Goal: Task Accomplishment & Management: Use online tool/utility

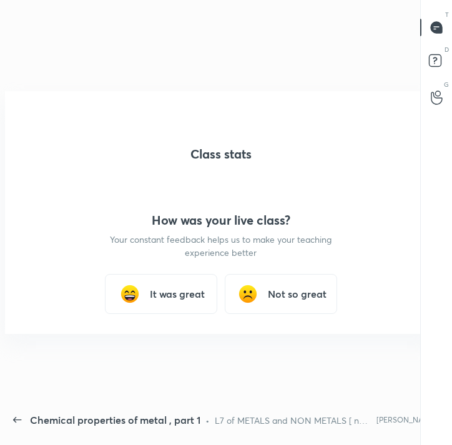
scroll to position [4, 1]
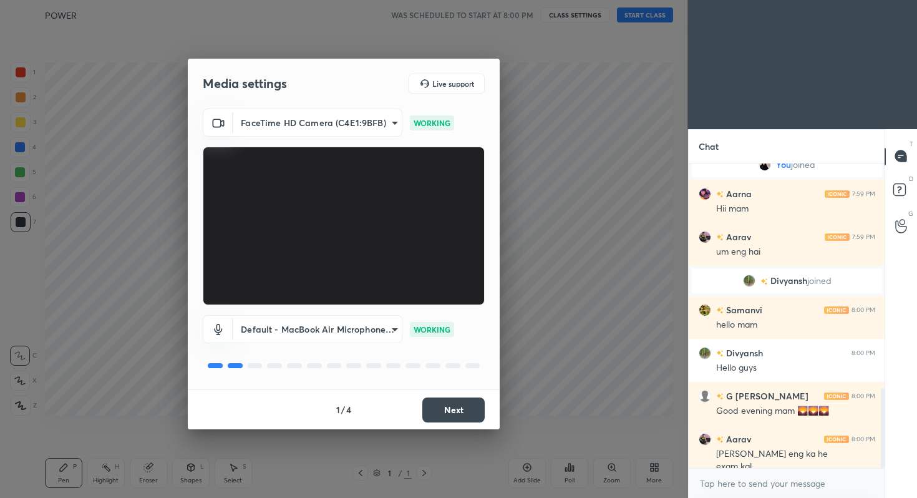
scroll to position [858, 0]
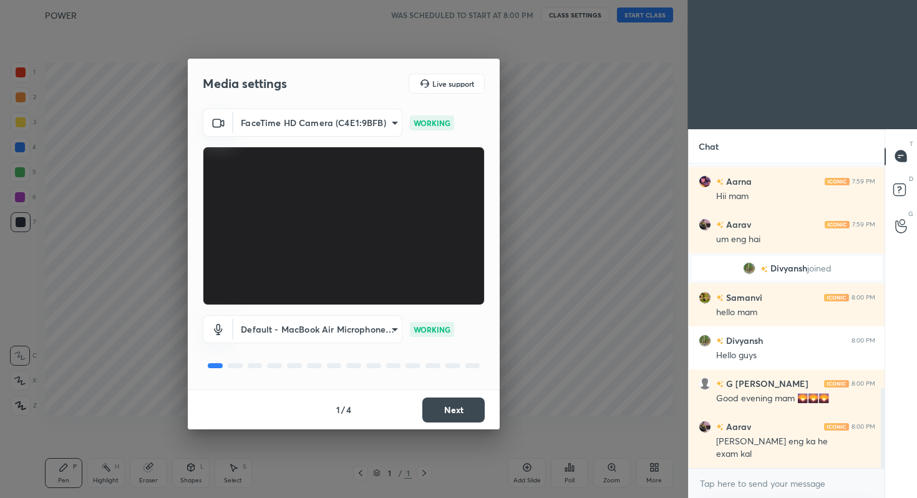
click at [446, 411] on button "Next" at bounding box center [454, 410] width 62 height 25
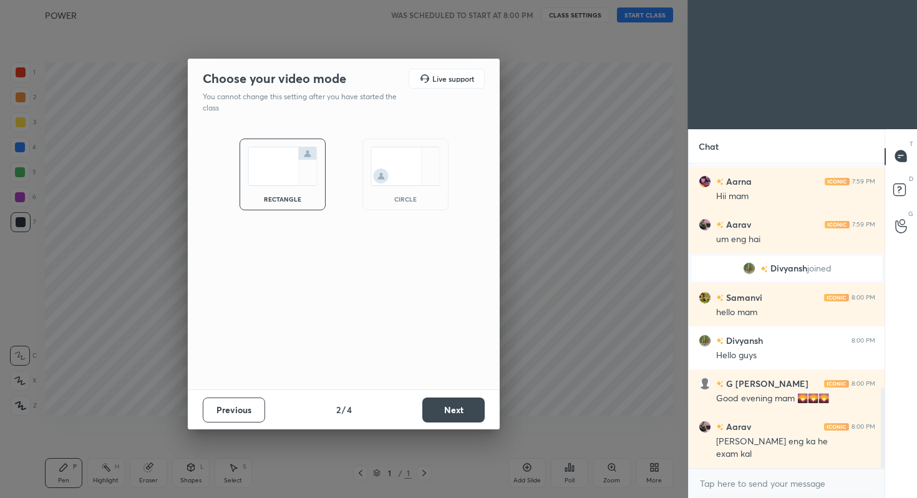
click at [446, 411] on button "Next" at bounding box center [454, 410] width 62 height 25
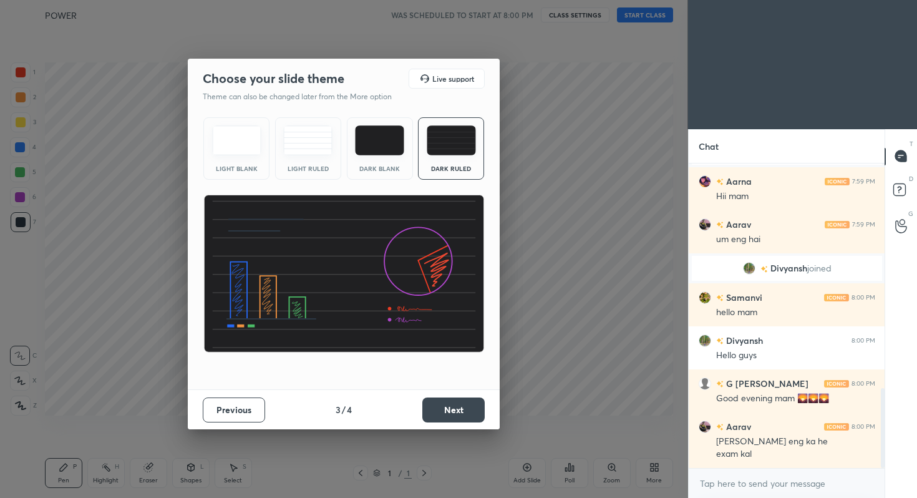
click at [446, 411] on button "Next" at bounding box center [454, 410] width 62 height 25
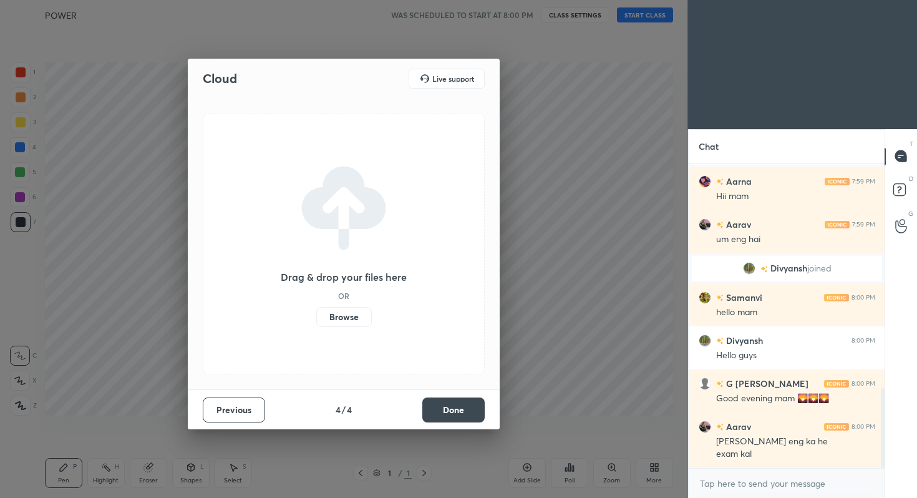
click at [446, 411] on button "Done" at bounding box center [454, 410] width 62 height 25
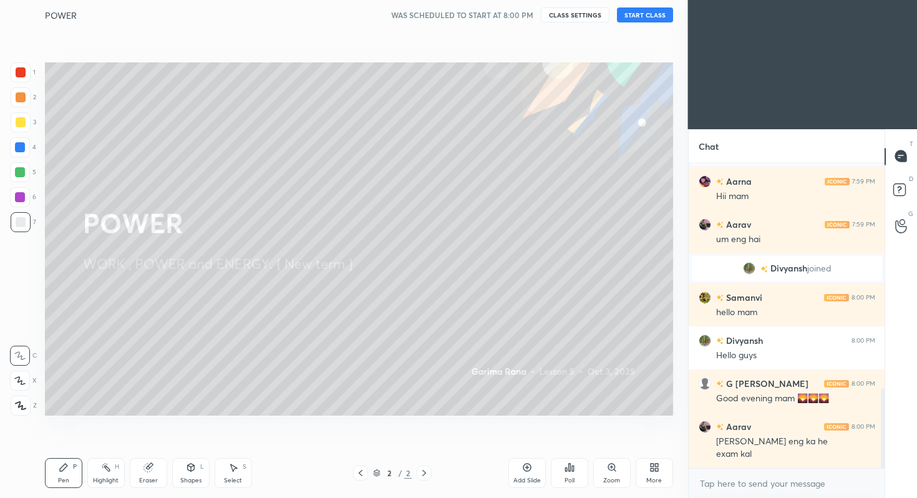
scroll to position [901, 0]
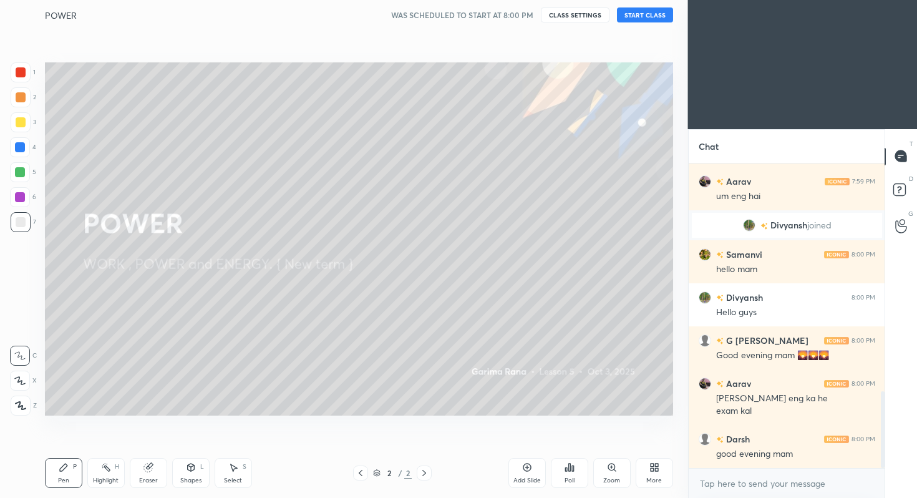
click at [632, 13] on button "START CLASS" at bounding box center [645, 14] width 56 height 15
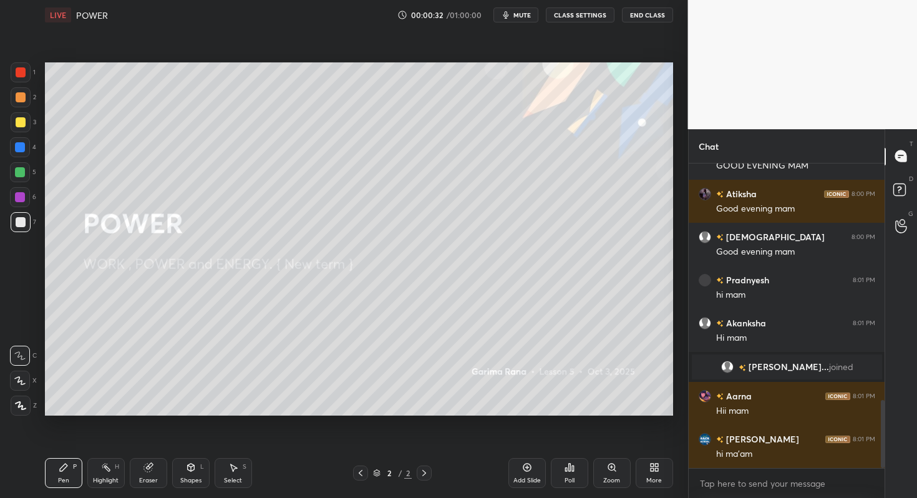
scroll to position [1113, 0]
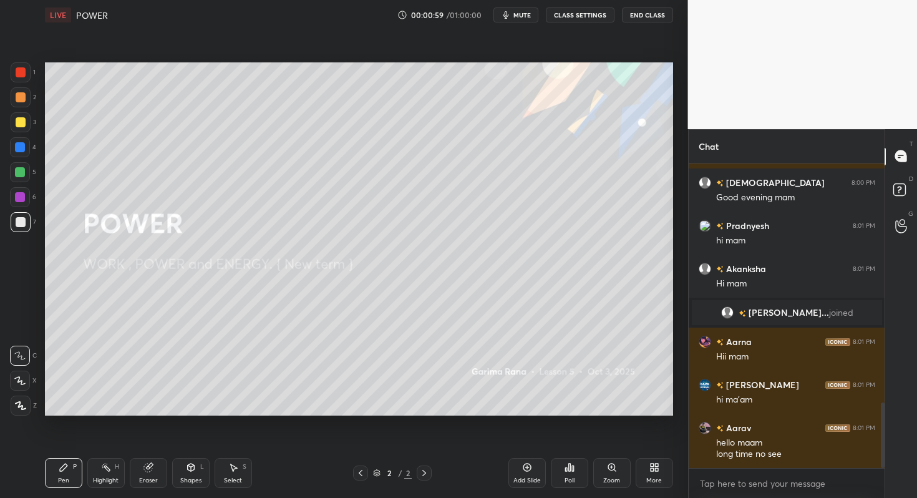
click at [529, 470] on icon at bounding box center [527, 467] width 10 height 10
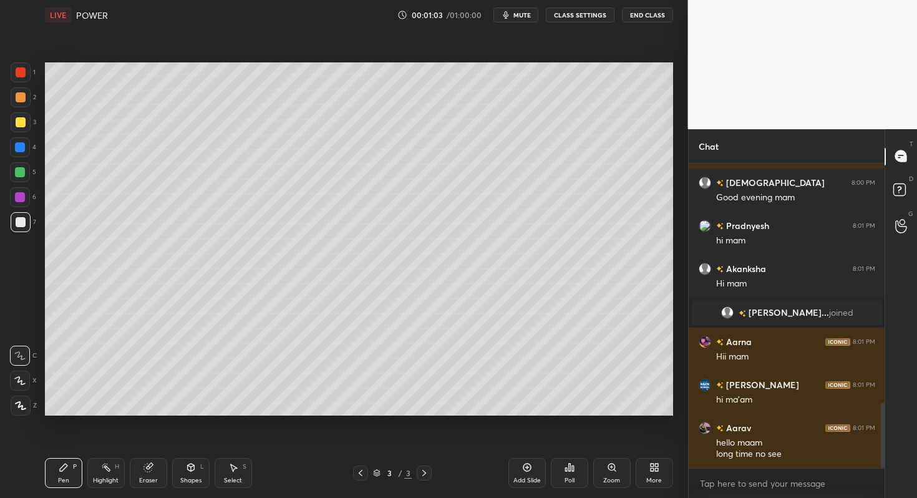
click at [26, 123] on div at bounding box center [21, 122] width 20 height 20
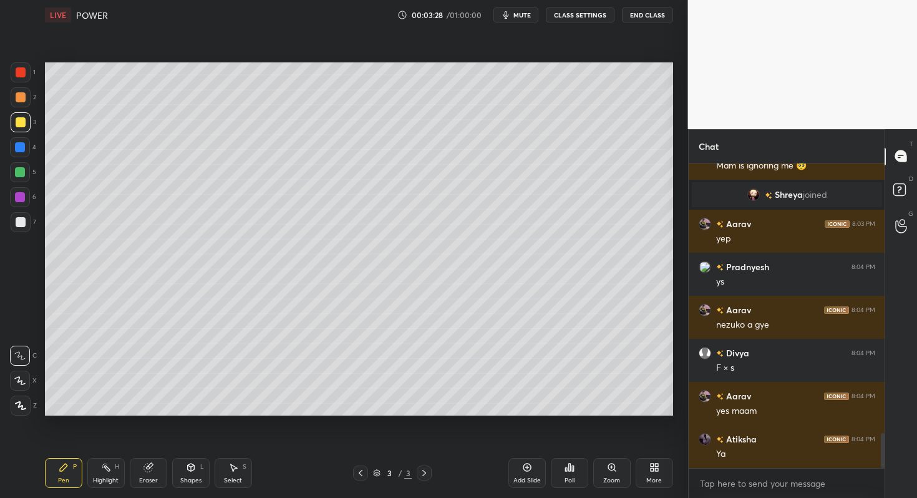
scroll to position [2360, 0]
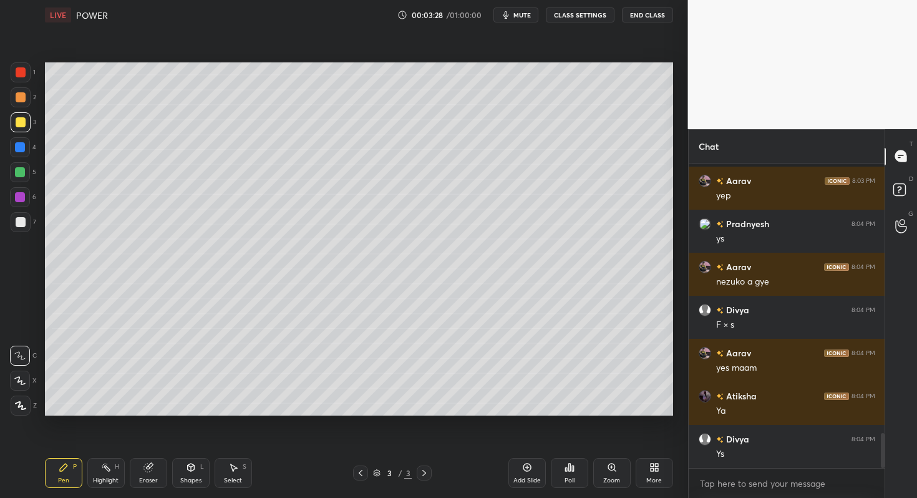
click at [103, 462] on icon at bounding box center [106, 467] width 10 height 10
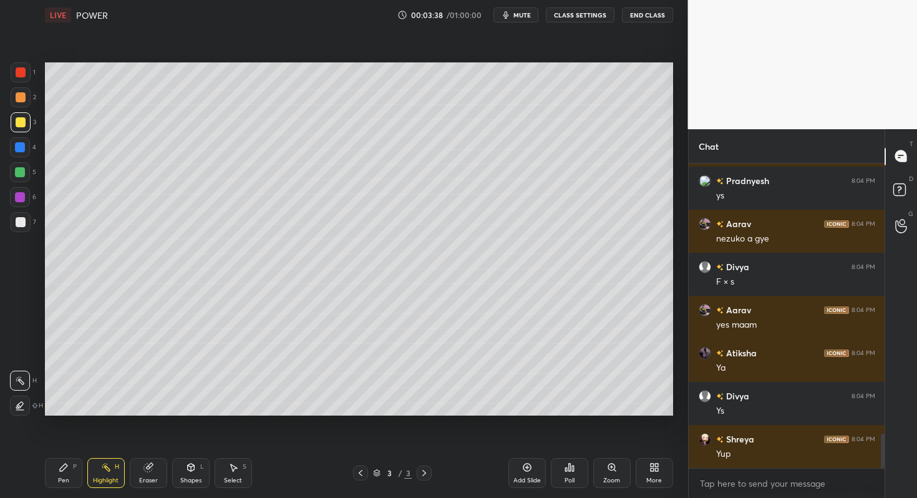
click at [74, 466] on div "P" at bounding box center [75, 467] width 4 height 6
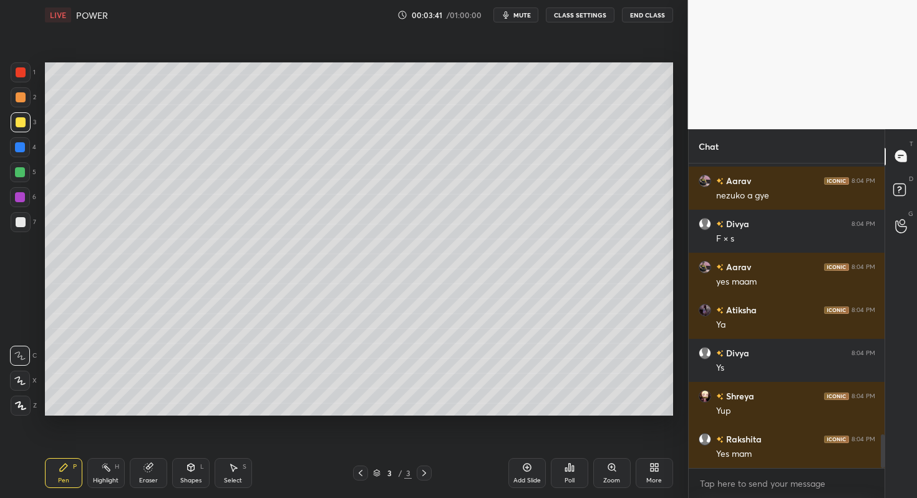
click at [27, 218] on div at bounding box center [21, 222] width 20 height 20
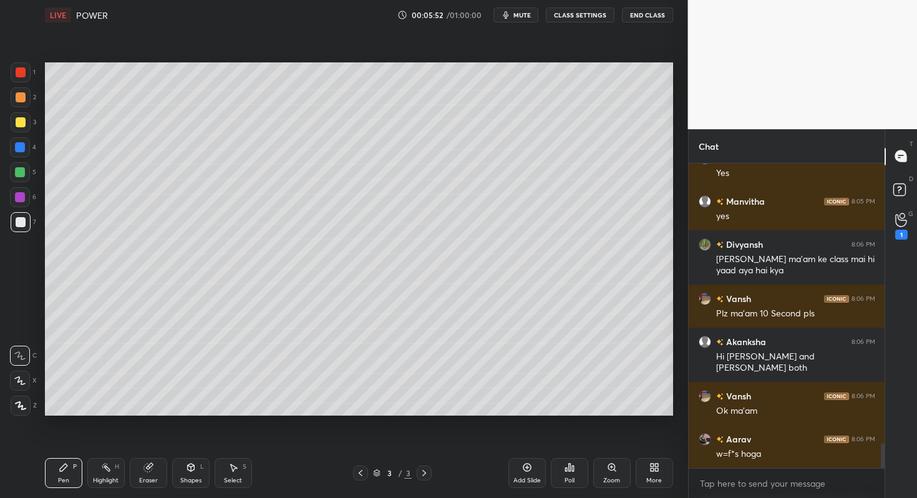
scroll to position [3482, 0]
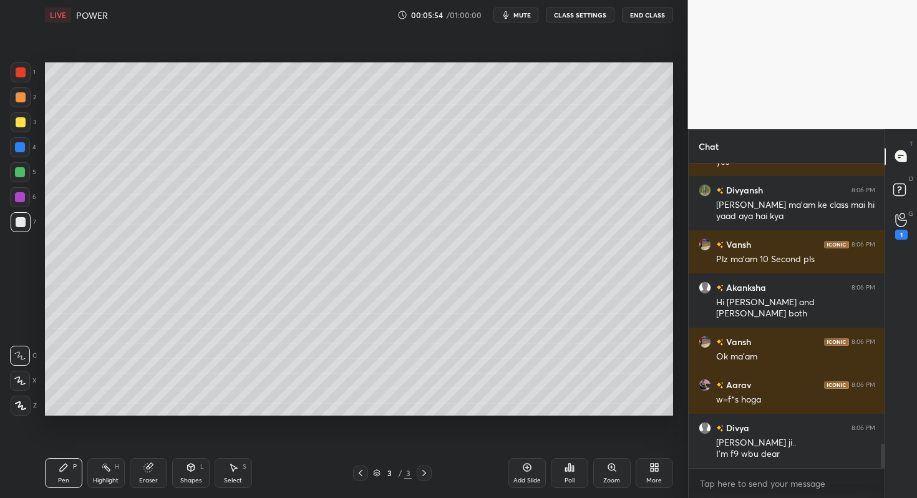
click at [2, 232] on div "1 2 3 4 5 6 7 C X Z C X Z E E Erase all H H" at bounding box center [20, 239] width 40 height 354
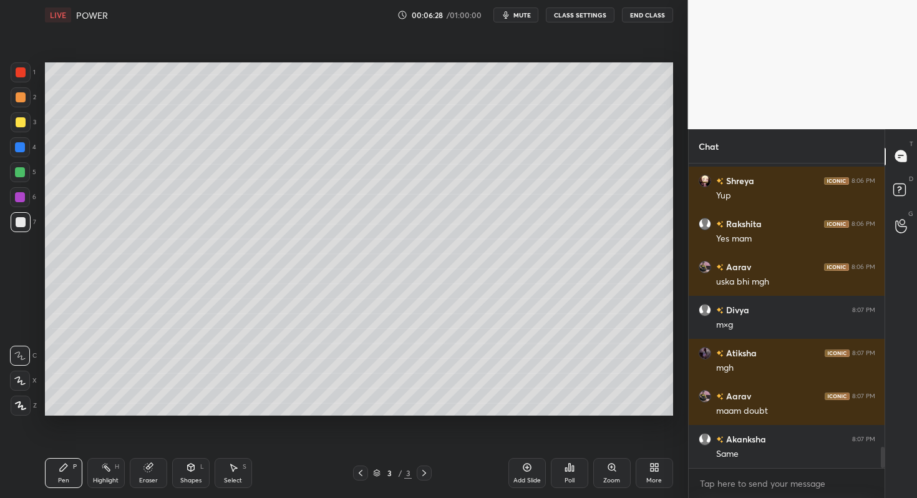
scroll to position [4151, 0]
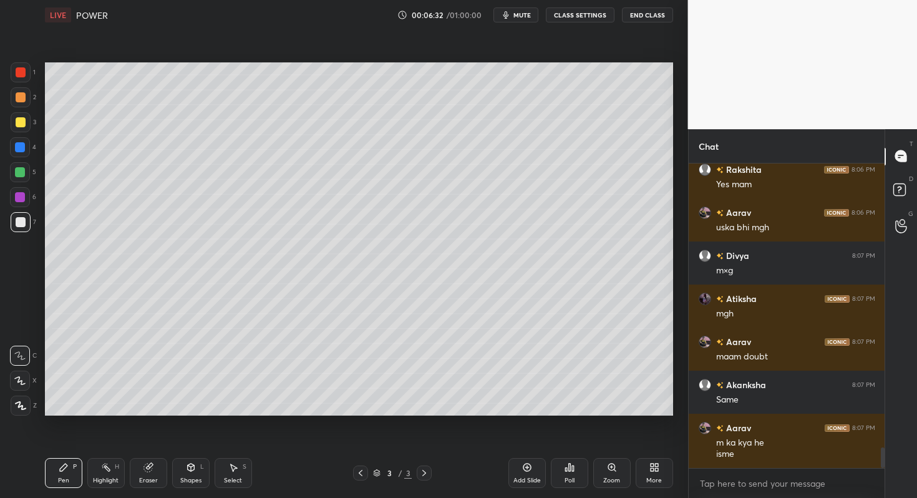
click at [21, 175] on div at bounding box center [20, 172] width 10 height 10
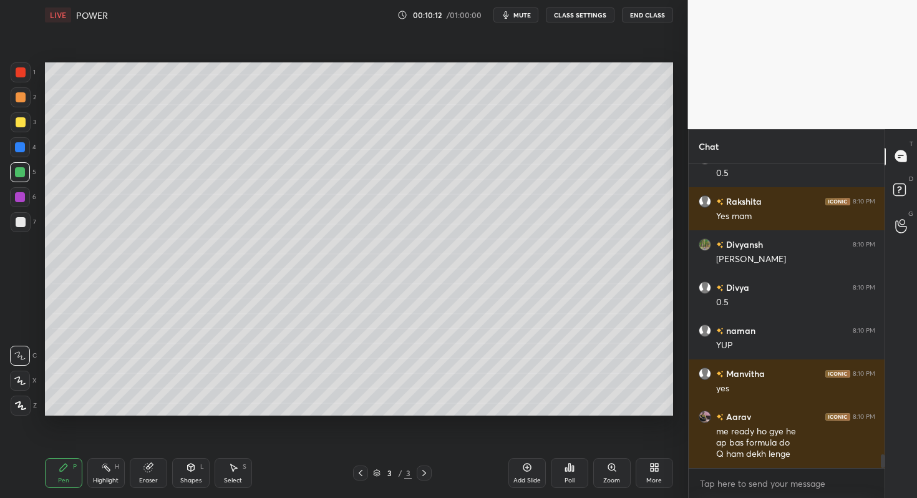
scroll to position [6564, 0]
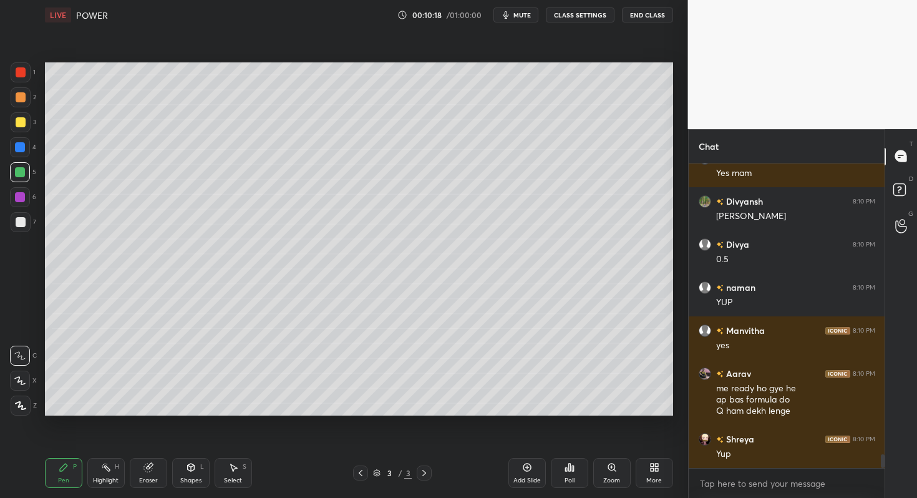
drag, startPoint x: 533, startPoint y: 469, endPoint x: 541, endPoint y: 457, distance: 14.6
click at [533, 469] on div "Add Slide" at bounding box center [527, 473] width 37 height 30
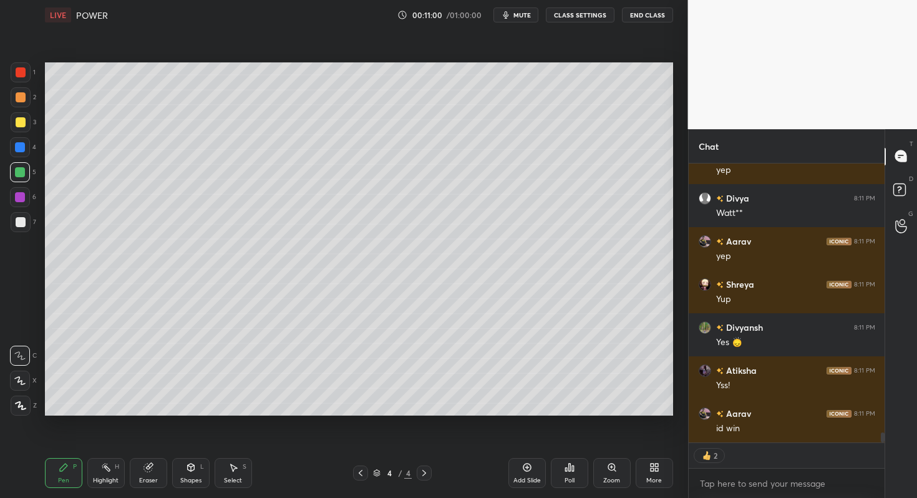
scroll to position [7604, 0]
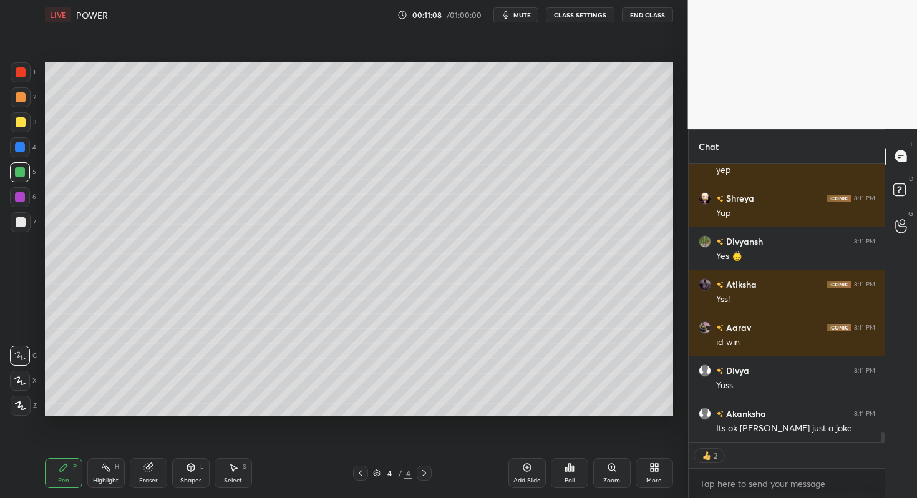
type textarea "x"
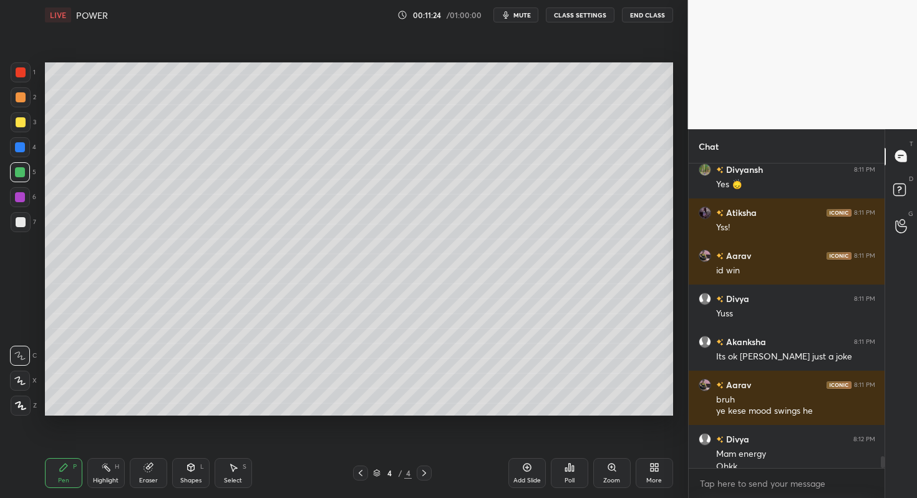
scroll to position [7688, 0]
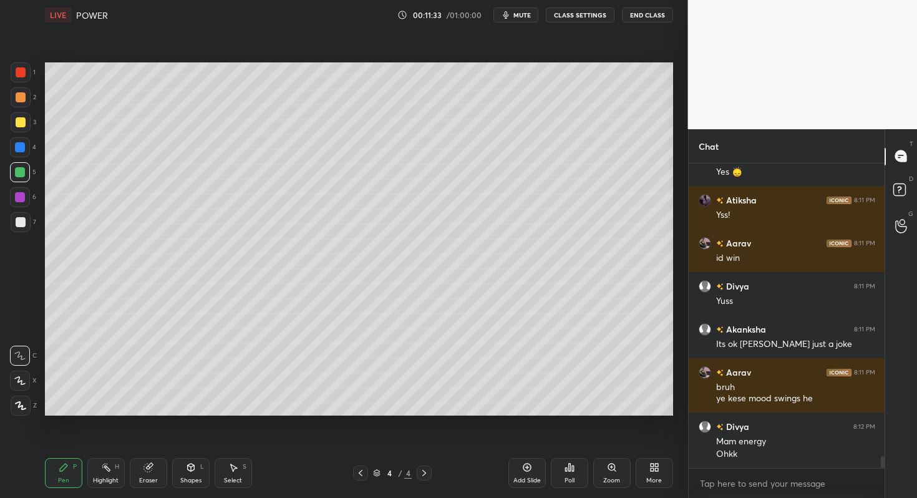
click at [655, 466] on icon at bounding box center [656, 465] width 3 height 3
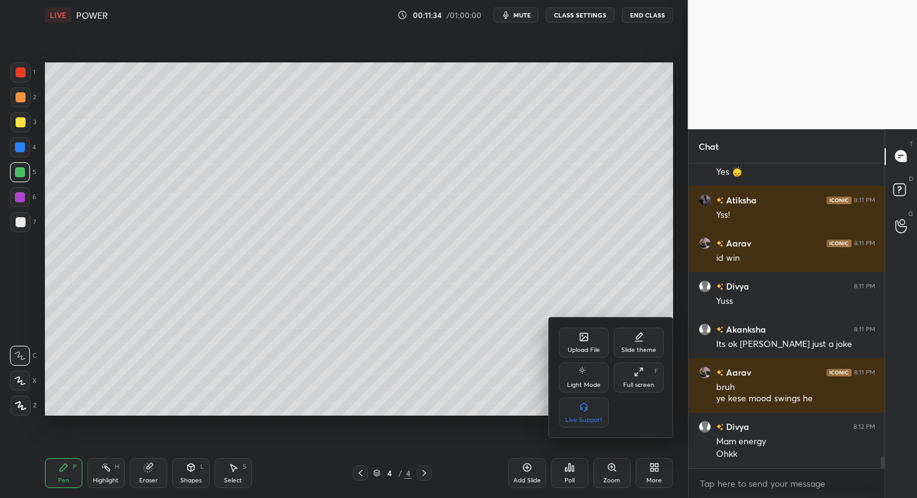
click at [575, 337] on div "Upload File" at bounding box center [584, 343] width 50 height 30
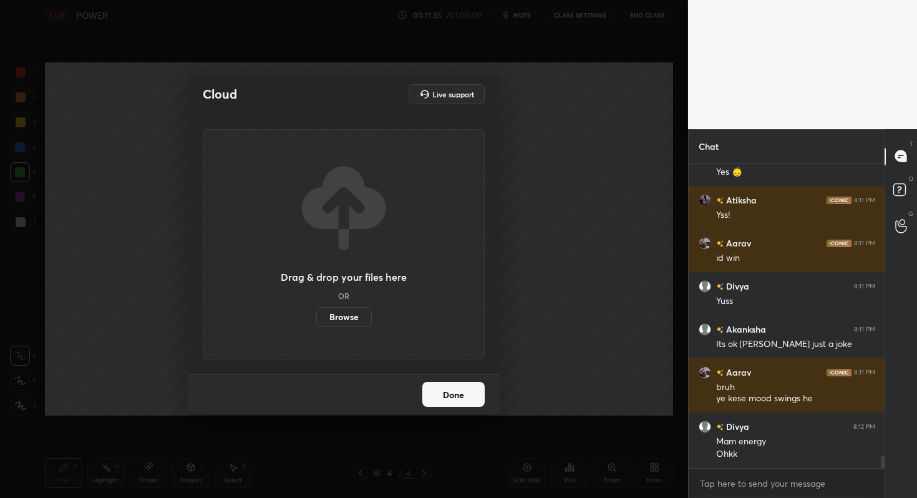
click at [360, 314] on label "Browse" at bounding box center [344, 317] width 56 height 20
click at [316, 314] on input "Browse" at bounding box center [316, 317] width 0 height 20
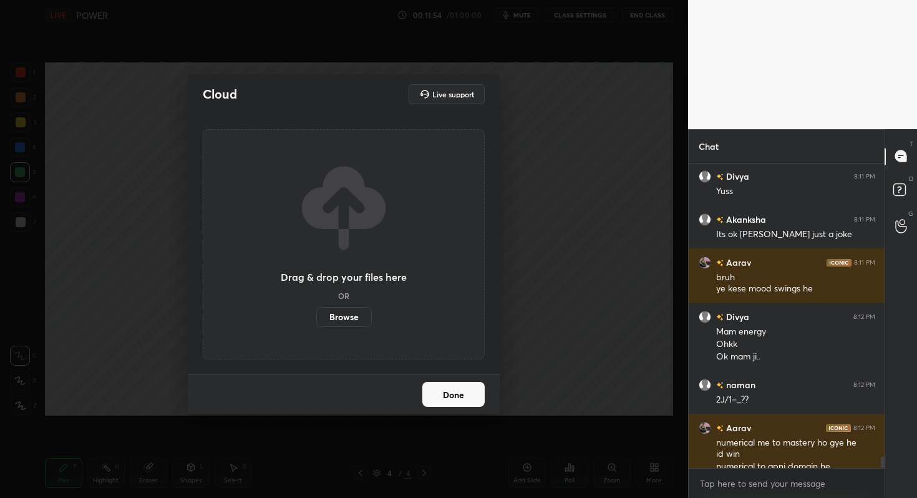
scroll to position [7810, 0]
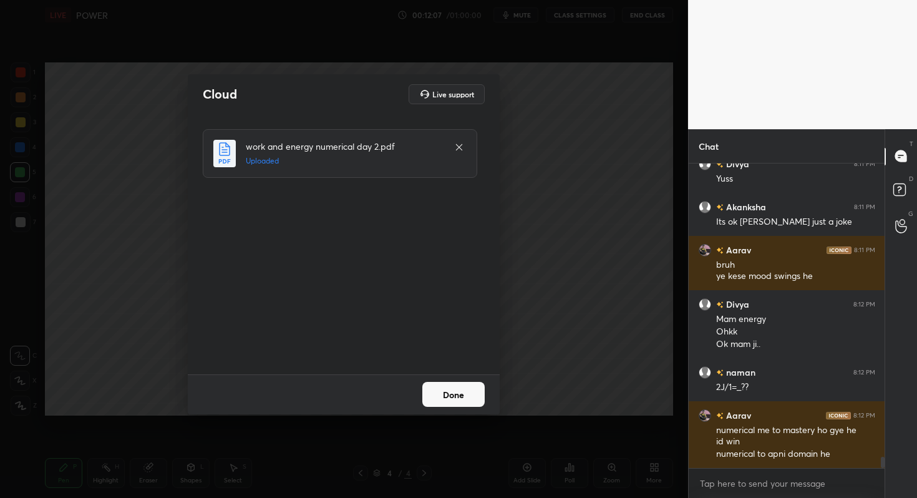
click at [451, 393] on button "Done" at bounding box center [454, 394] width 62 height 25
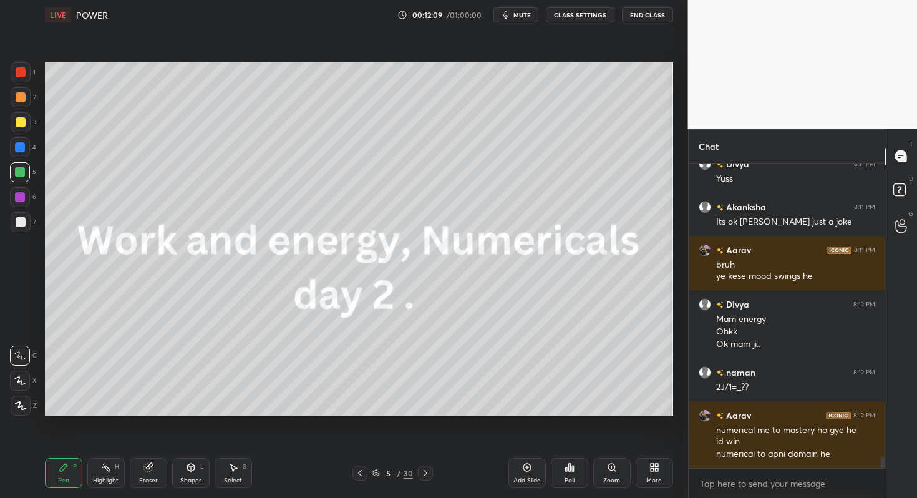
click at [426, 471] on icon at bounding box center [426, 473] width 10 height 10
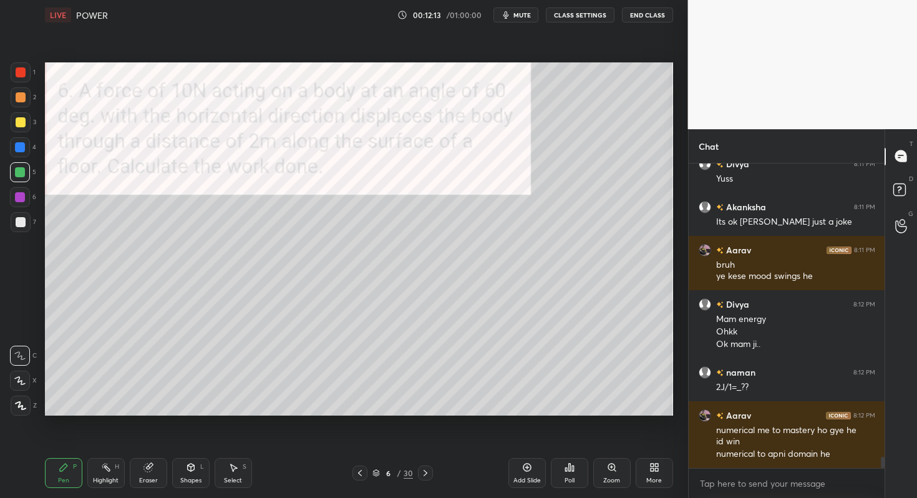
click at [426, 471] on icon at bounding box center [426, 473] width 10 height 10
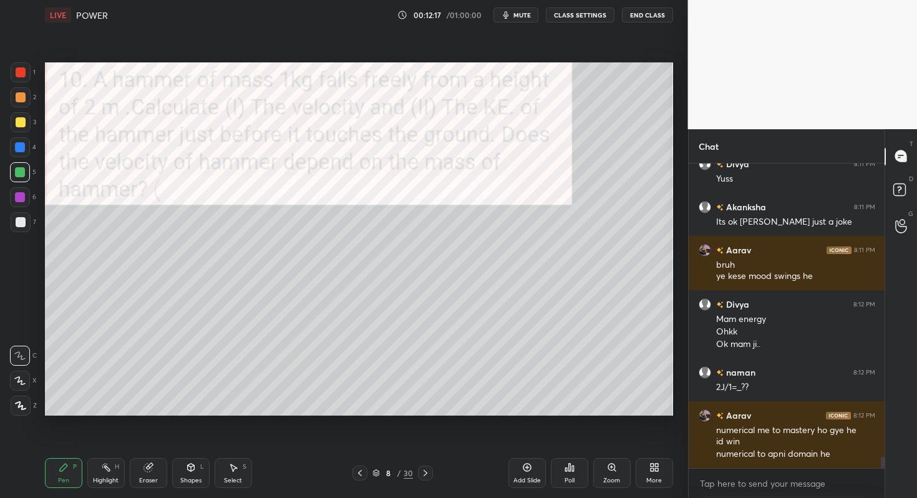
click at [359, 472] on icon at bounding box center [360, 473] width 10 height 10
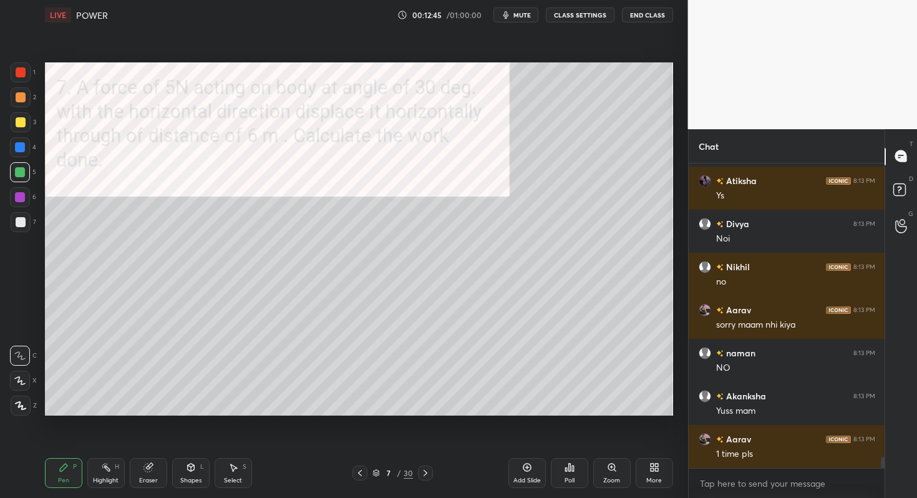
scroll to position [8198, 0]
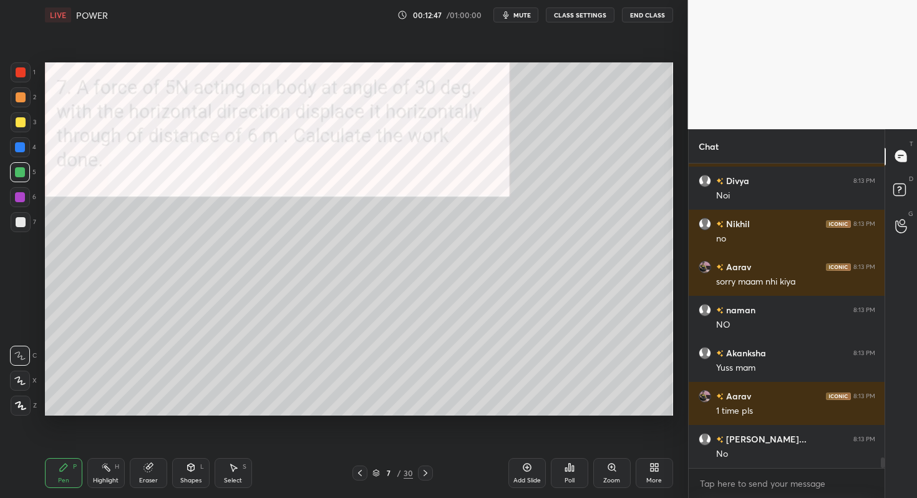
click at [535, 467] on div "Add Slide" at bounding box center [527, 473] width 37 height 30
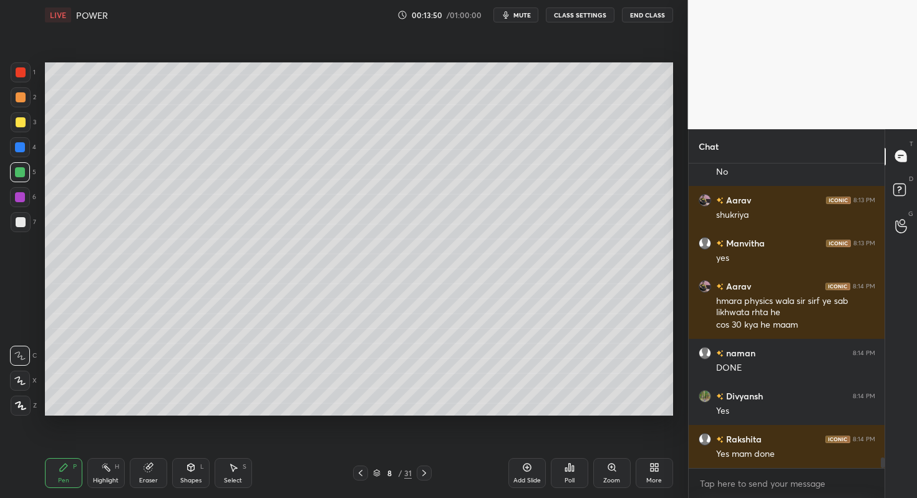
scroll to position [8523, 0]
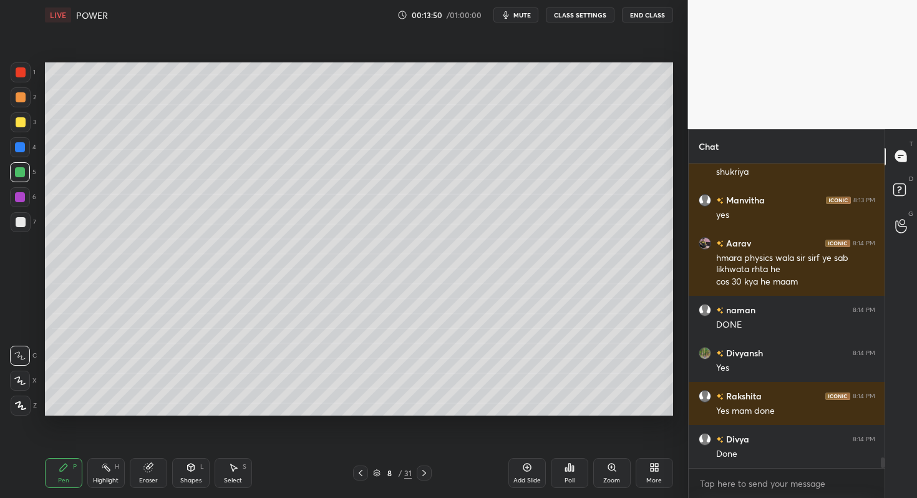
click at [361, 470] on icon at bounding box center [361, 473] width 4 height 6
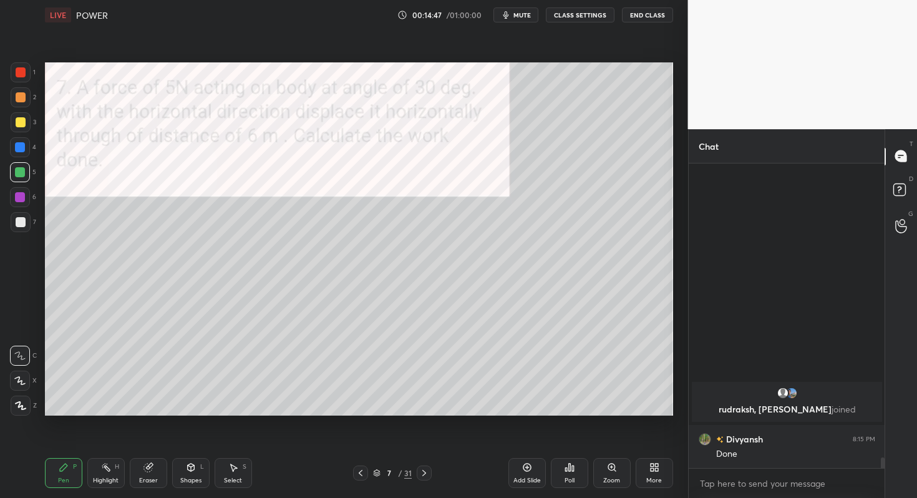
scroll to position [7854, 0]
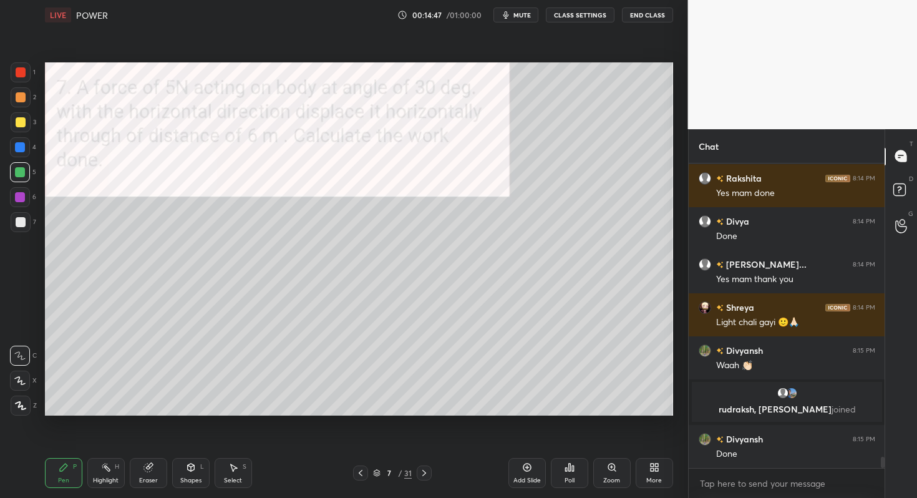
click at [570, 471] on icon at bounding box center [570, 467] width 2 height 7
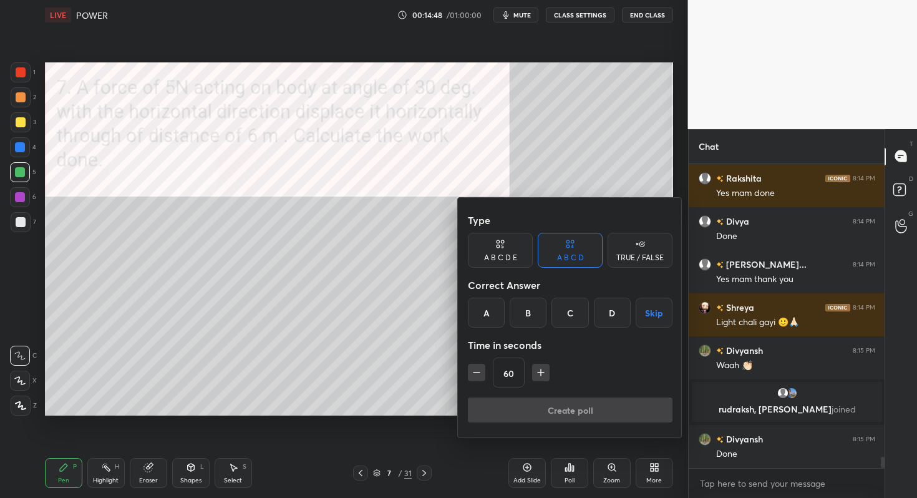
scroll to position [7897, 0]
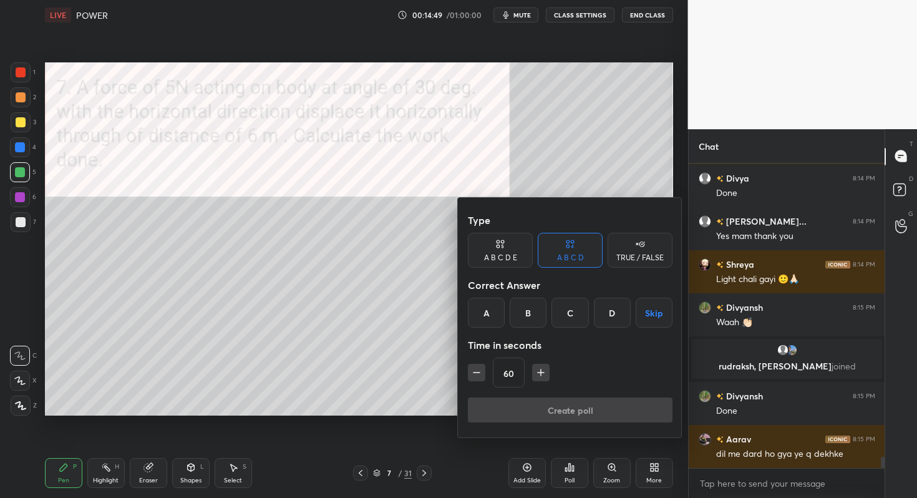
click at [490, 309] on div "A" at bounding box center [486, 313] width 37 height 30
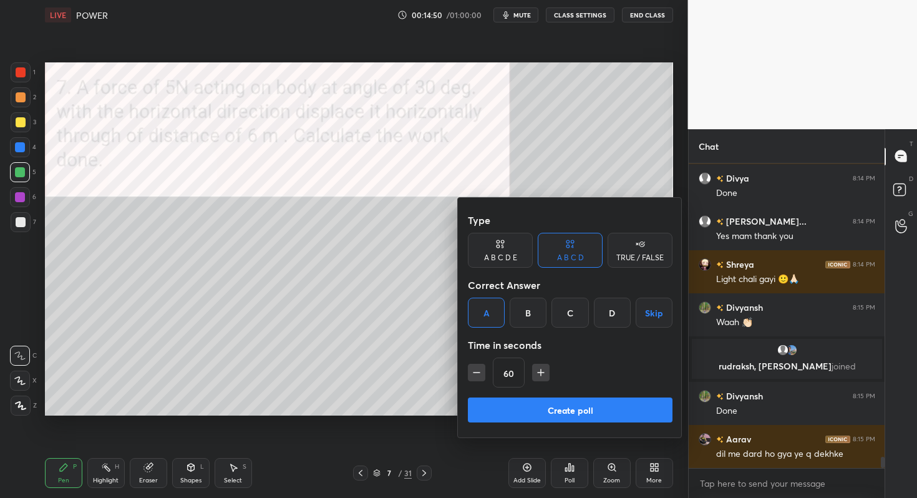
scroll to position [7940, 0]
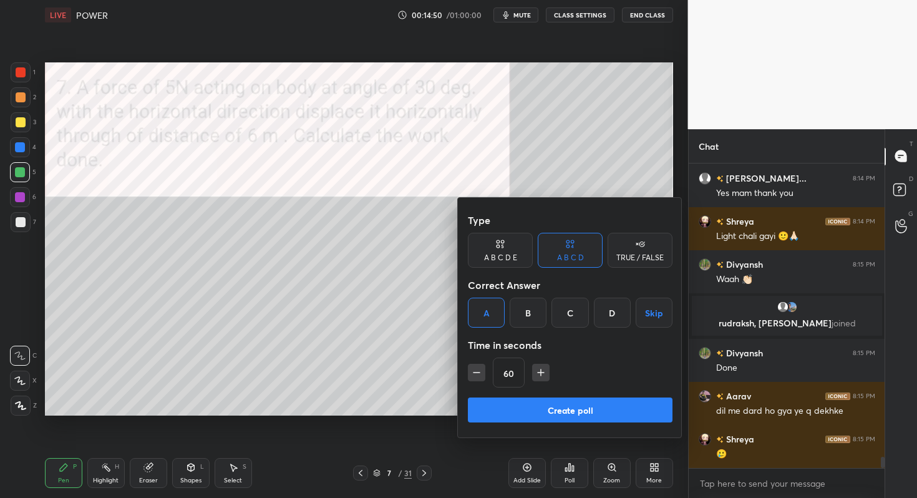
click at [477, 376] on icon "button" at bounding box center [477, 372] width 12 height 12
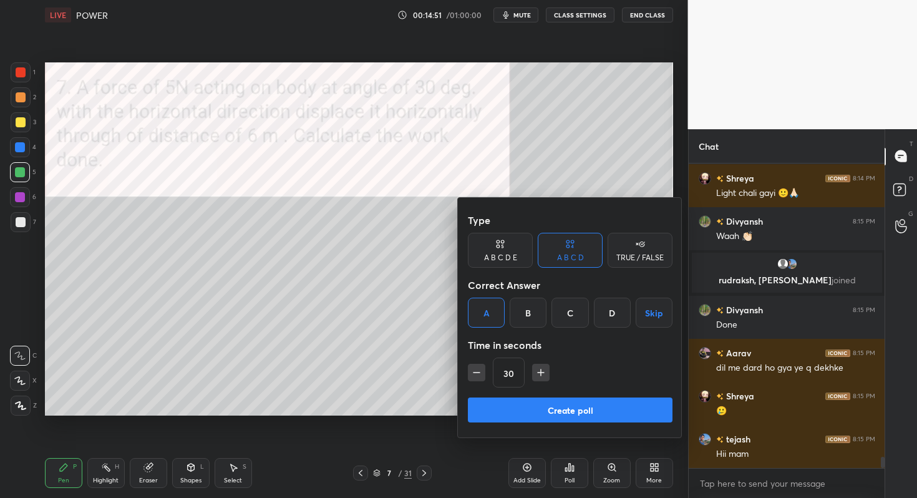
click at [542, 370] on icon "button" at bounding box center [541, 372] width 12 height 12
type input "45"
click at [521, 409] on button "Create poll" at bounding box center [570, 410] width 205 height 25
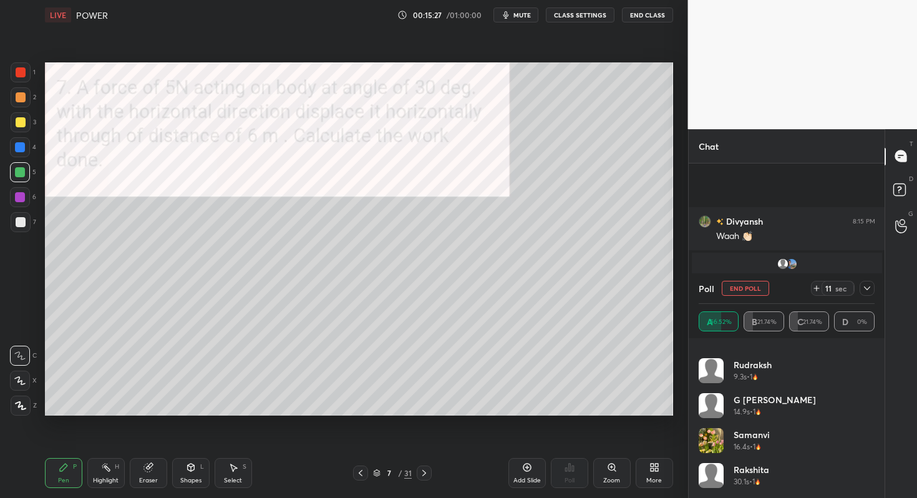
scroll to position [8103, 0]
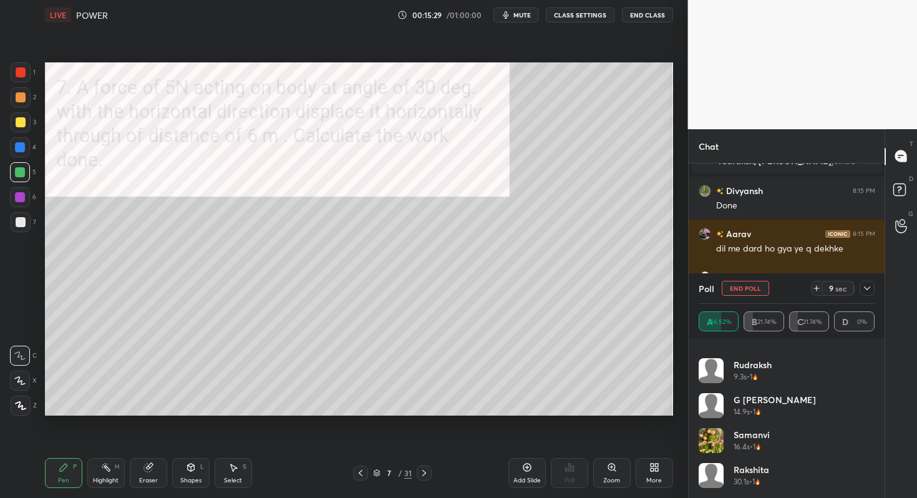
click at [864, 292] on icon at bounding box center [868, 288] width 10 height 10
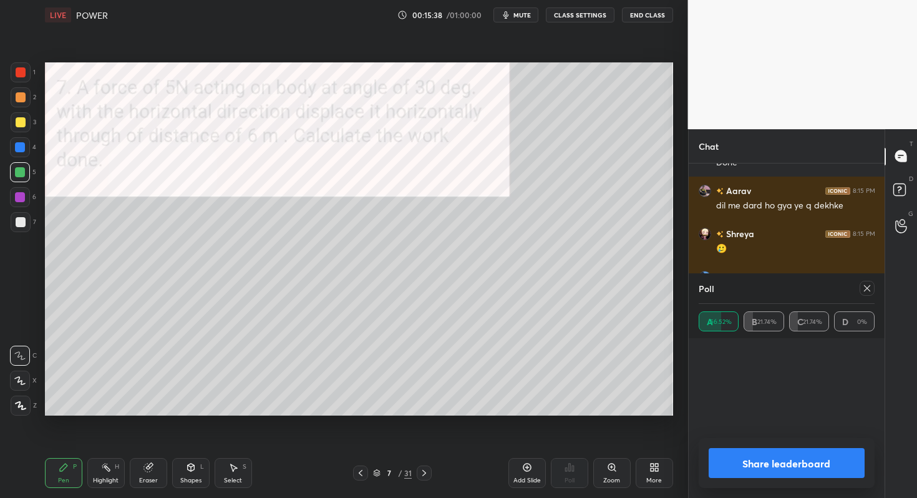
click at [421, 470] on icon at bounding box center [424, 473] width 10 height 10
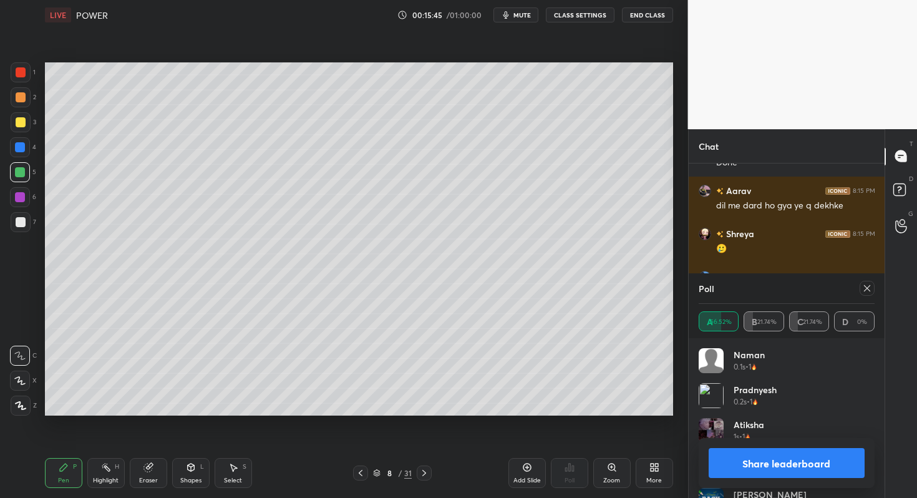
click at [763, 467] on button "Share leaderboard" at bounding box center [787, 463] width 157 height 30
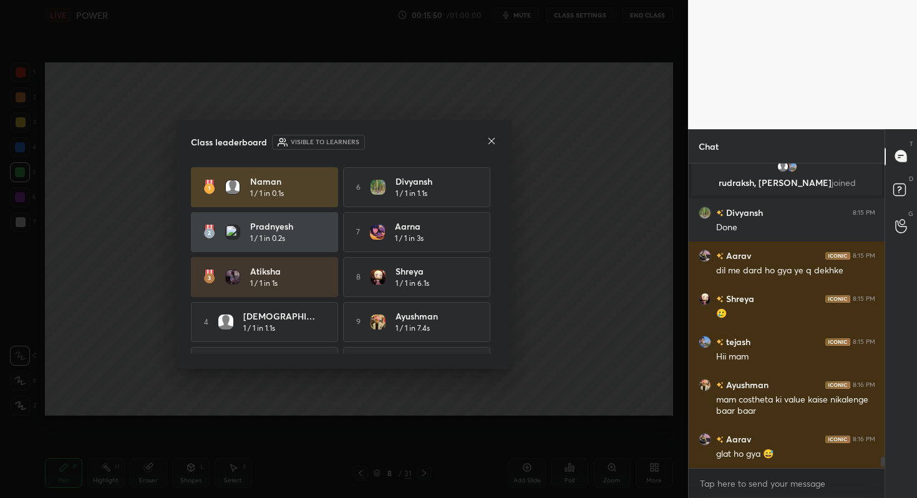
click at [492, 140] on icon at bounding box center [492, 141] width 6 height 6
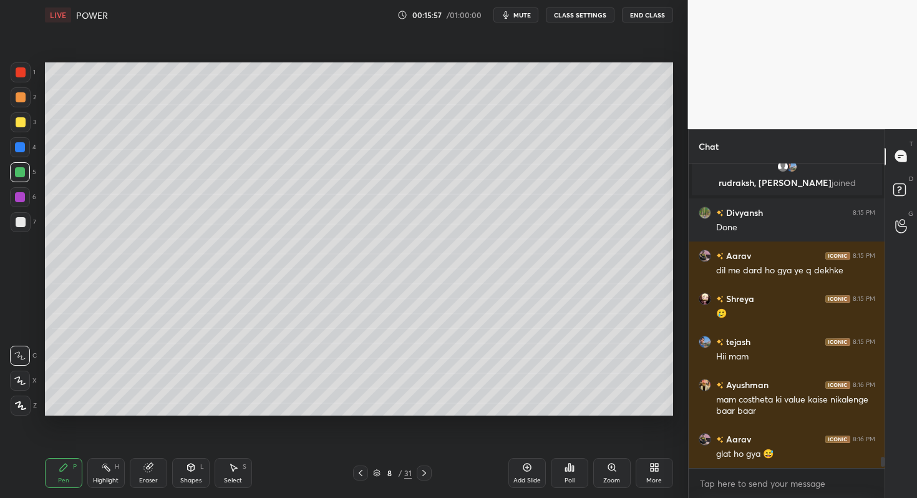
click at [363, 472] on icon at bounding box center [361, 473] width 10 height 10
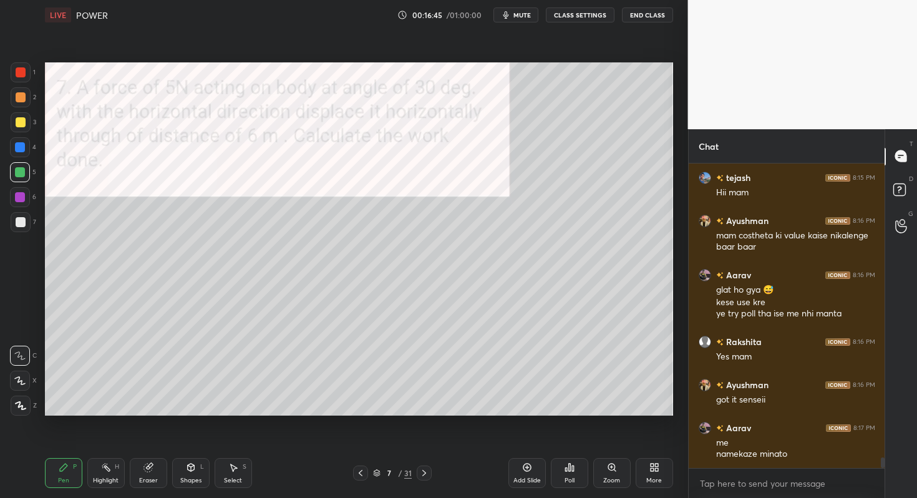
drag, startPoint x: 426, startPoint y: 473, endPoint x: 434, endPoint y: 463, distance: 12.5
click at [426, 473] on icon at bounding box center [424, 473] width 10 height 10
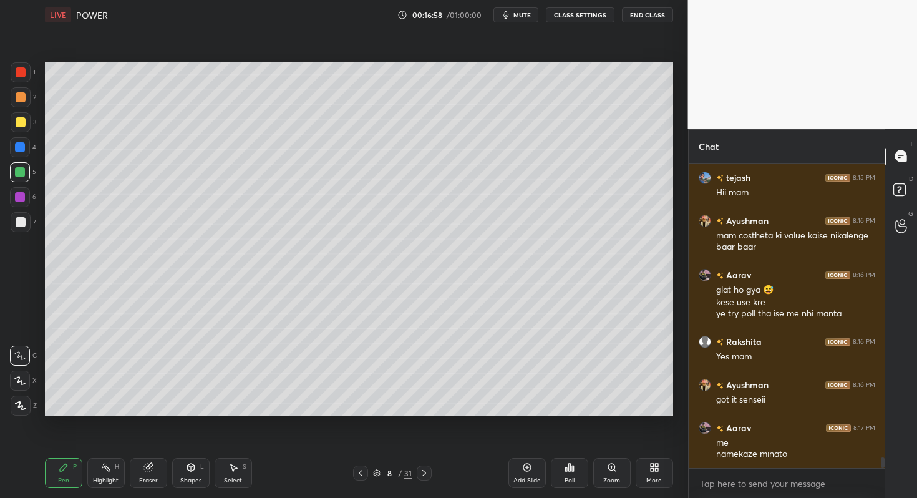
click at [426, 469] on icon at bounding box center [424, 473] width 10 height 10
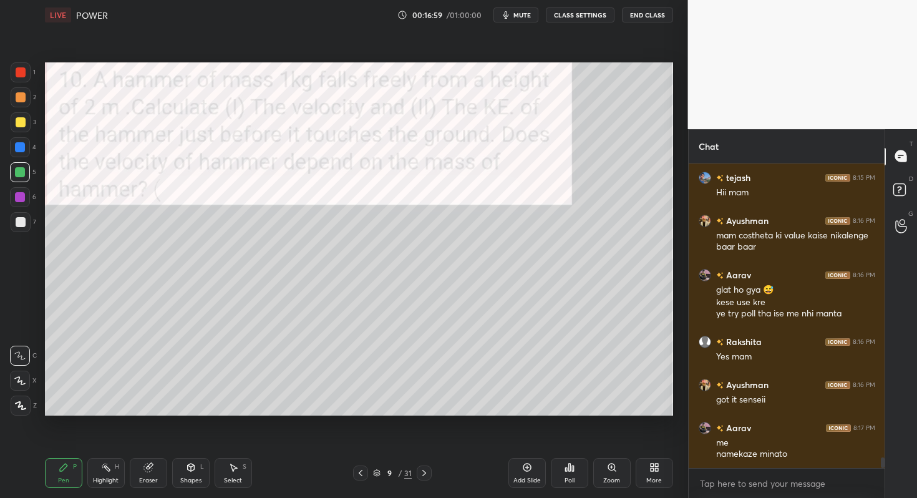
click at [366, 472] on div at bounding box center [360, 473] width 15 height 15
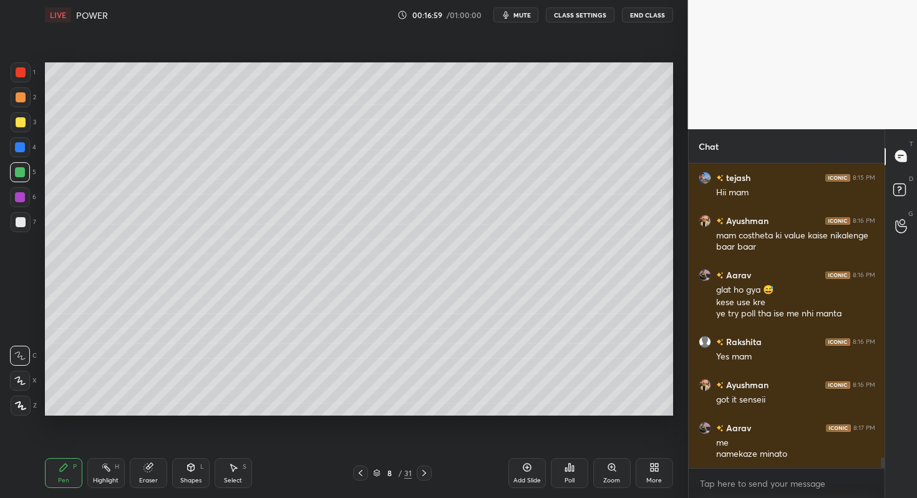
drag, startPoint x: 363, startPoint y: 471, endPoint x: 371, endPoint y: 461, distance: 12.4
click at [363, 471] on icon at bounding box center [361, 473] width 10 height 10
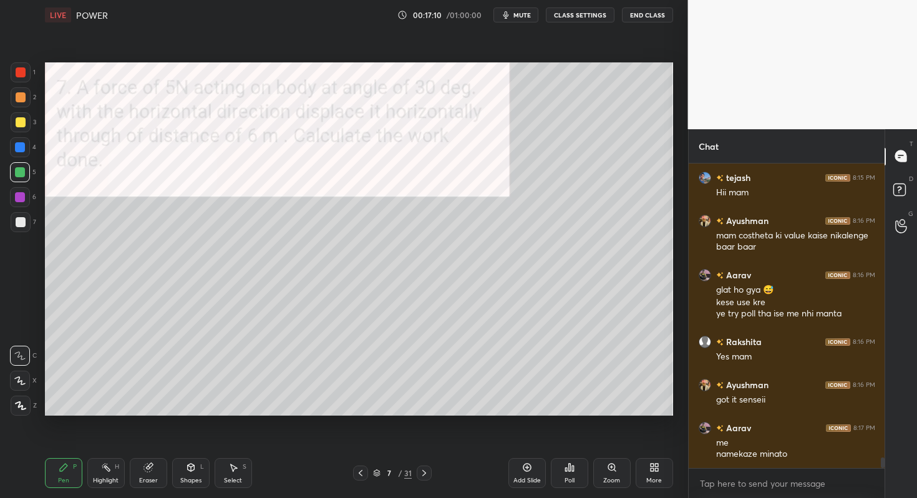
scroll to position [8269, 0]
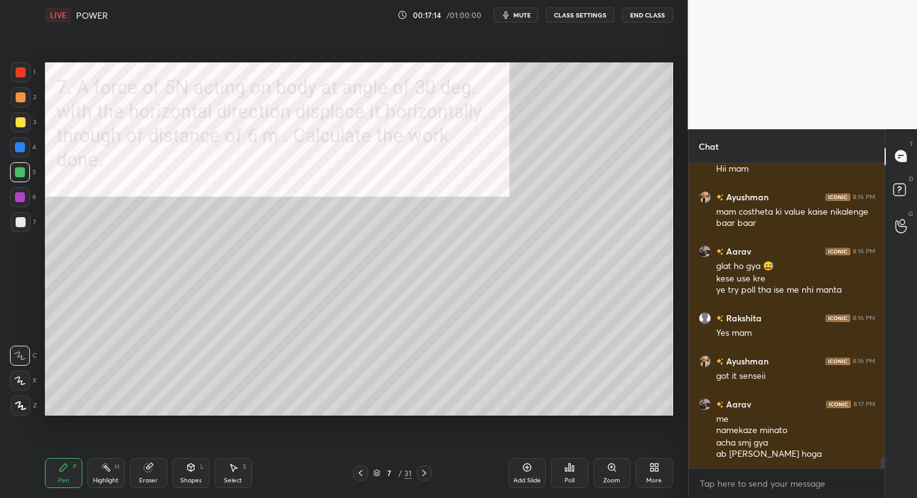
click at [420, 470] on icon at bounding box center [424, 473] width 10 height 10
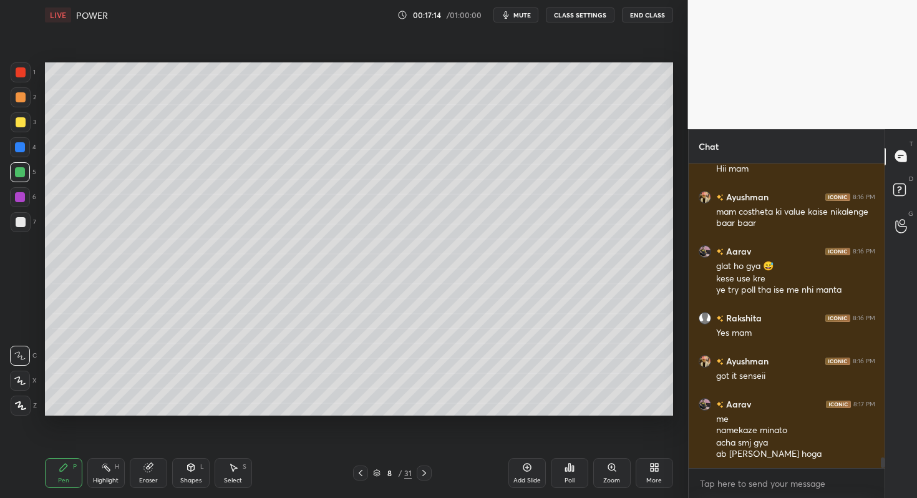
click at [420, 470] on icon at bounding box center [424, 473] width 10 height 10
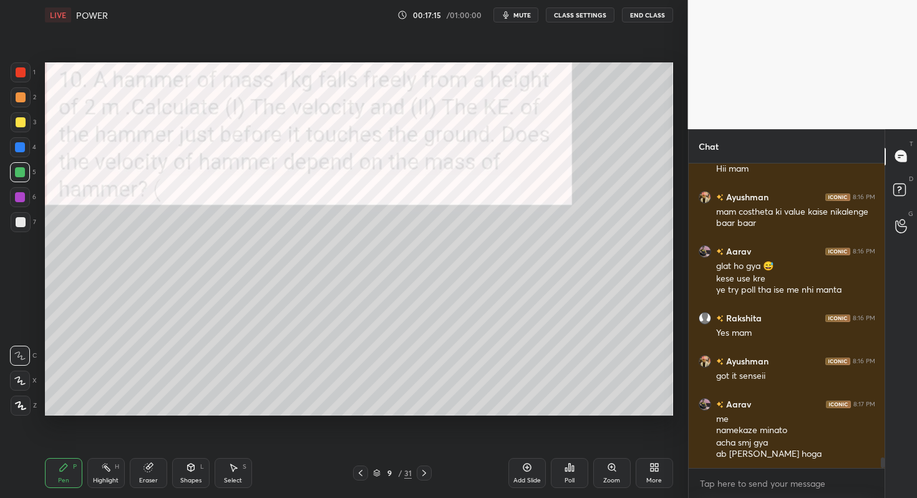
click at [420, 470] on icon at bounding box center [424, 473] width 10 height 10
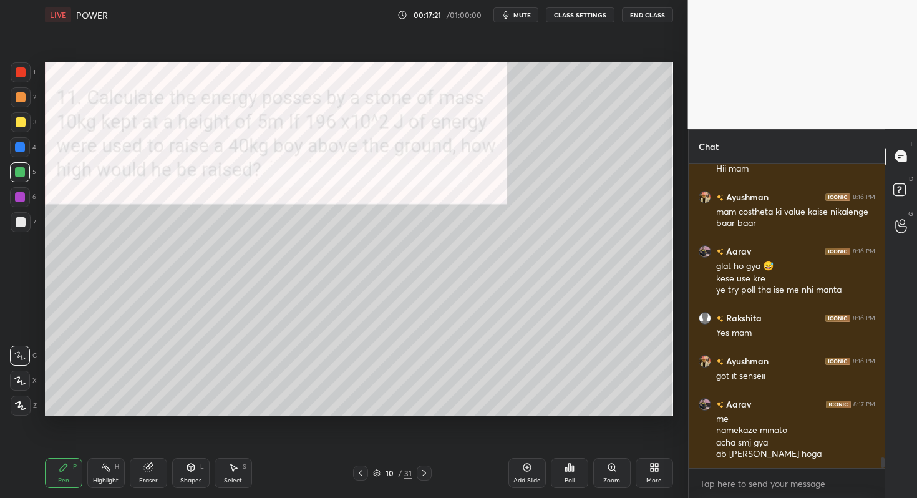
click at [420, 470] on icon at bounding box center [424, 473] width 10 height 10
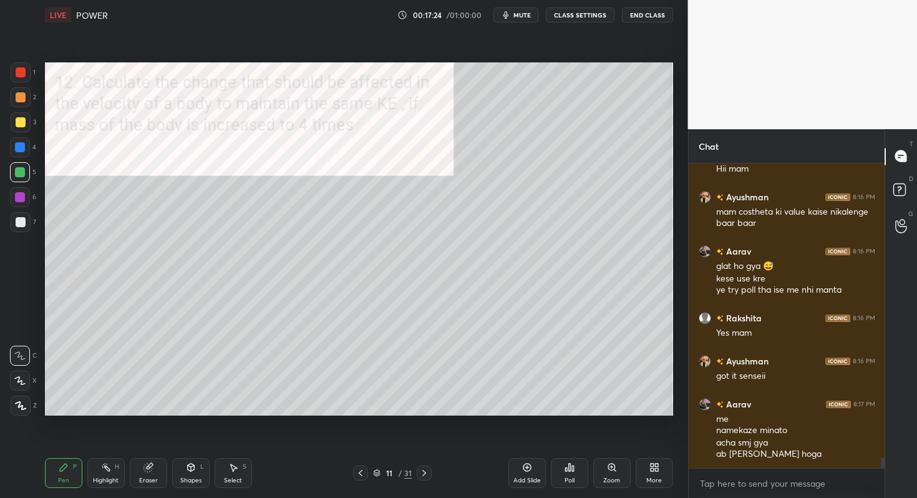
click at [362, 470] on icon at bounding box center [361, 473] width 4 height 6
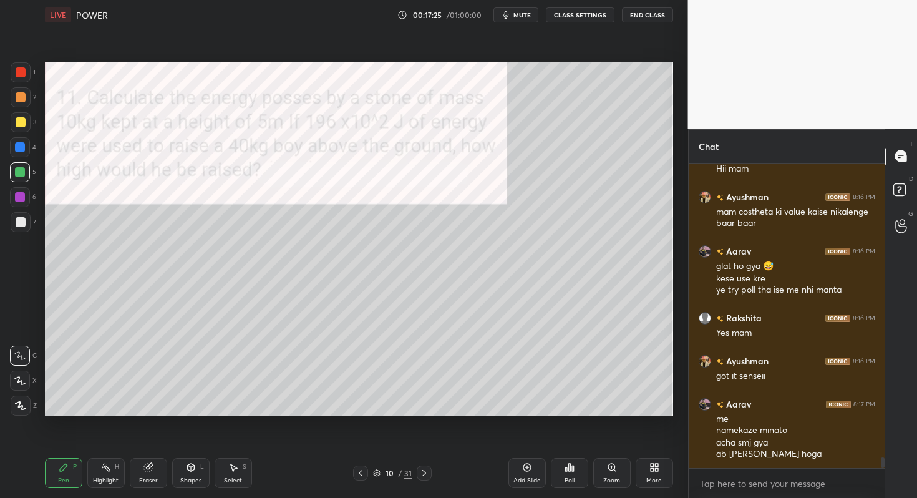
scroll to position [8312, 0]
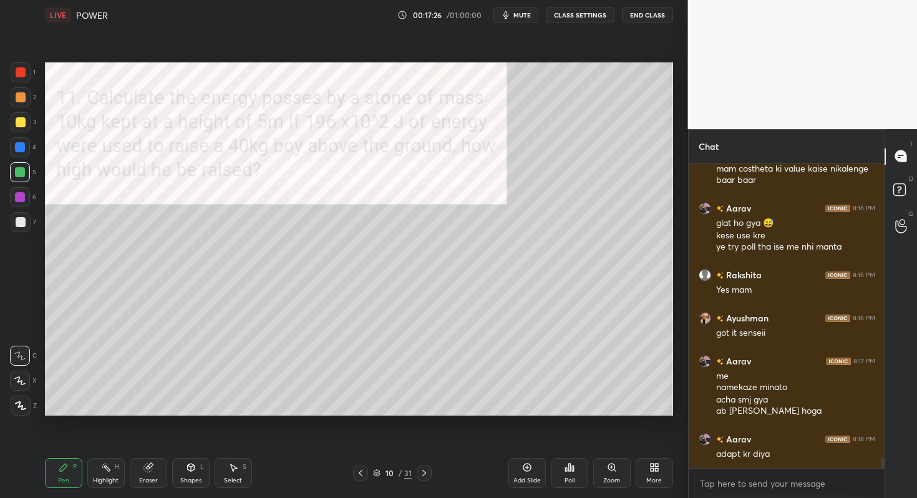
click at [522, 466] on div "Add Slide" at bounding box center [527, 473] width 37 height 30
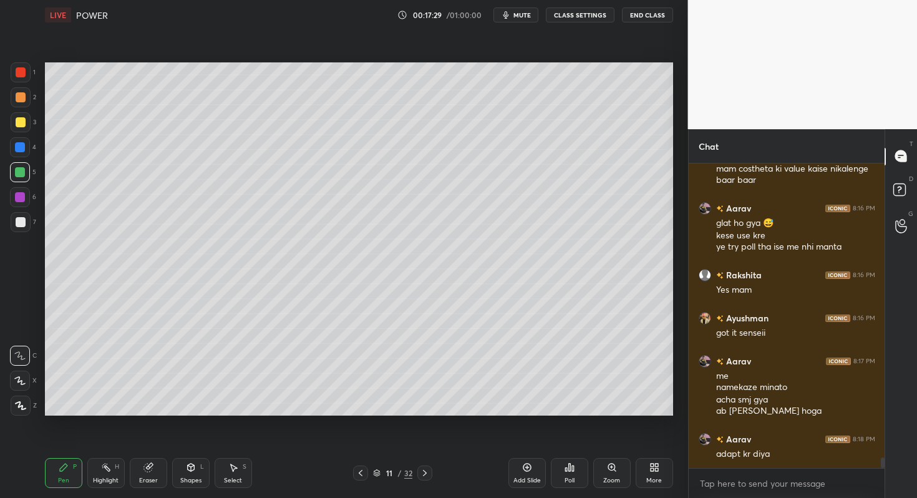
click at [21, 124] on div at bounding box center [21, 122] width 10 height 10
click at [423, 475] on icon at bounding box center [425, 473] width 10 height 10
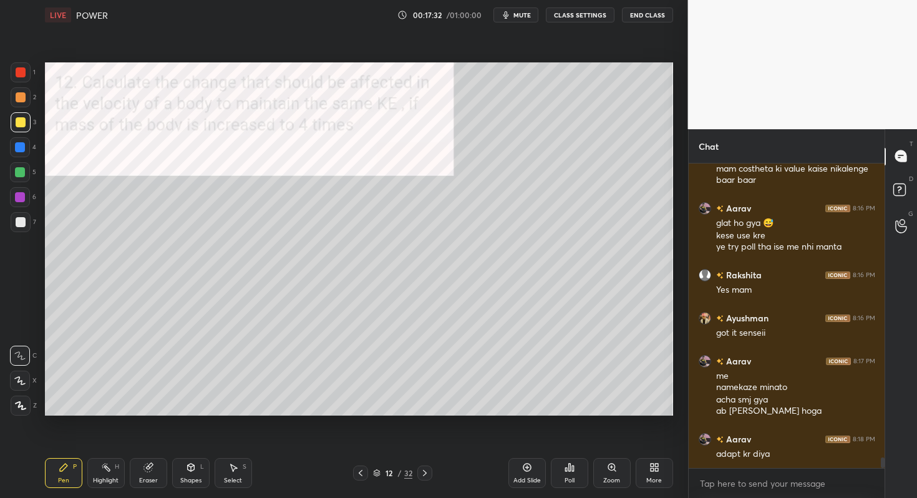
click at [423, 475] on icon at bounding box center [425, 473] width 10 height 10
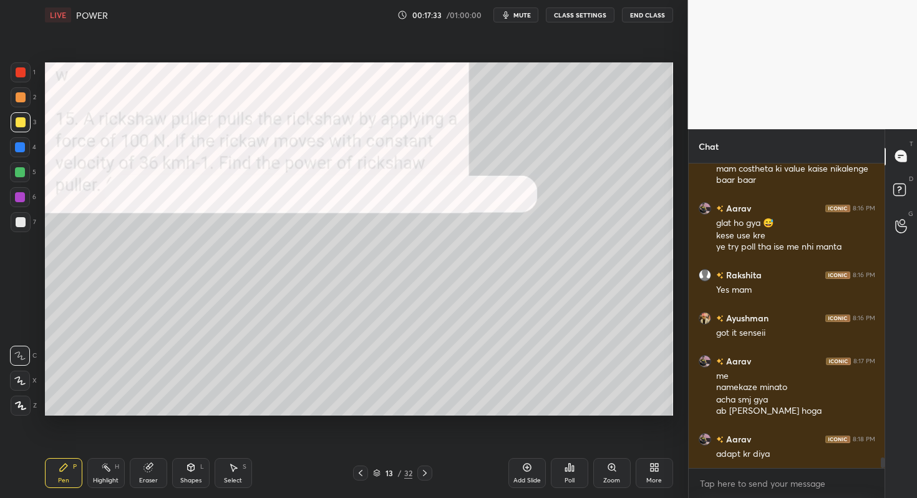
click at [423, 475] on icon at bounding box center [425, 473] width 10 height 10
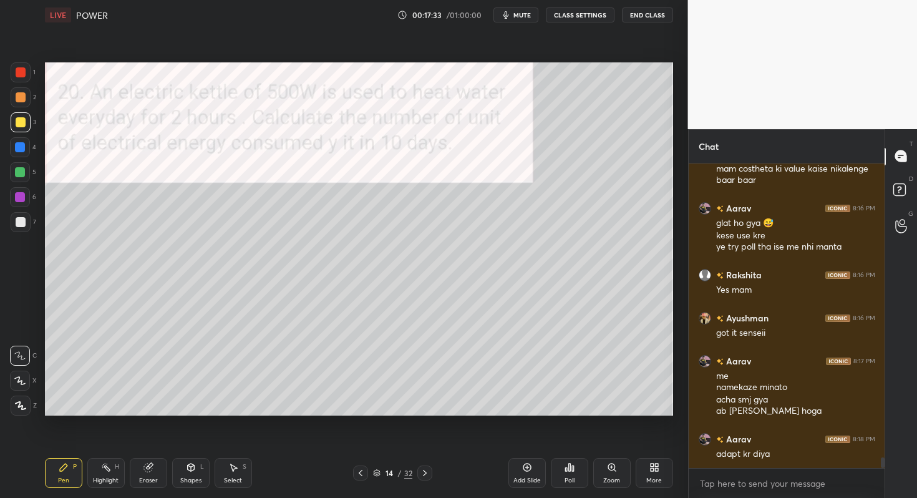
click at [423, 475] on icon at bounding box center [425, 473] width 10 height 10
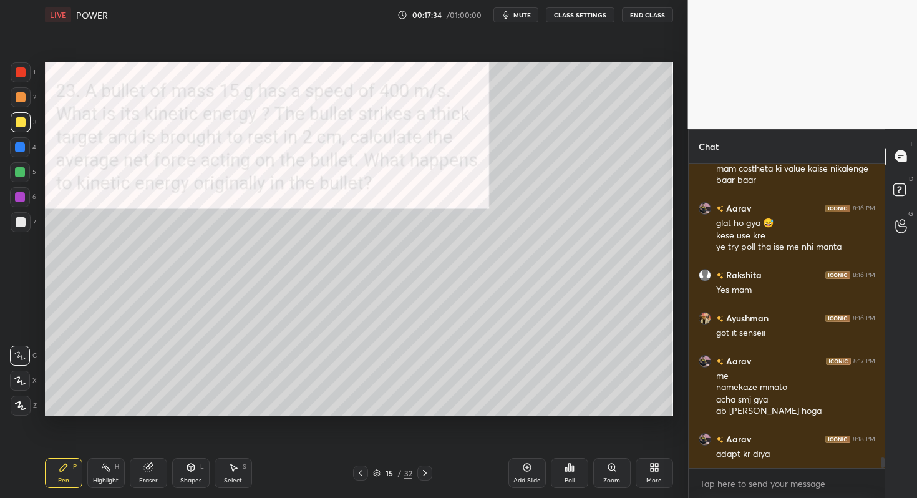
click at [361, 472] on icon at bounding box center [361, 473] width 10 height 10
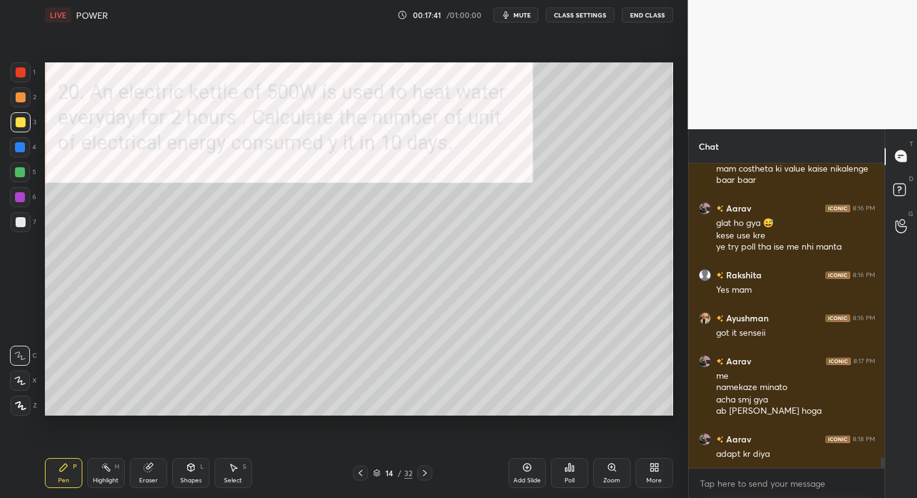
click at [424, 473] on icon at bounding box center [425, 473] width 10 height 10
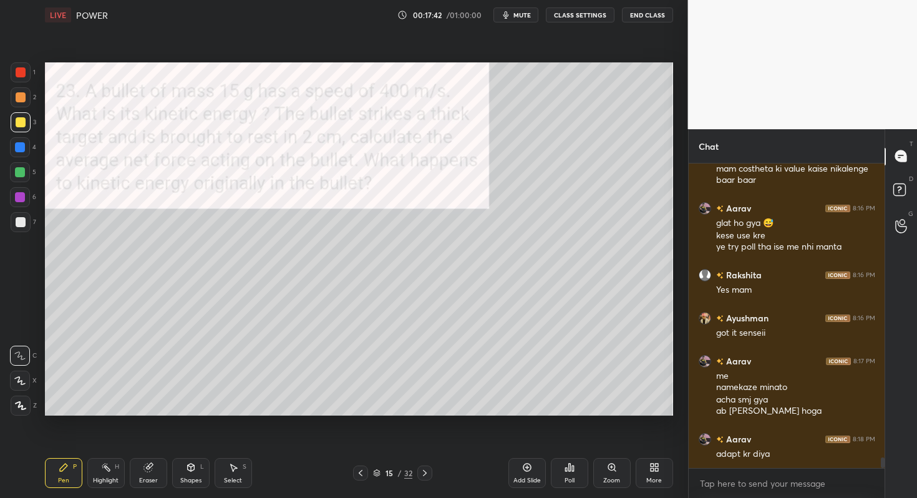
click at [424, 473] on icon at bounding box center [425, 473] width 10 height 10
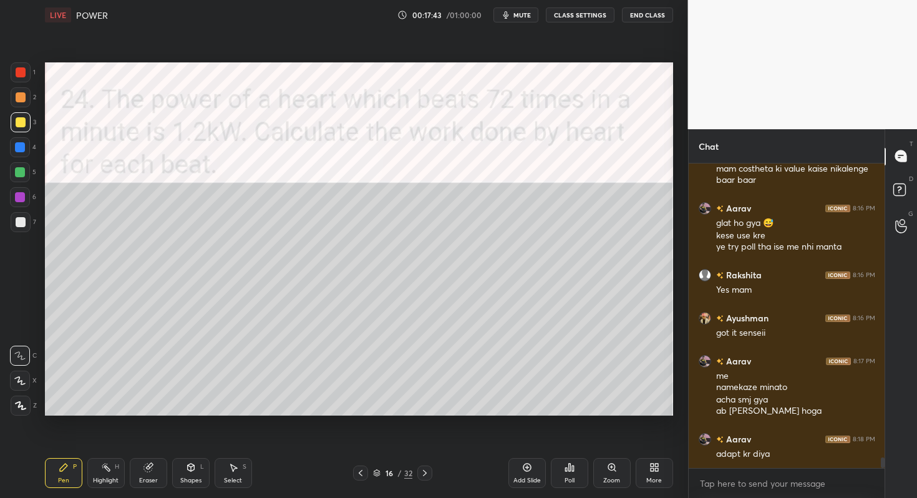
click at [424, 473] on icon at bounding box center [425, 473] width 10 height 10
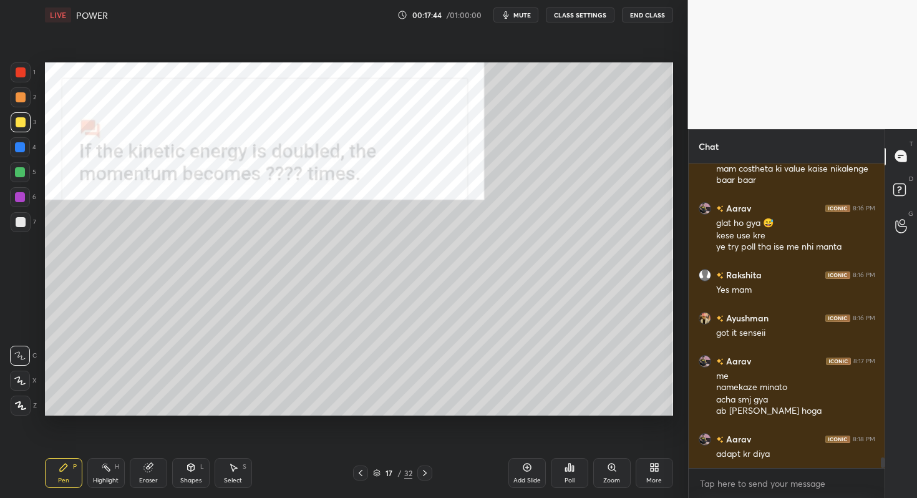
click at [363, 473] on icon at bounding box center [361, 473] width 10 height 10
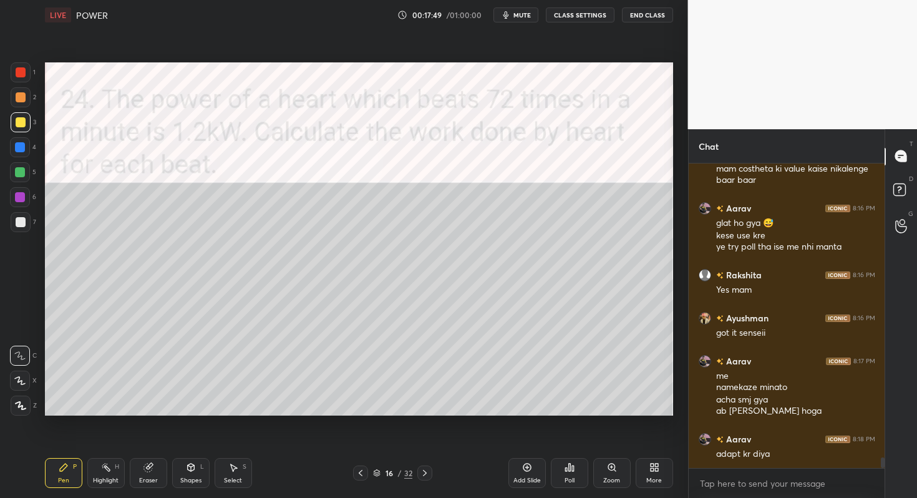
click at [423, 473] on icon at bounding box center [425, 473] width 10 height 10
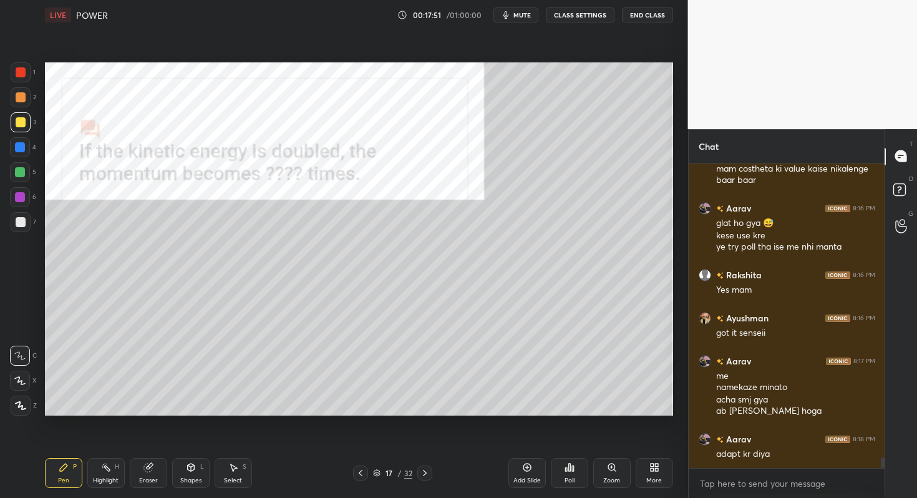
click at [423, 473] on icon at bounding box center [425, 473] width 10 height 10
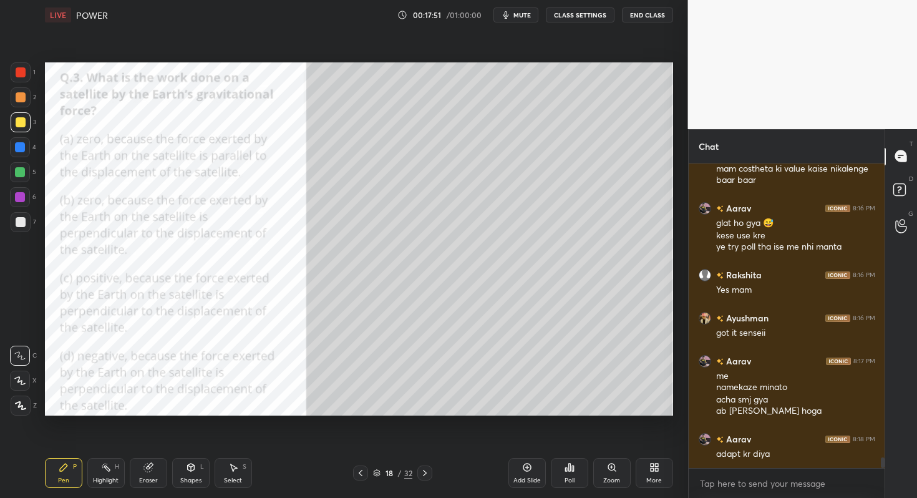
click at [423, 473] on icon at bounding box center [425, 473] width 10 height 10
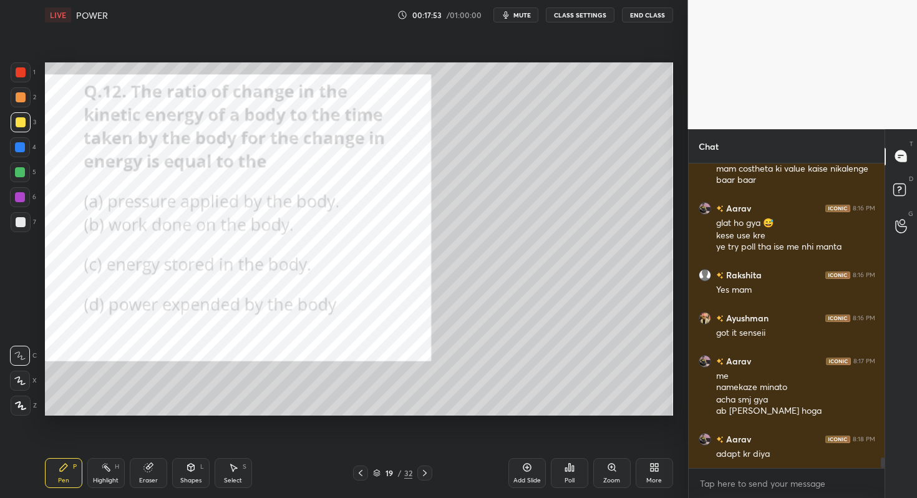
click at [359, 479] on div at bounding box center [360, 473] width 15 height 15
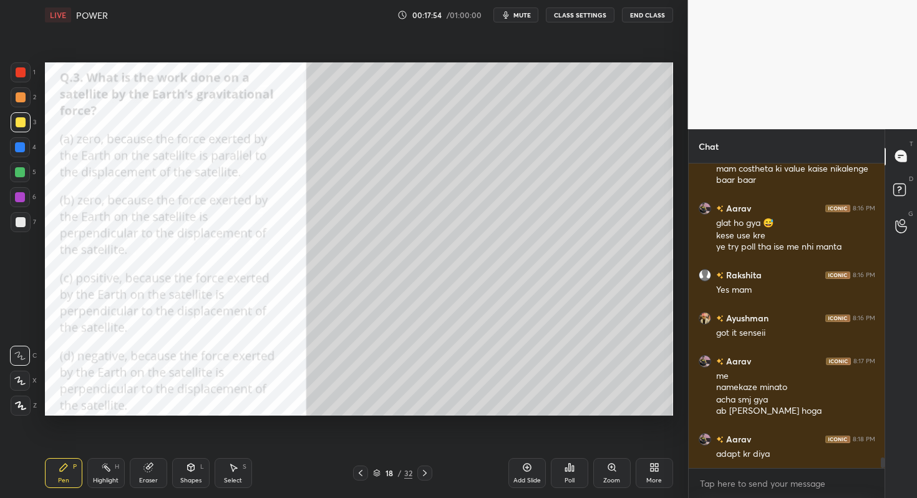
click at [359, 479] on div at bounding box center [360, 473] width 15 height 15
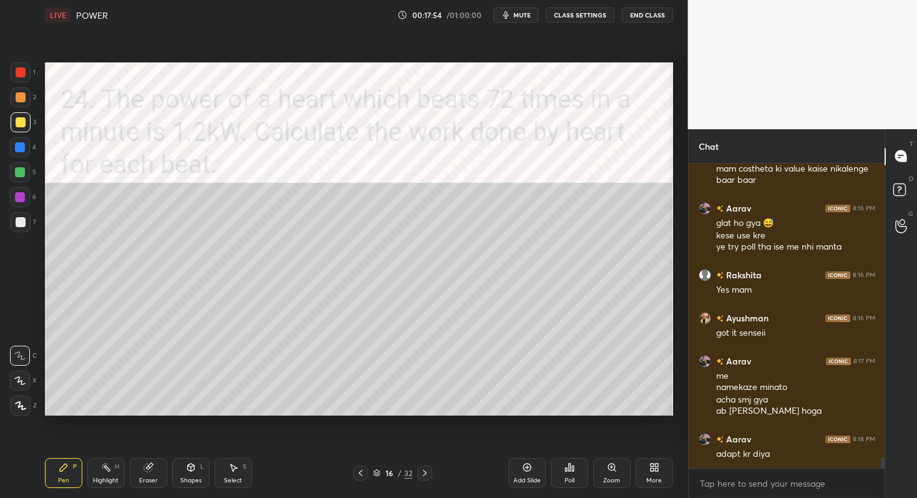
click at [359, 479] on div at bounding box center [360, 473] width 15 height 15
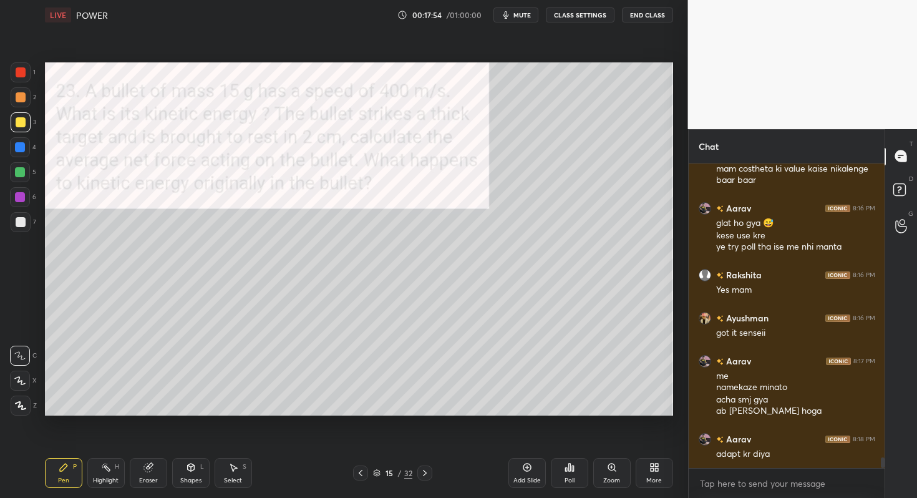
click at [359, 479] on div at bounding box center [360, 473] width 15 height 15
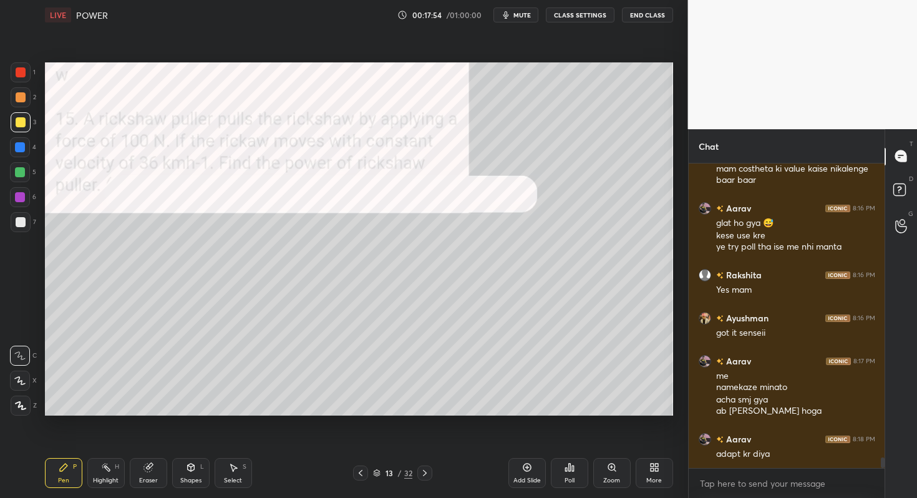
click at [359, 479] on div at bounding box center [360, 473] width 15 height 15
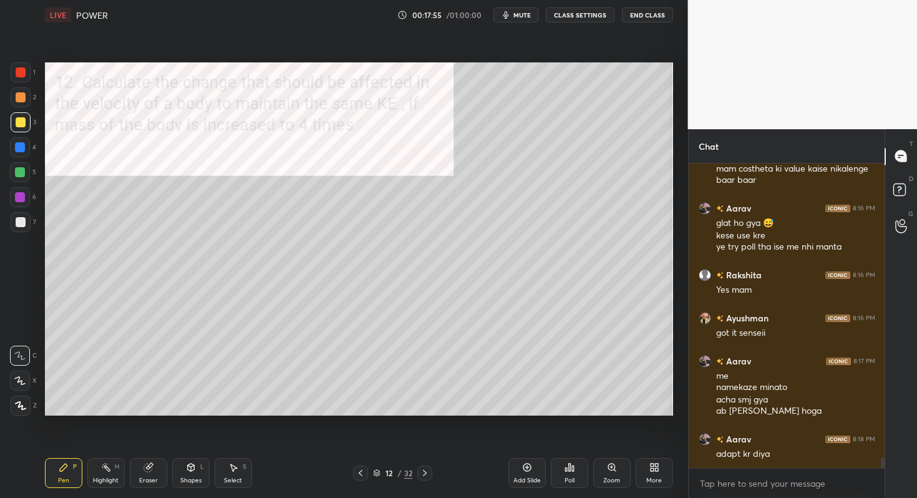
click at [359, 479] on div at bounding box center [360, 473] width 15 height 15
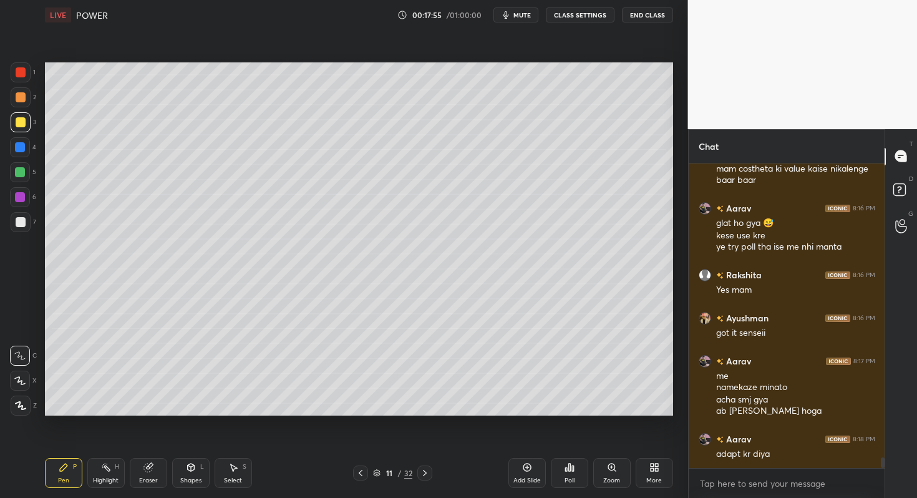
click at [359, 479] on div at bounding box center [360, 473] width 15 height 15
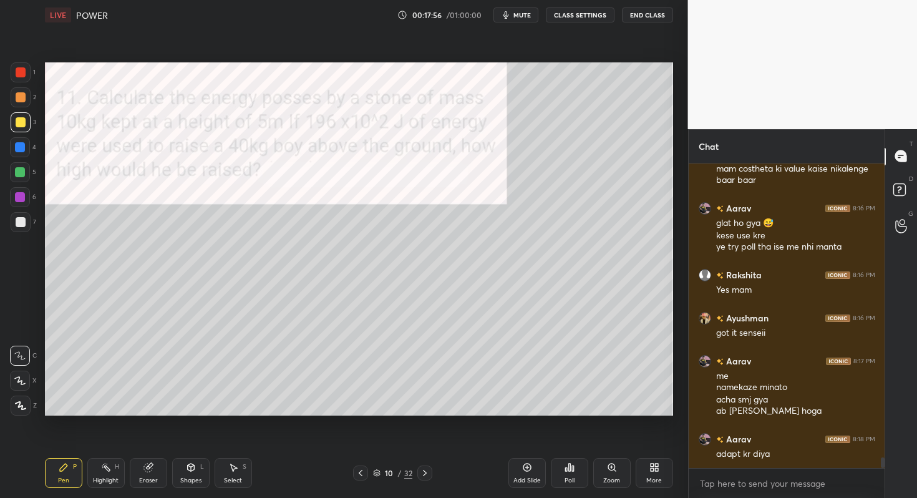
click at [359, 479] on div at bounding box center [360, 473] width 15 height 15
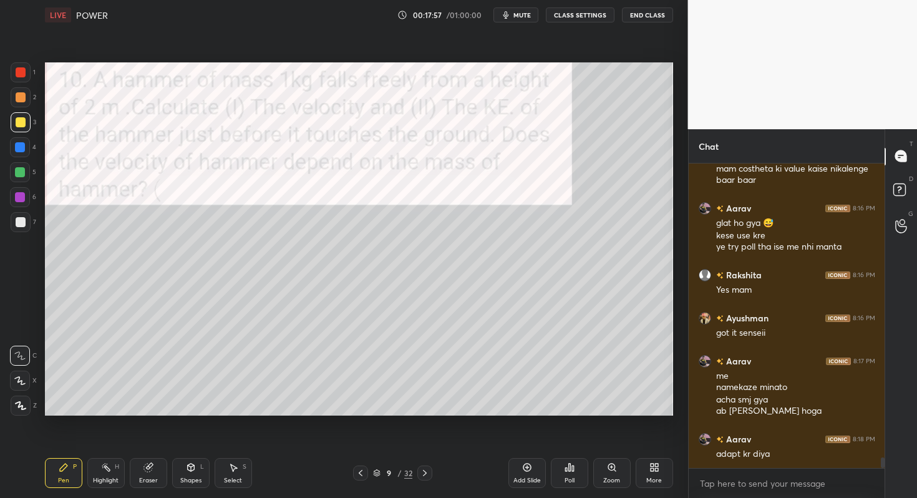
click at [359, 479] on div at bounding box center [360, 473] width 15 height 15
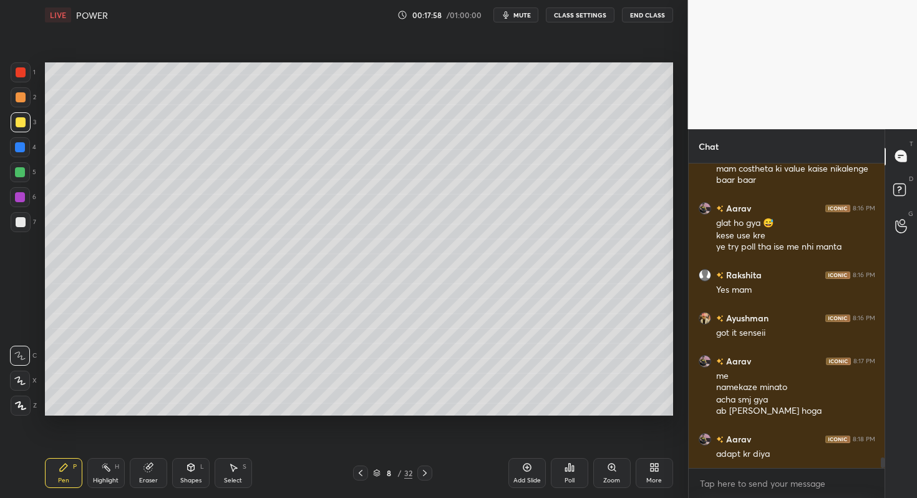
click at [359, 479] on div at bounding box center [360, 473] width 15 height 15
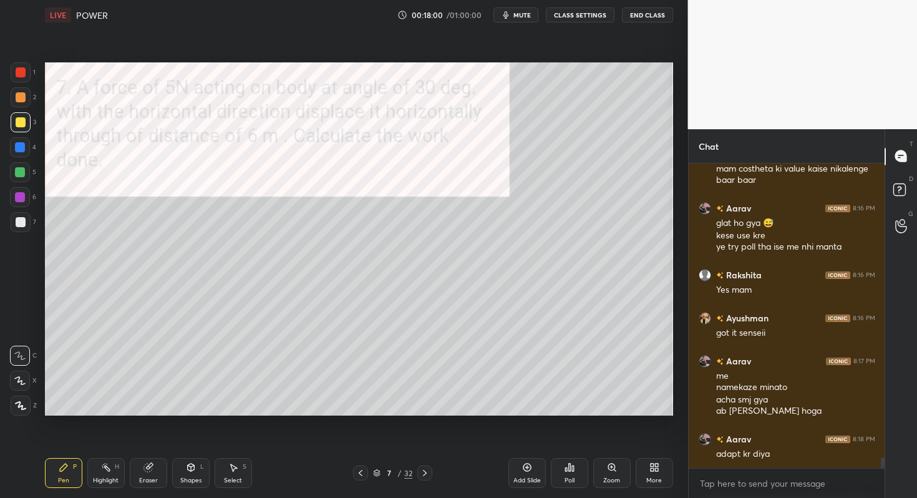
click at [364, 472] on icon at bounding box center [361, 473] width 10 height 10
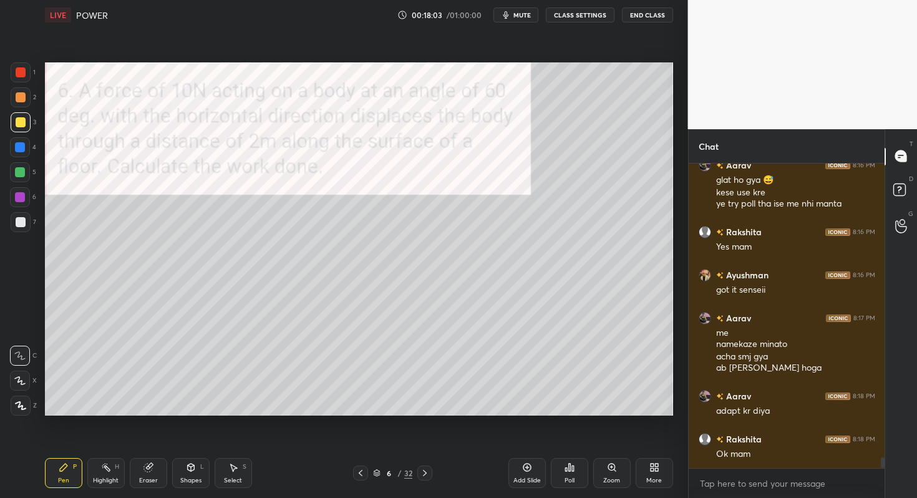
click at [364, 472] on icon at bounding box center [361, 473] width 10 height 10
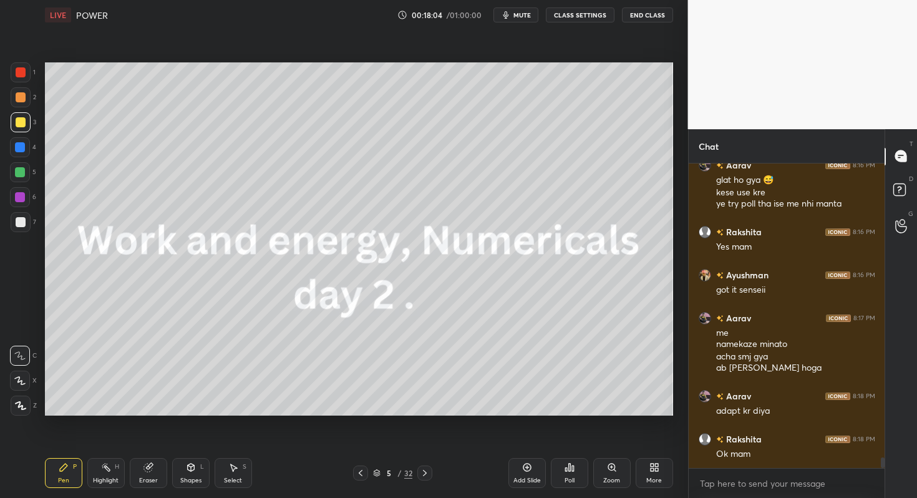
click at [423, 470] on icon at bounding box center [425, 473] width 4 height 6
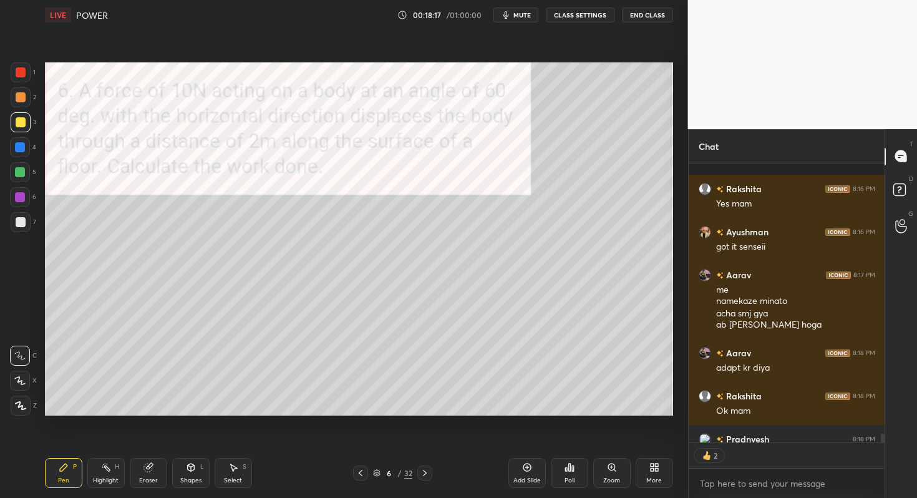
scroll to position [8478, 0]
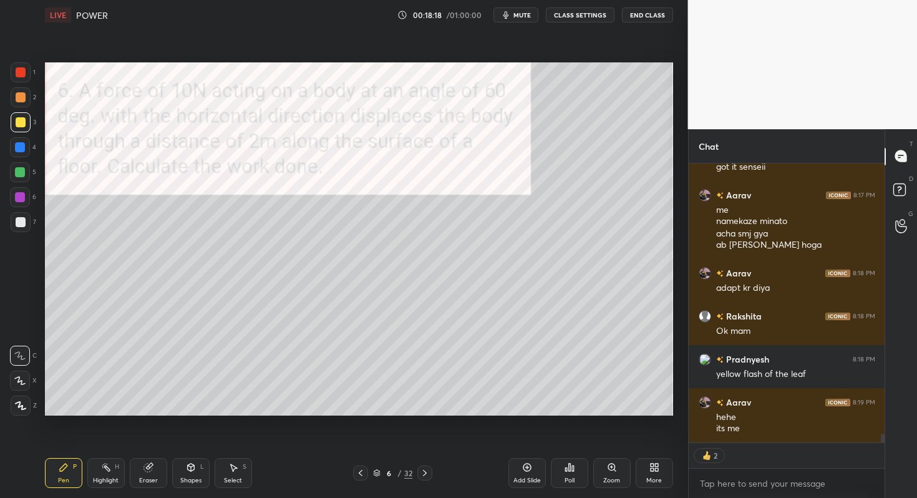
click at [522, 469] on icon at bounding box center [527, 467] width 10 height 10
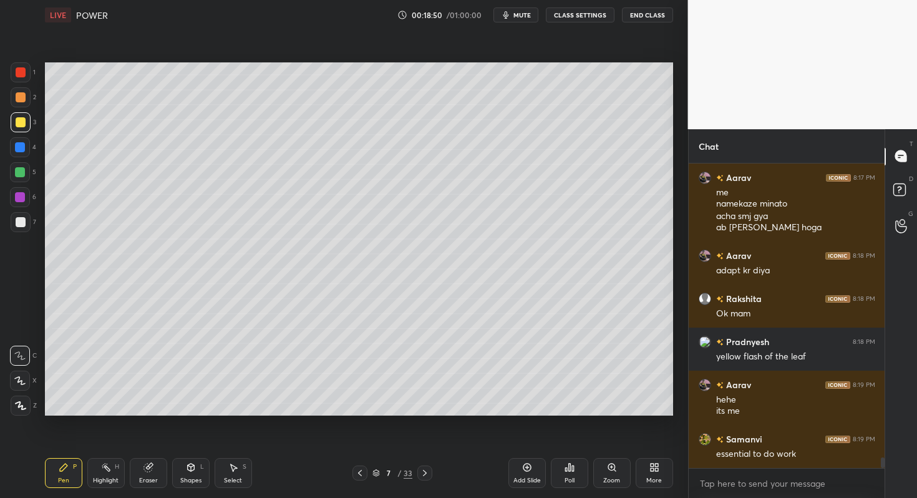
scroll to position [8538, 0]
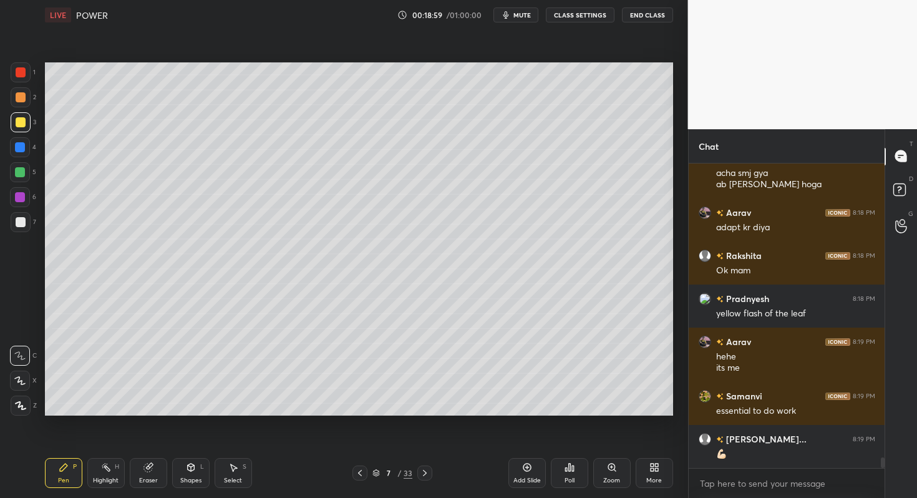
click at [21, 149] on div at bounding box center [20, 147] width 10 height 10
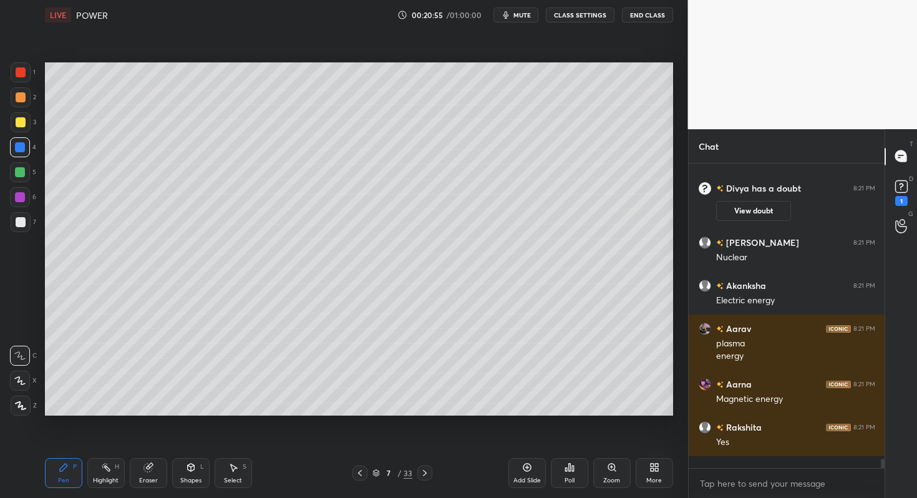
scroll to position [9240, 0]
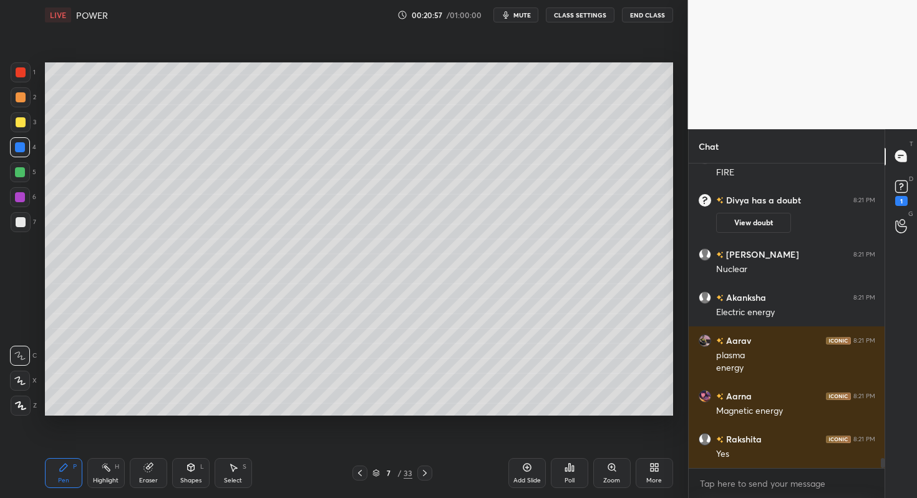
click at [20, 124] on div at bounding box center [21, 122] width 10 height 10
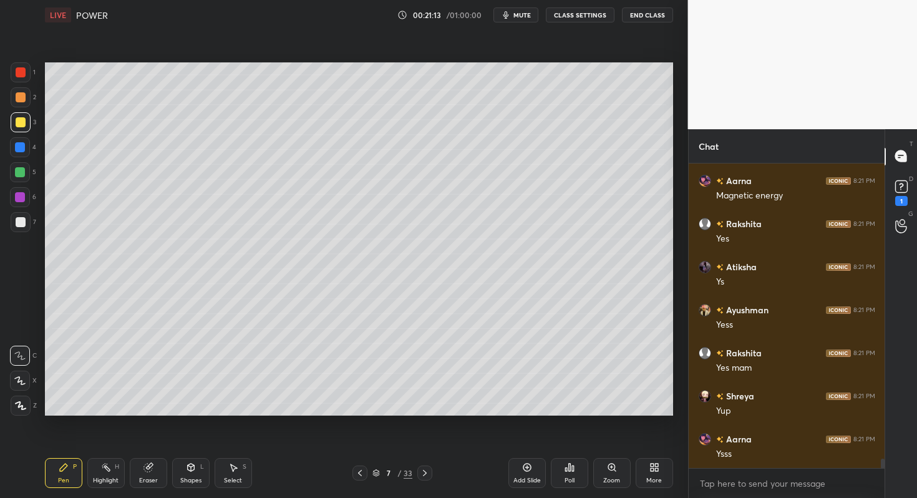
scroll to position [9499, 0]
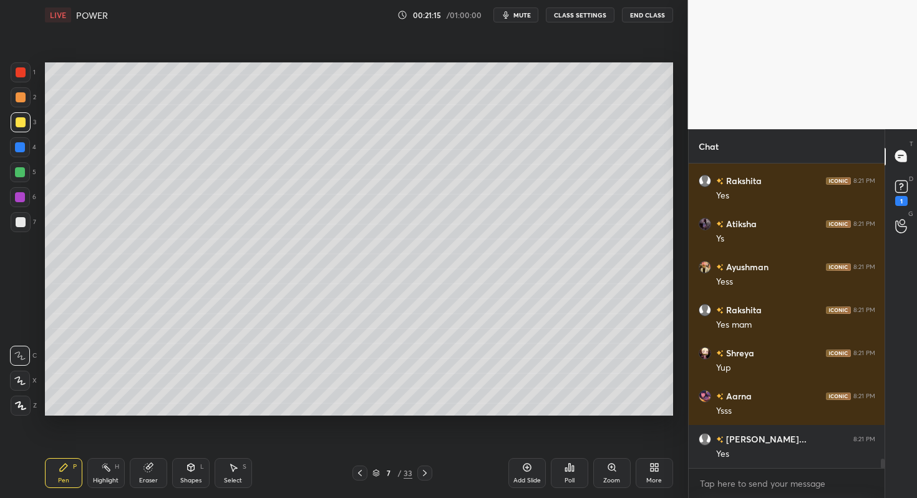
click at [22, 147] on div at bounding box center [20, 147] width 10 height 10
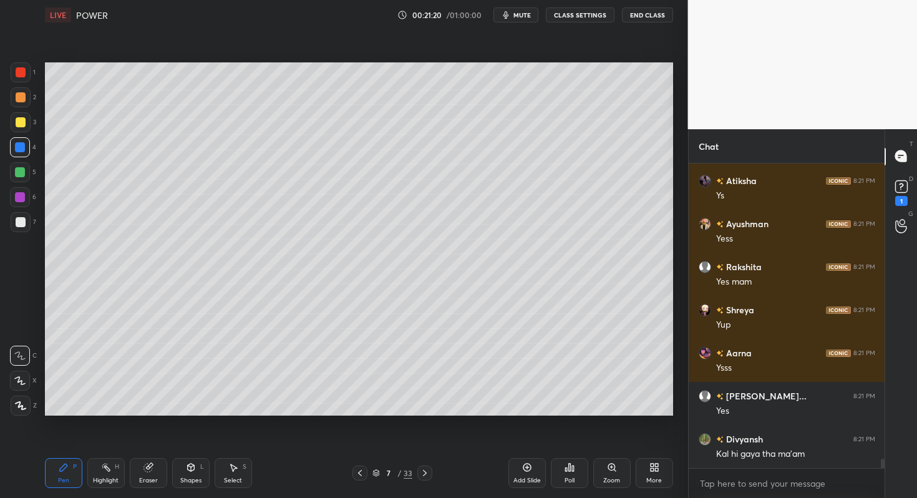
scroll to position [9607, 0]
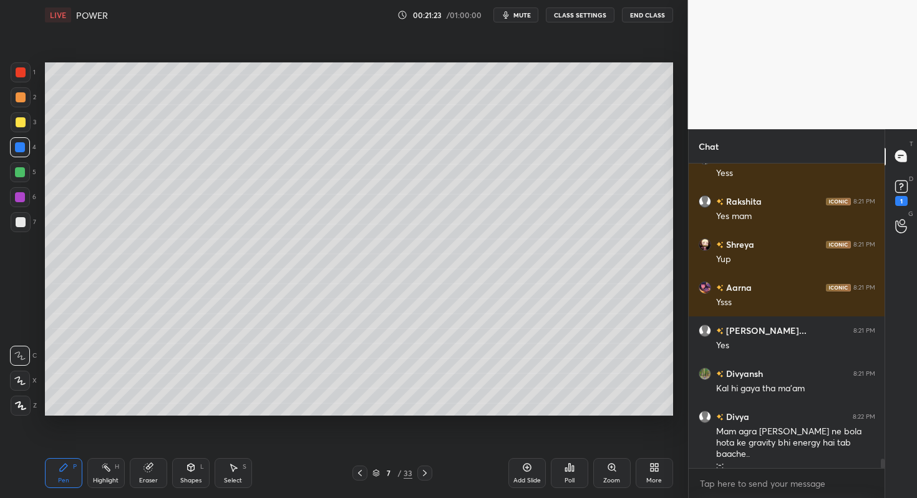
click at [28, 197] on div at bounding box center [20, 197] width 20 height 20
drag, startPoint x: 29, startPoint y: 226, endPoint x: 39, endPoint y: 218, distance: 13.4
click at [29, 225] on div at bounding box center [21, 222] width 20 height 20
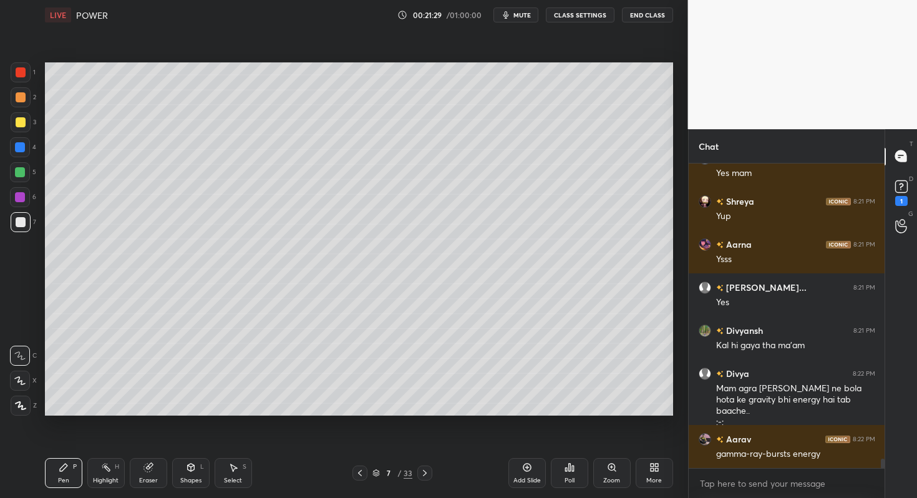
click at [32, 157] on div "4" at bounding box center [23, 149] width 26 height 25
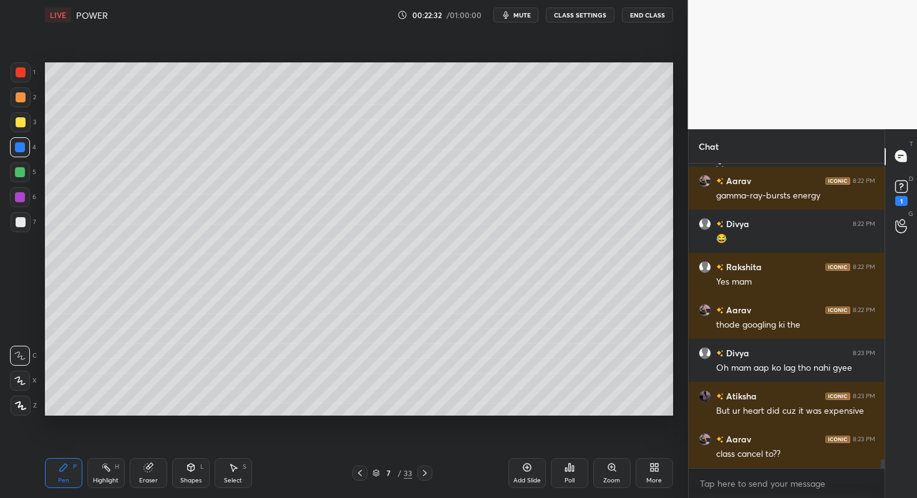
scroll to position [9952, 0]
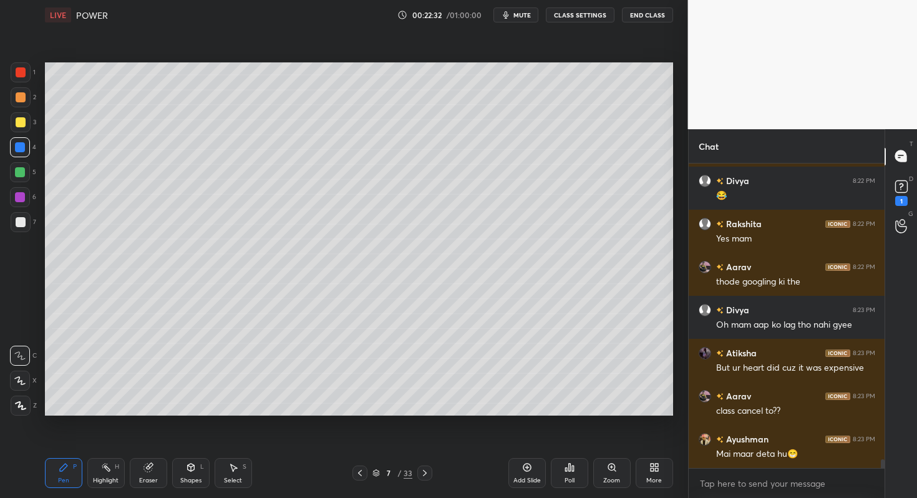
click at [26, 220] on div at bounding box center [21, 222] width 20 height 20
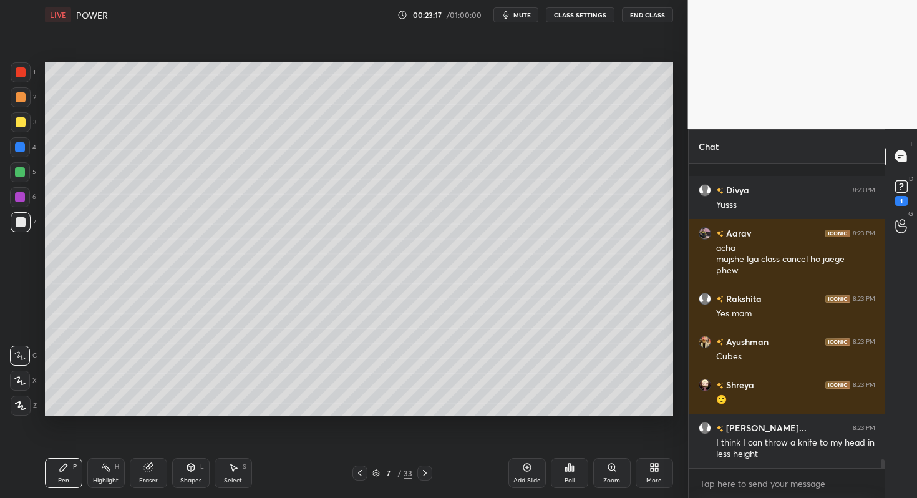
scroll to position [10439, 0]
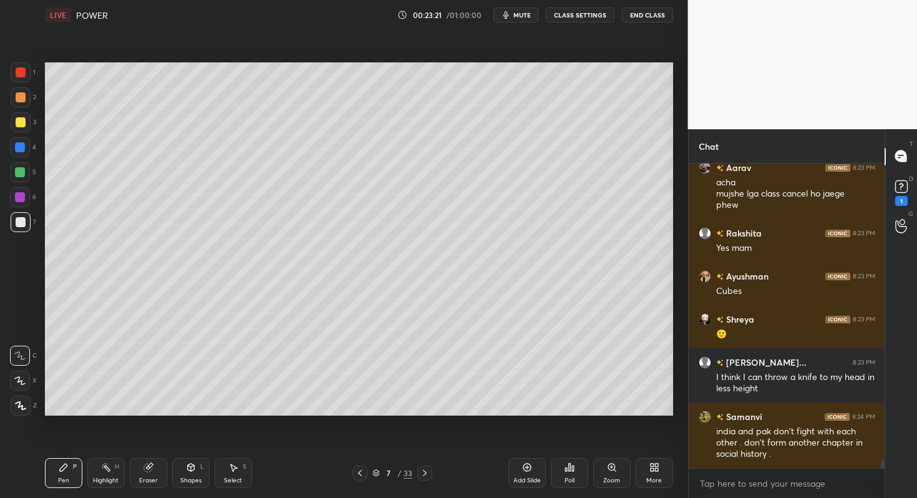
drag, startPoint x: 161, startPoint y: 472, endPoint x: 175, endPoint y: 458, distance: 19.9
click at [162, 471] on div "Eraser" at bounding box center [148, 473] width 37 height 30
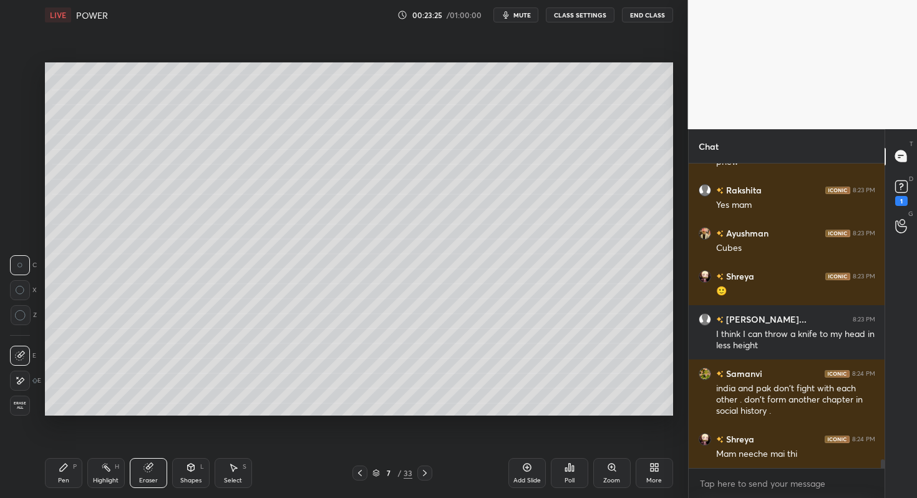
click at [70, 473] on div "Pen P" at bounding box center [63, 473] width 37 height 30
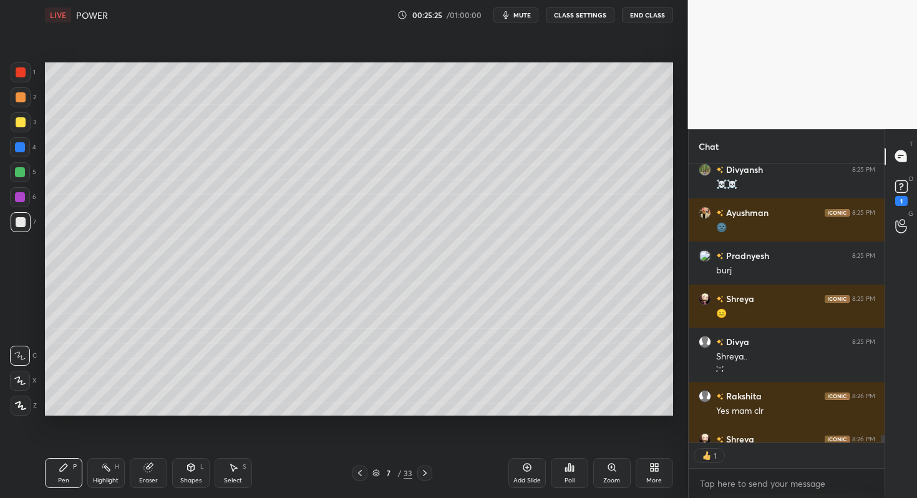
scroll to position [4, 4]
click at [18, 151] on div at bounding box center [20, 147] width 10 height 10
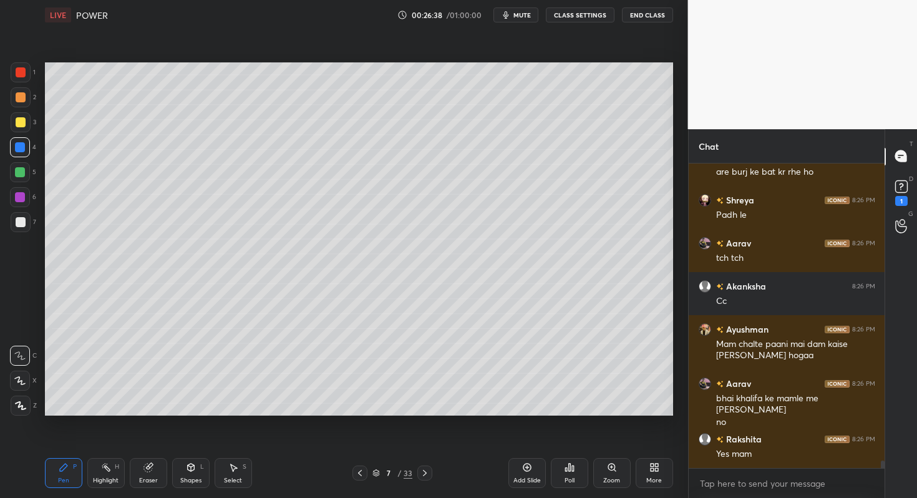
scroll to position [11887, 0]
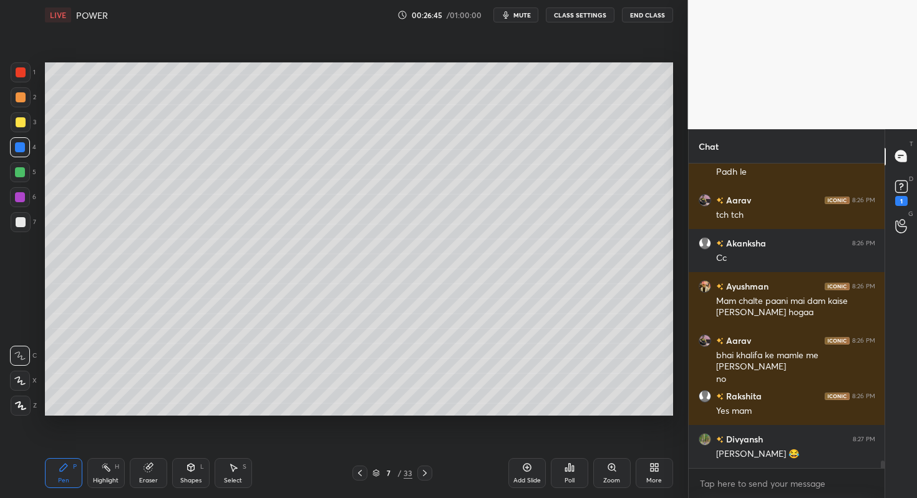
click at [22, 198] on div at bounding box center [20, 197] width 10 height 10
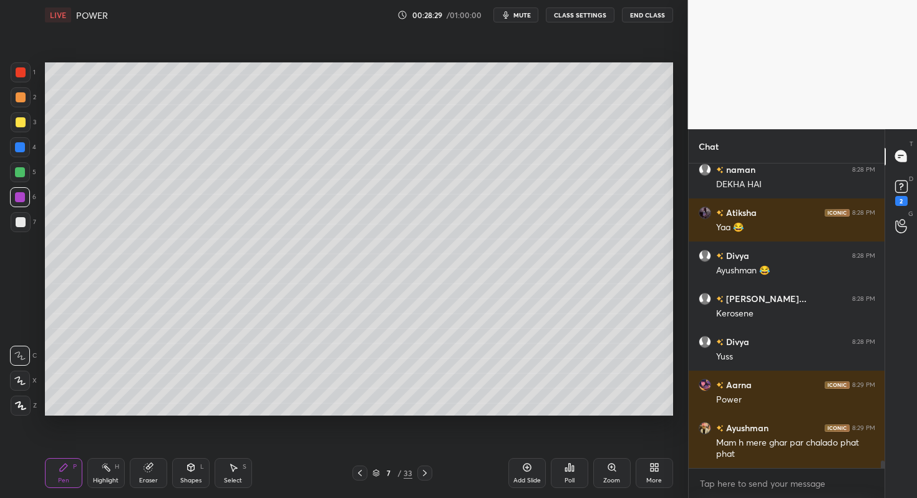
scroll to position [12198, 0]
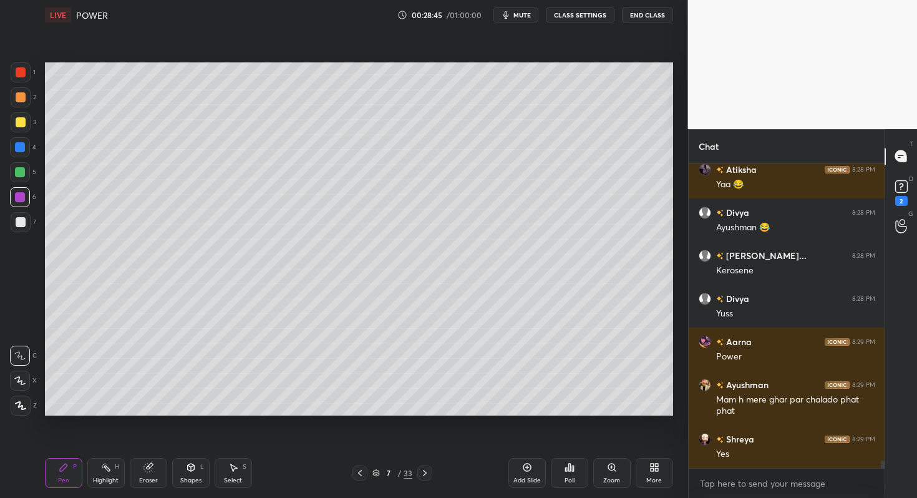
click at [29, 223] on div at bounding box center [21, 222] width 20 height 20
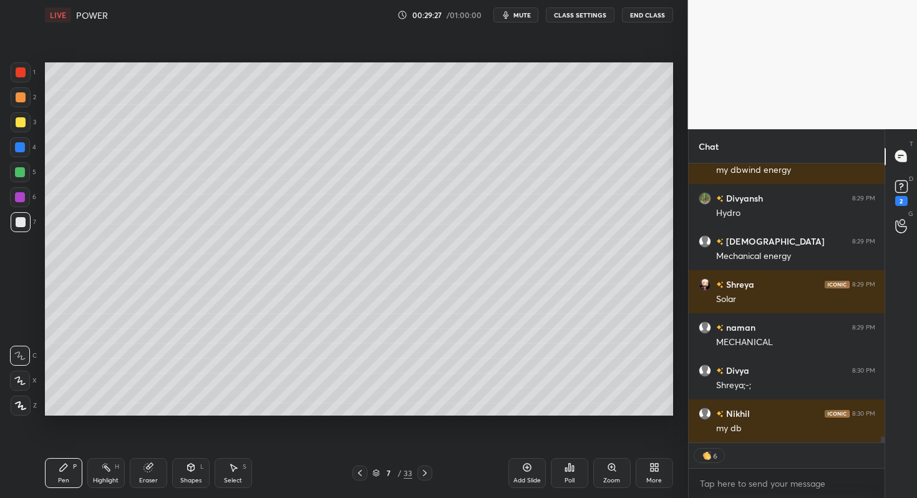
scroll to position [12611, 0]
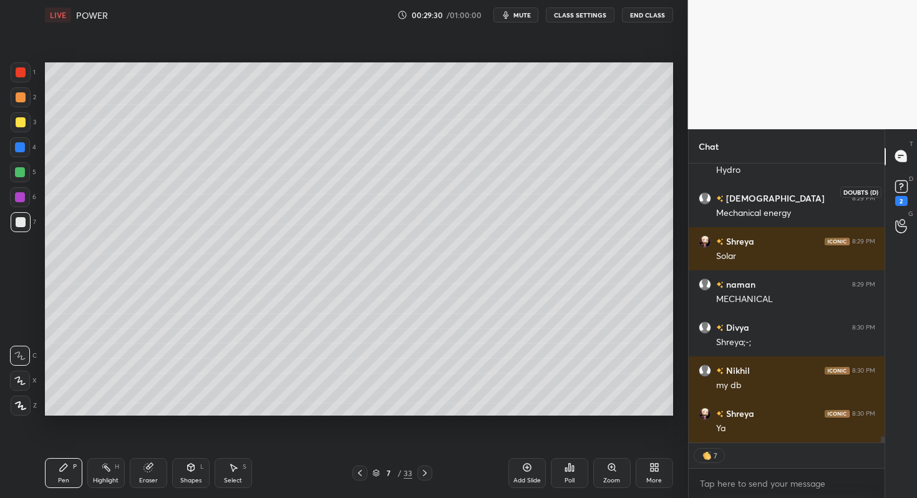
click at [901, 196] on div "2" at bounding box center [902, 201] width 12 height 10
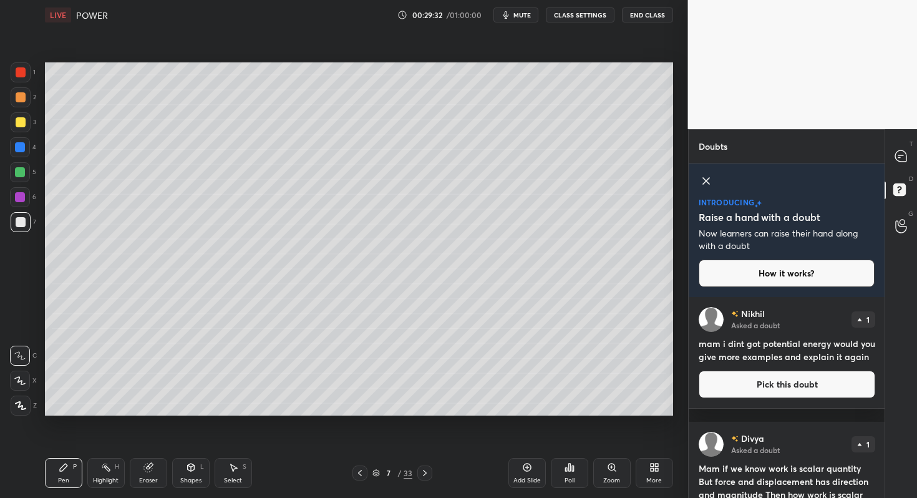
click at [828, 388] on button "Pick this doubt" at bounding box center [787, 384] width 177 height 27
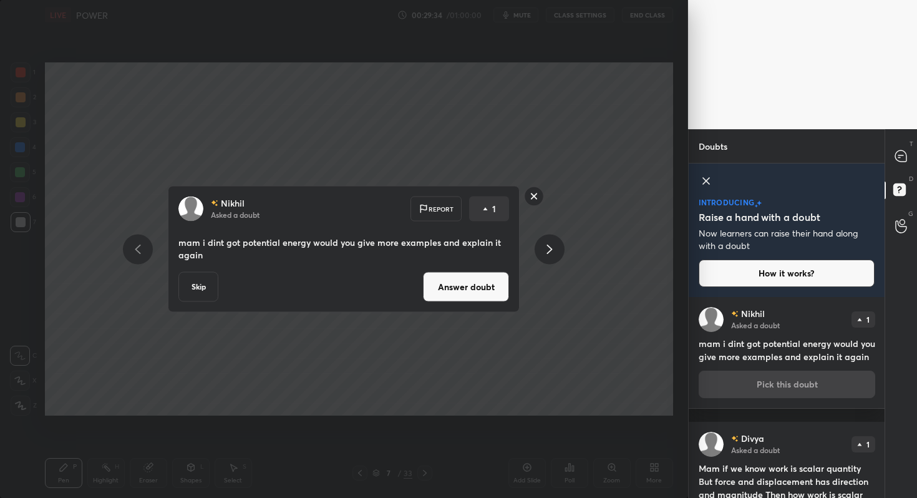
click at [470, 290] on button "Answer doubt" at bounding box center [466, 287] width 86 height 30
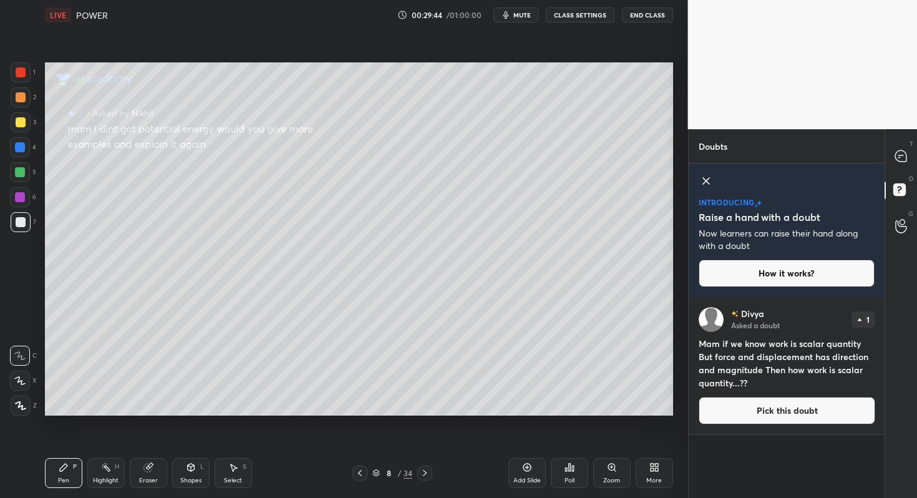
click at [756, 397] on button "Pick this doubt" at bounding box center [787, 410] width 177 height 27
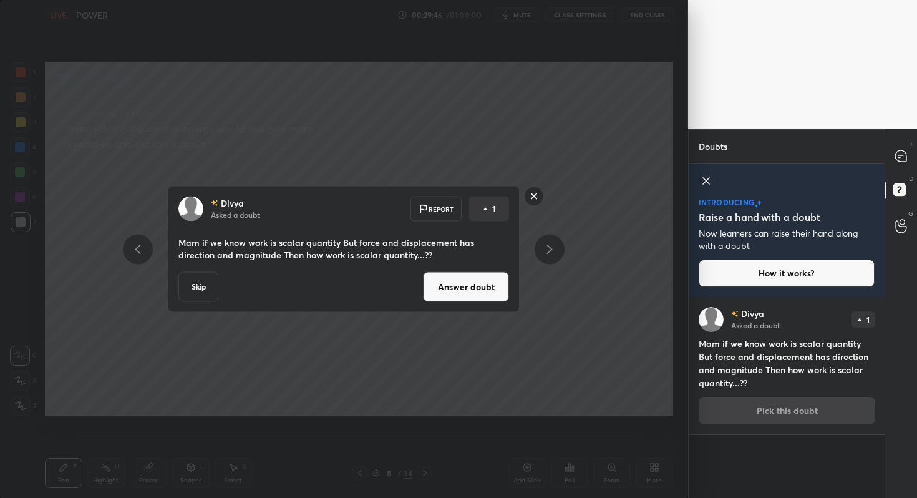
click at [453, 285] on button "Answer doubt" at bounding box center [466, 287] width 86 height 30
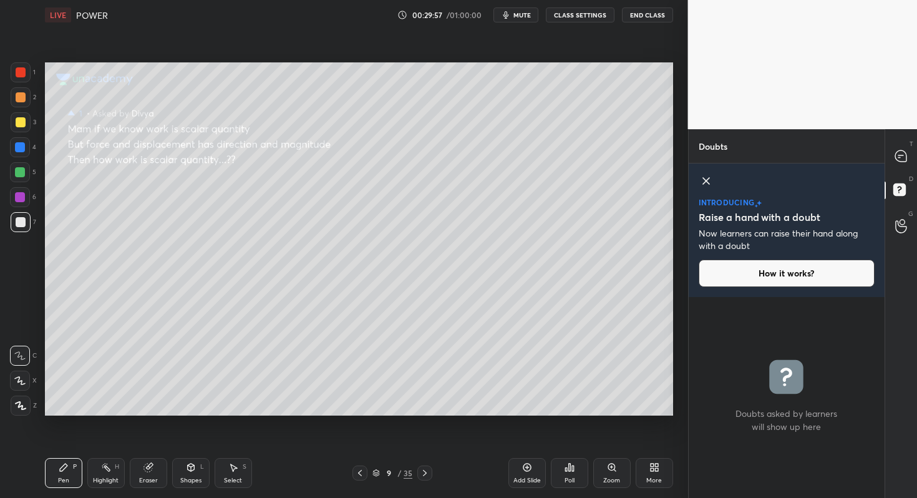
click at [709, 183] on icon at bounding box center [706, 181] width 6 height 6
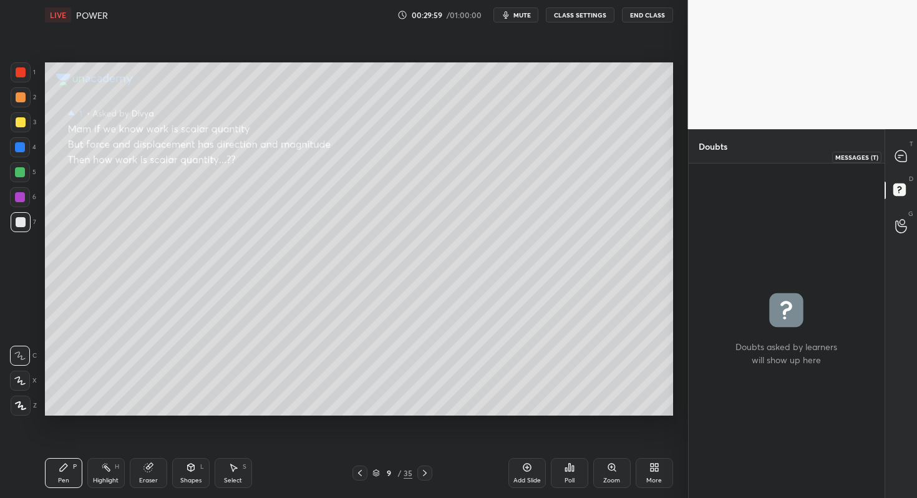
click at [903, 153] on icon at bounding box center [901, 155] width 11 height 11
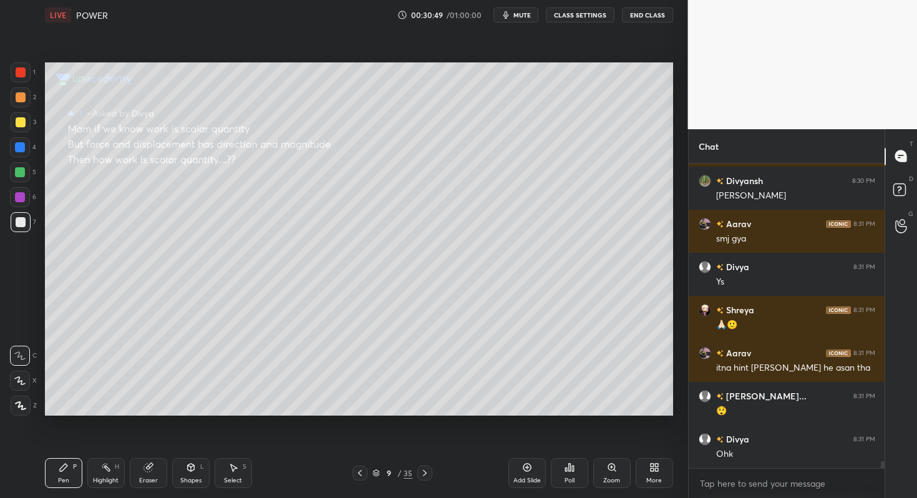
scroll to position [13386, 0]
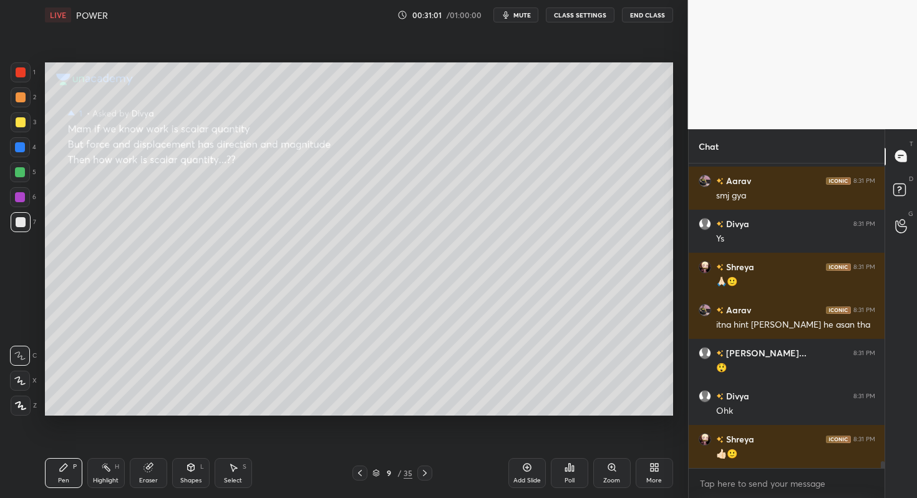
drag, startPoint x: 160, startPoint y: 470, endPoint x: 172, endPoint y: 457, distance: 17.7
click at [160, 470] on div "Eraser" at bounding box center [148, 473] width 37 height 30
drag, startPoint x: 69, startPoint y: 466, endPoint x: 84, endPoint y: 432, distance: 36.9
click at [70, 464] on div "Pen P" at bounding box center [63, 473] width 37 height 30
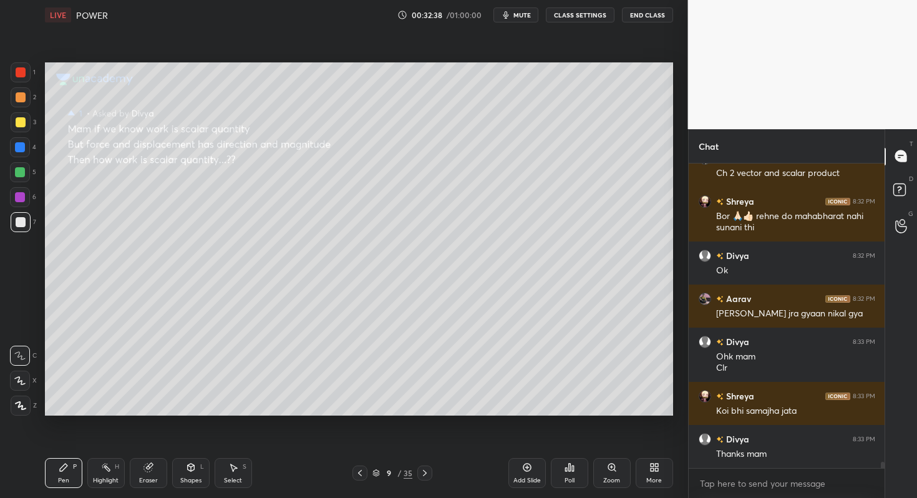
scroll to position [13970, 0]
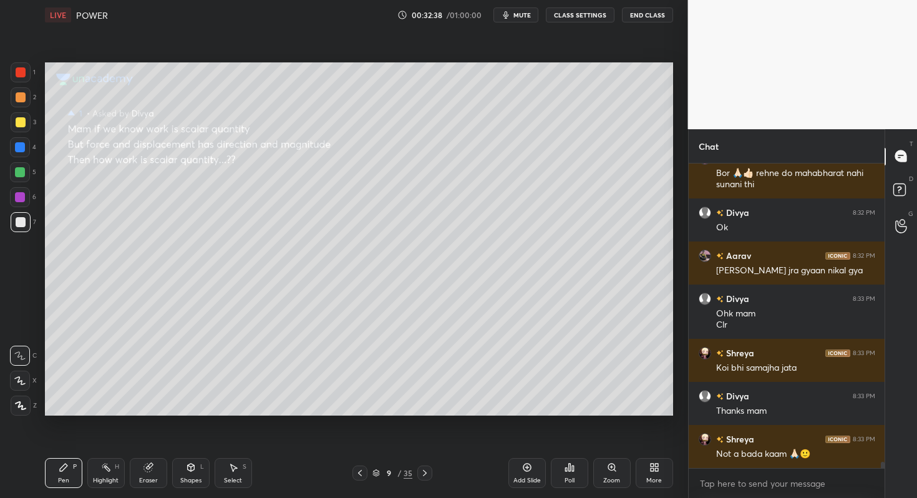
click at [360, 469] on icon at bounding box center [360, 473] width 10 height 10
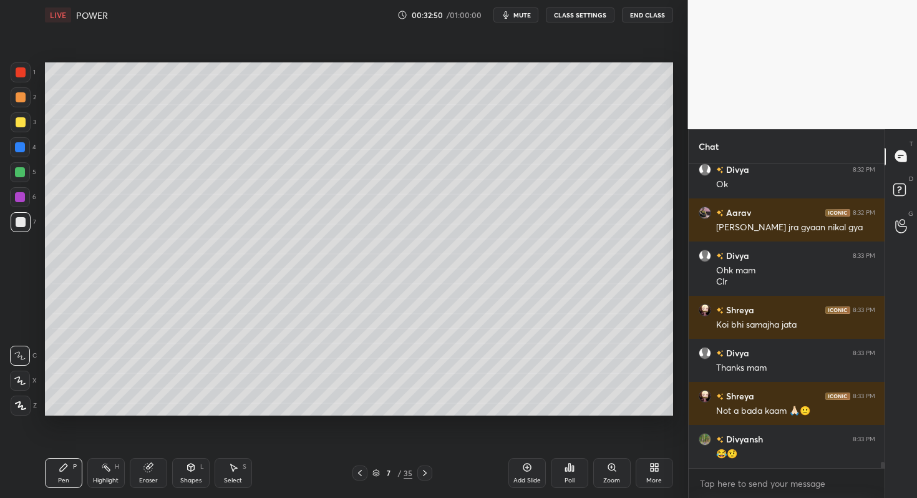
drag, startPoint x: 525, startPoint y: 477, endPoint x: 492, endPoint y: 464, distance: 35.4
click at [526, 477] on div "Add Slide" at bounding box center [527, 480] width 27 height 6
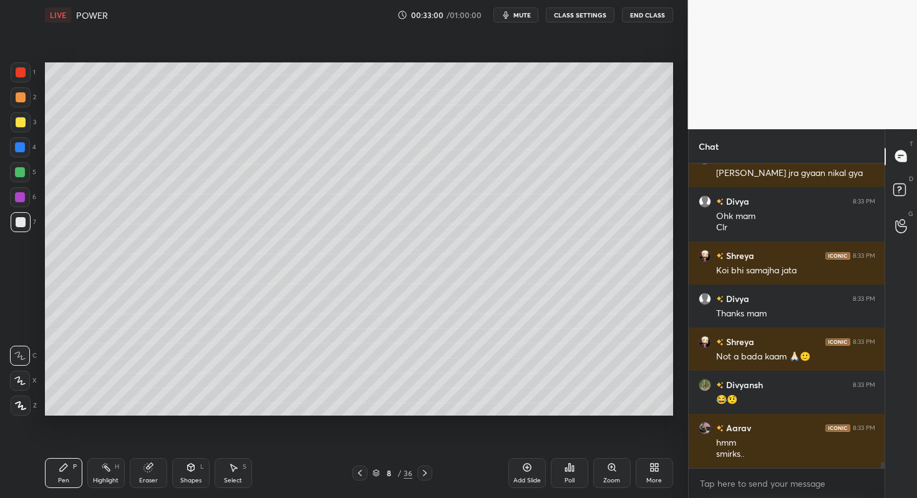
click at [22, 170] on div at bounding box center [20, 172] width 10 height 10
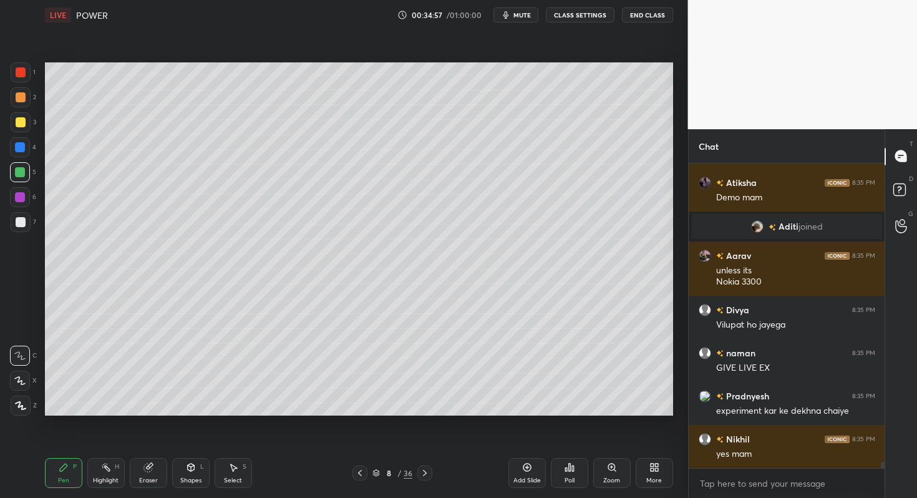
scroll to position [13950, 0]
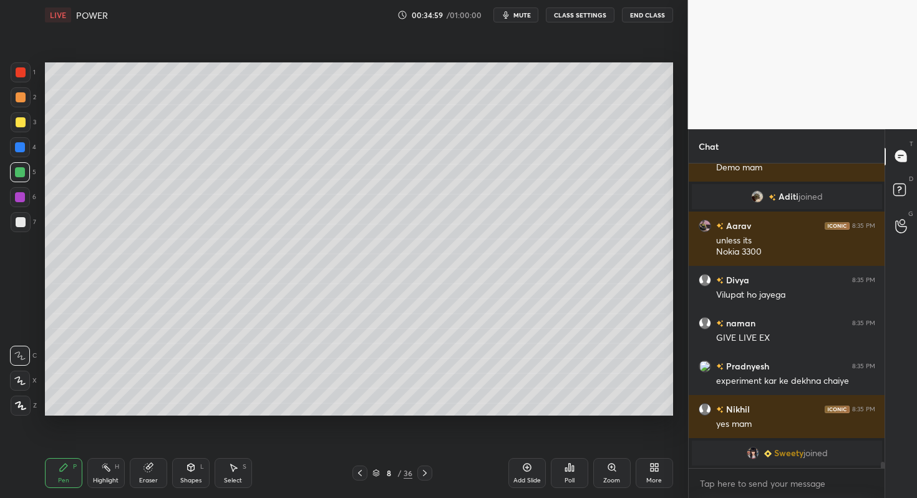
click at [361, 474] on icon at bounding box center [360, 473] width 10 height 10
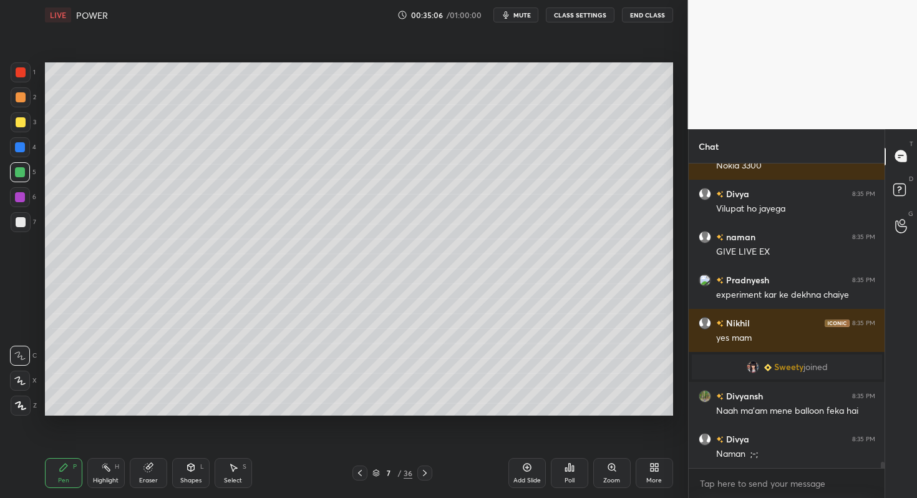
scroll to position [14008, 0]
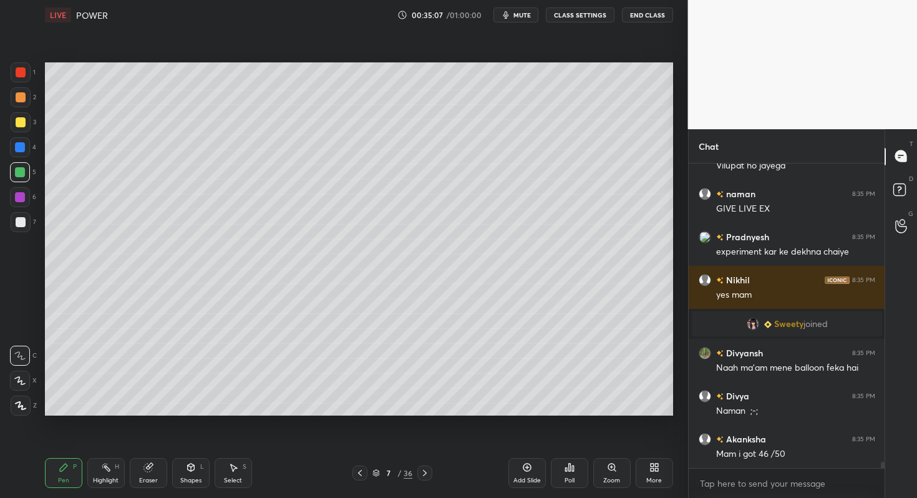
click at [366, 473] on div at bounding box center [360, 473] width 15 height 15
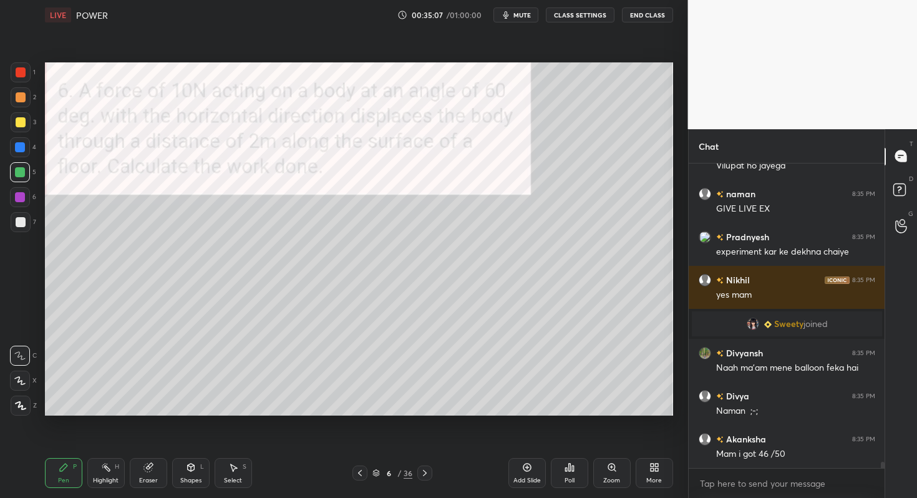
scroll to position [14051, 0]
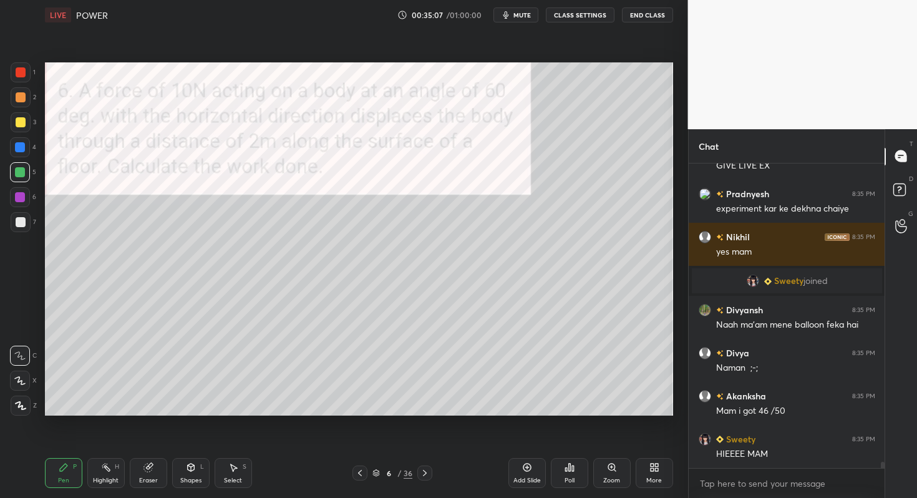
click at [366, 473] on div at bounding box center [360, 473] width 15 height 15
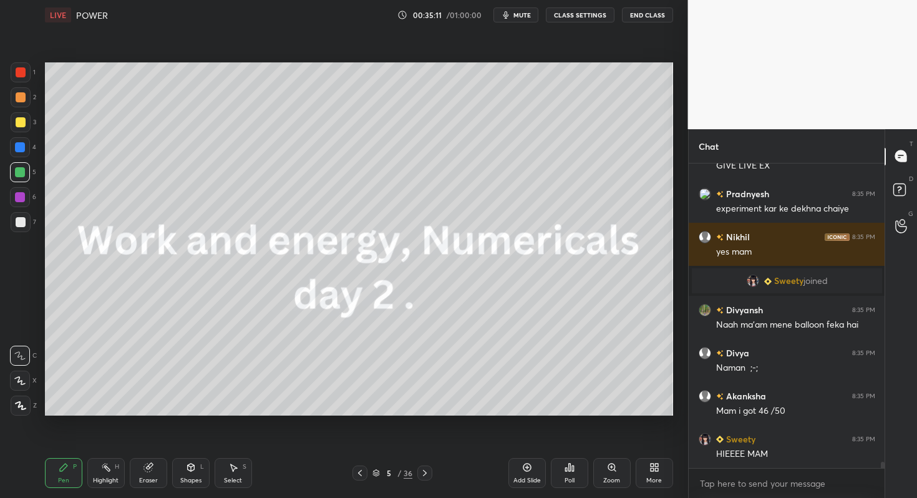
click at [366, 473] on div at bounding box center [360, 473] width 15 height 15
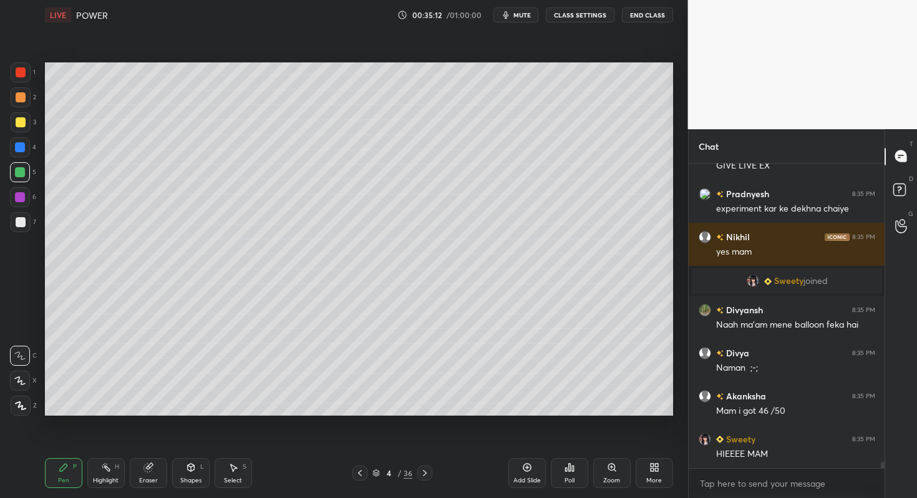
click at [366, 473] on div at bounding box center [360, 473] width 15 height 15
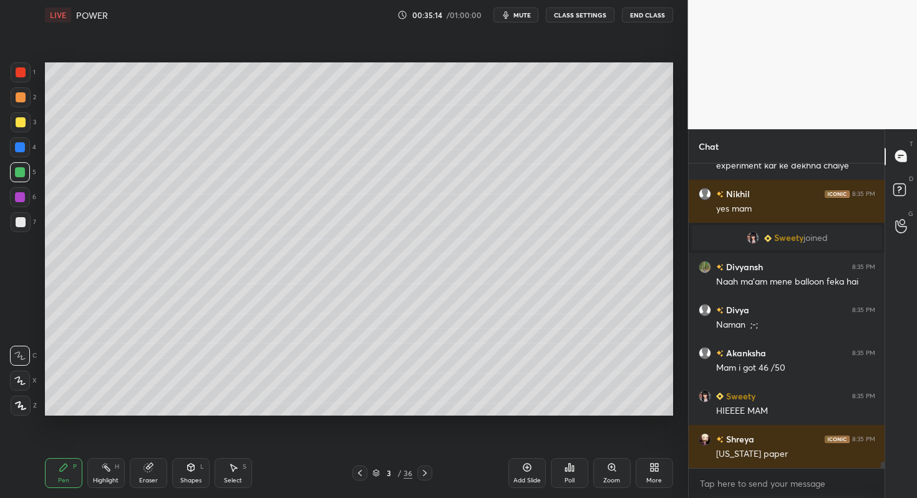
scroll to position [14137, 0]
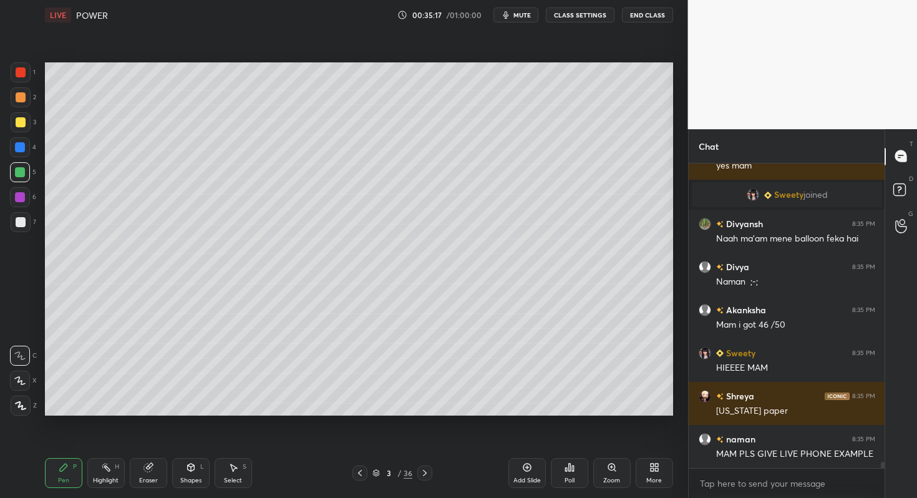
drag, startPoint x: 527, startPoint y: 479, endPoint x: 483, endPoint y: 431, distance: 64.9
click at [528, 477] on div "Add Slide" at bounding box center [527, 480] width 27 height 6
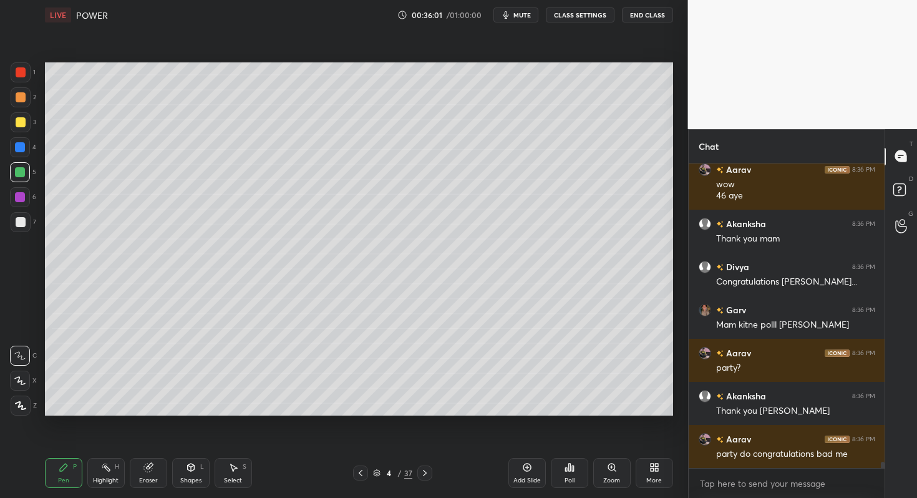
scroll to position [14441, 0]
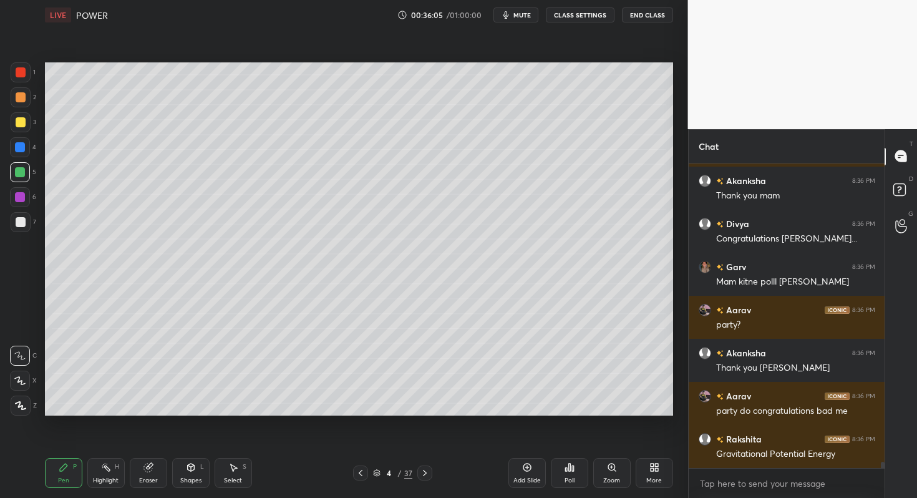
click at [110, 466] on icon at bounding box center [106, 467] width 10 height 10
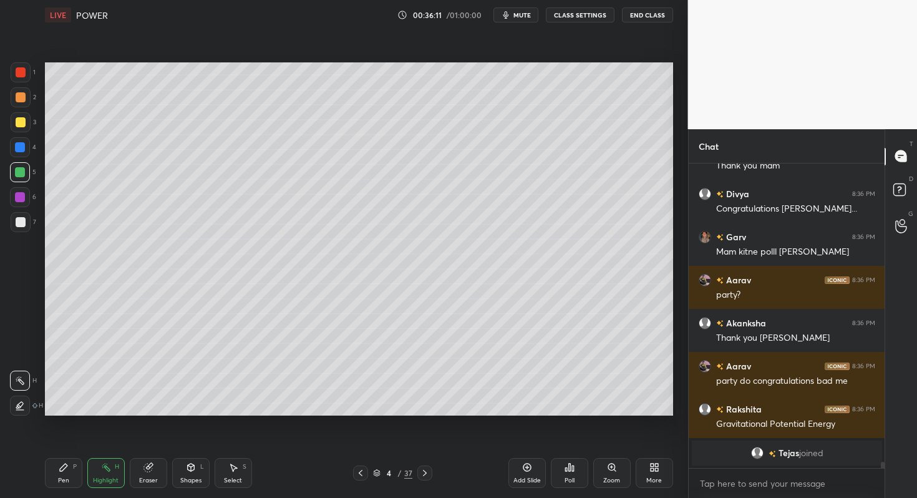
drag, startPoint x: 72, startPoint y: 473, endPoint x: 138, endPoint y: 422, distance: 83.6
click at [72, 473] on div "Pen P" at bounding box center [63, 473] width 37 height 30
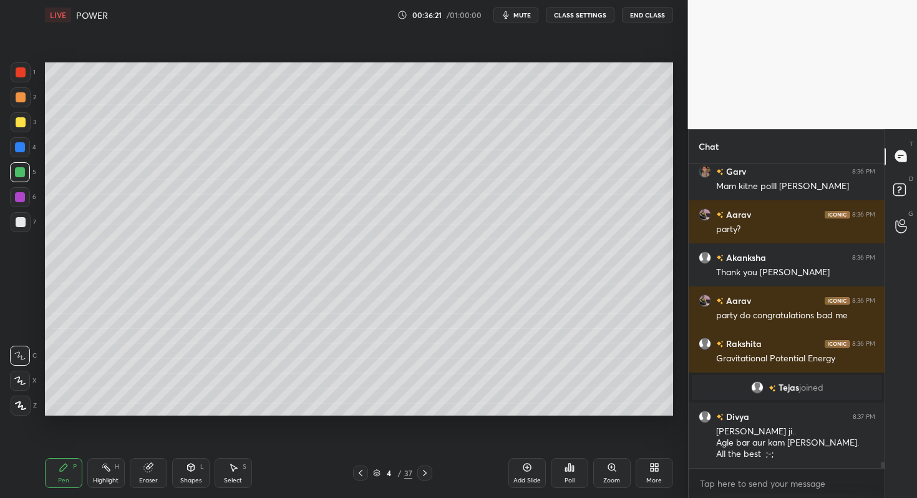
drag, startPoint x: 333, startPoint y: 53, endPoint x: 531, endPoint y: 443, distance: 436.8
click at [531, 492] on div "Add Slide Poll Zoom More" at bounding box center [591, 473] width 165 height 70
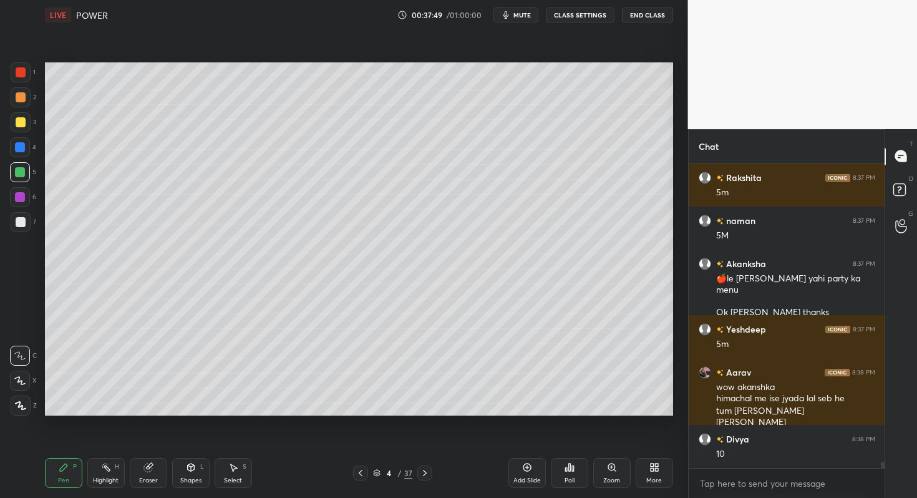
scroll to position [15130, 0]
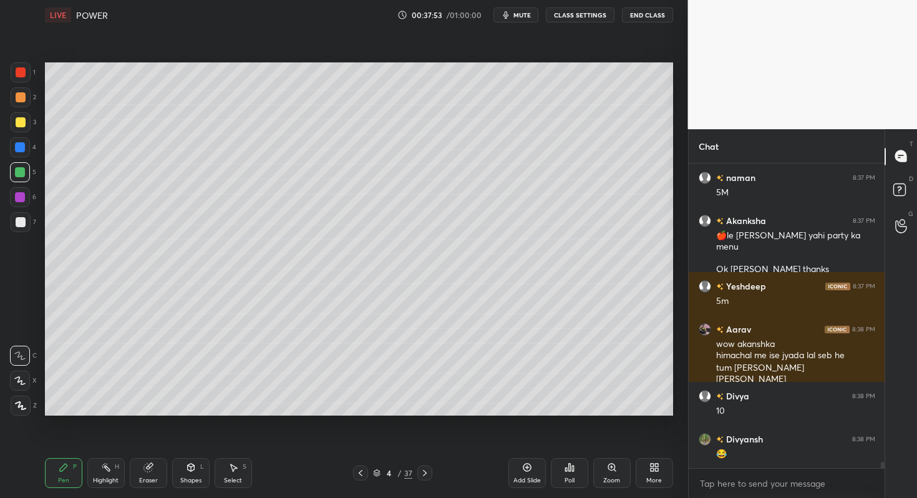
drag, startPoint x: 18, startPoint y: 228, endPoint x: 41, endPoint y: 211, distance: 28.1
click at [17, 227] on div at bounding box center [21, 222] width 20 height 20
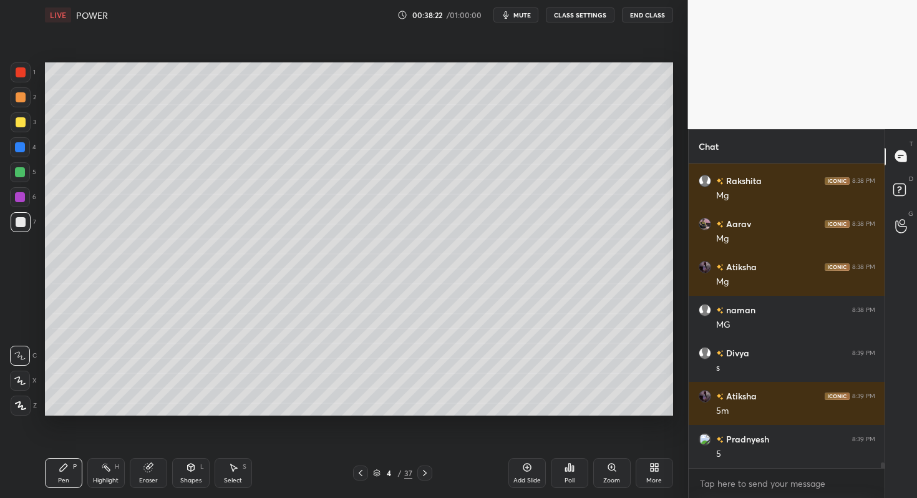
scroll to position [15604, 0]
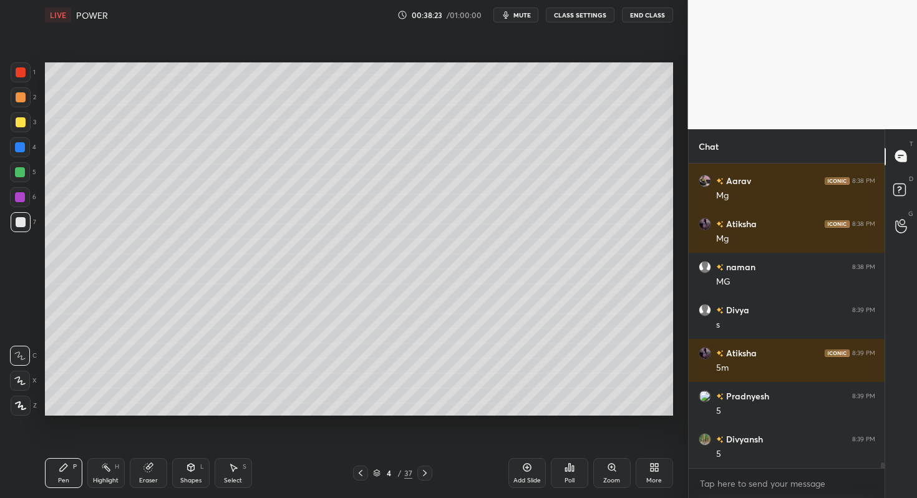
drag, startPoint x: 162, startPoint y: 471, endPoint x: 193, endPoint y: 436, distance: 46.9
click at [161, 471] on div "Eraser" at bounding box center [148, 473] width 37 height 30
click at [79, 459] on div "Pen P" at bounding box center [63, 473] width 37 height 30
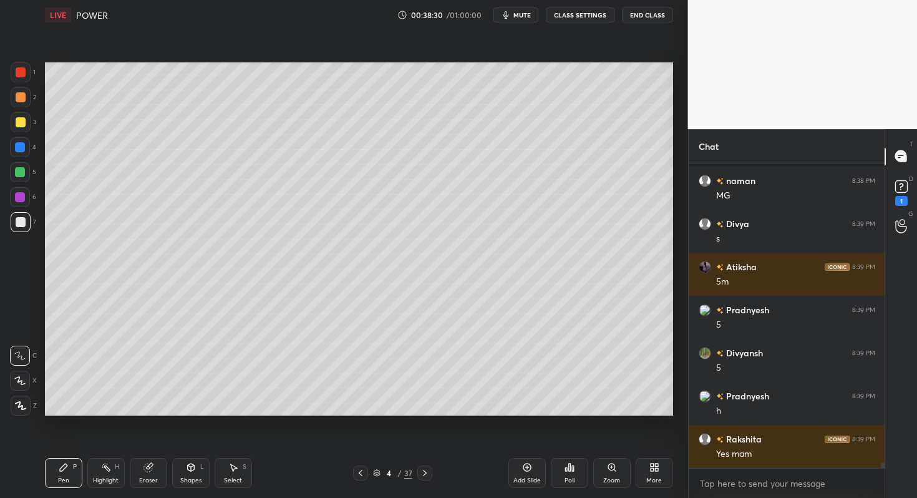
scroll to position [15744, 0]
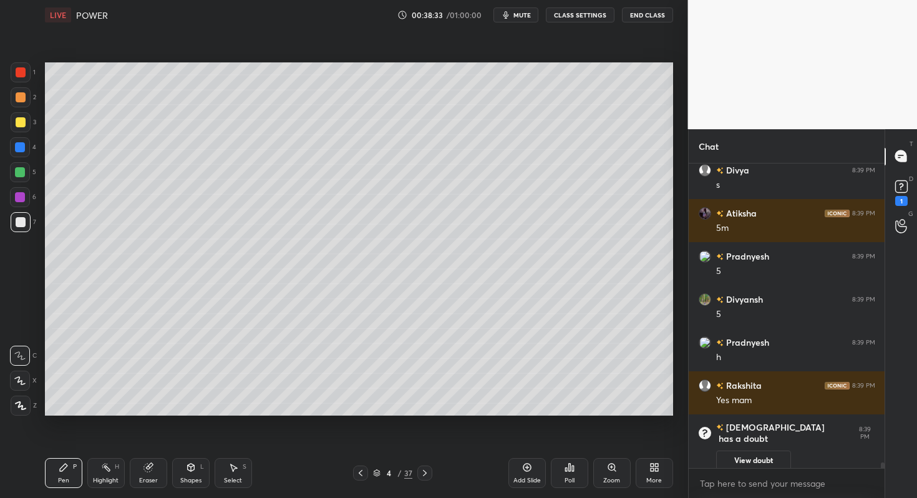
click at [2, 352] on div "1 2 3 4 5 6 7 C X Z C X Z E E Erase all H H" at bounding box center [20, 239] width 40 height 354
drag, startPoint x: 2, startPoint y: 352, endPoint x: 15, endPoint y: 347, distance: 14.0
click at [7, 350] on div "1 2 3 4 5 6 7 C X Z C X Z E E Erase all H H" at bounding box center [20, 239] width 40 height 354
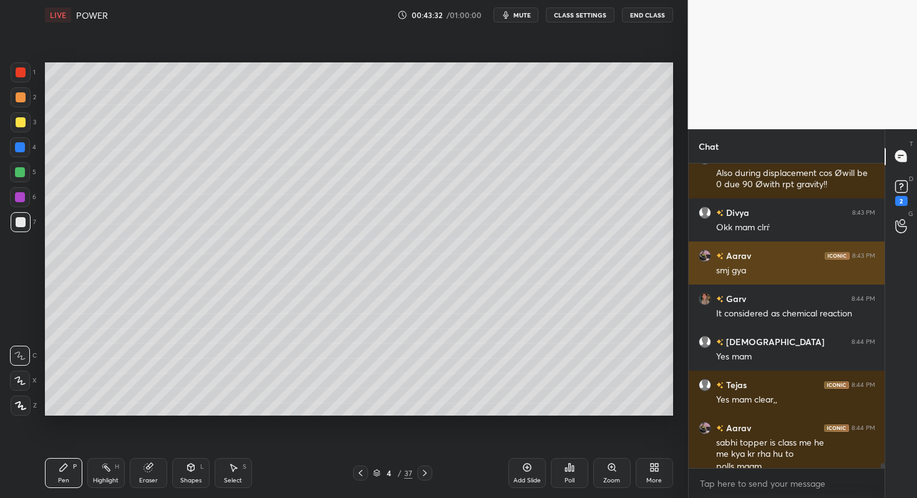
scroll to position [18954, 0]
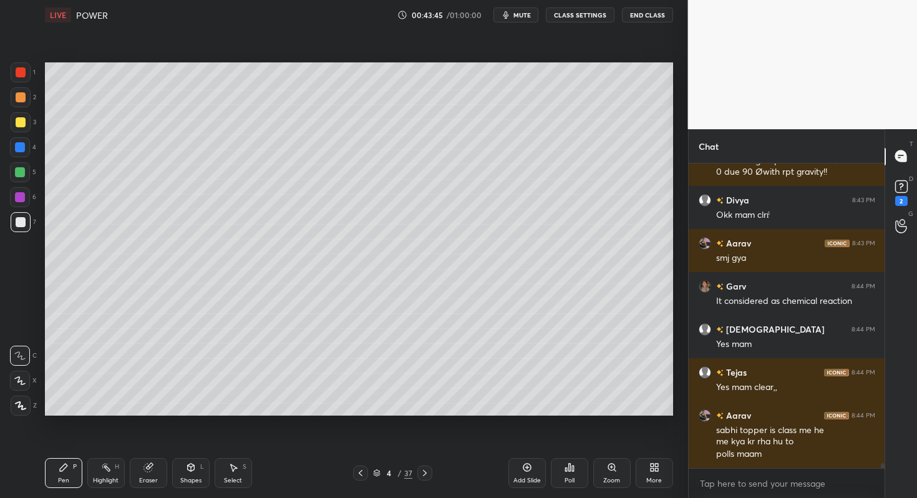
click at [528, 466] on icon at bounding box center [527, 467] width 10 height 10
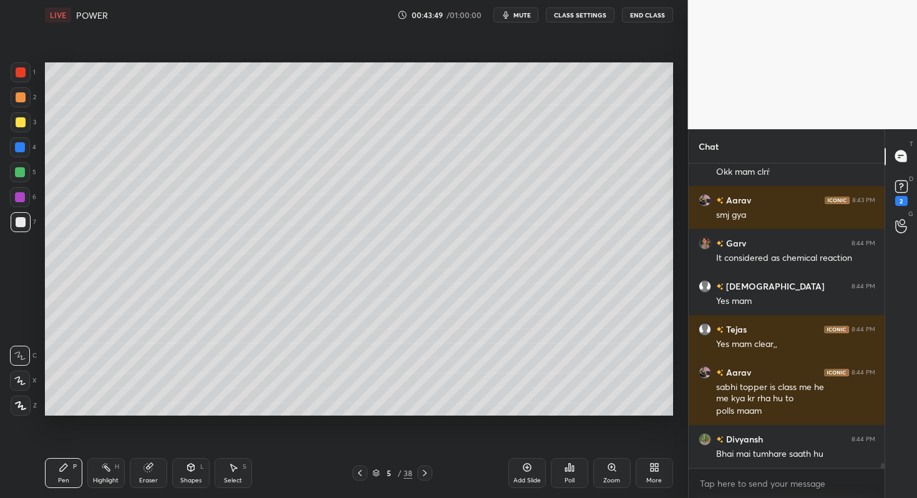
drag, startPoint x: 29, startPoint y: 123, endPoint x: 42, endPoint y: 122, distance: 13.2
click at [29, 122] on div at bounding box center [21, 122] width 20 height 20
click at [154, 467] on div "Eraser" at bounding box center [148, 473] width 37 height 30
click at [20, 403] on span "Erase all" at bounding box center [20, 405] width 19 height 9
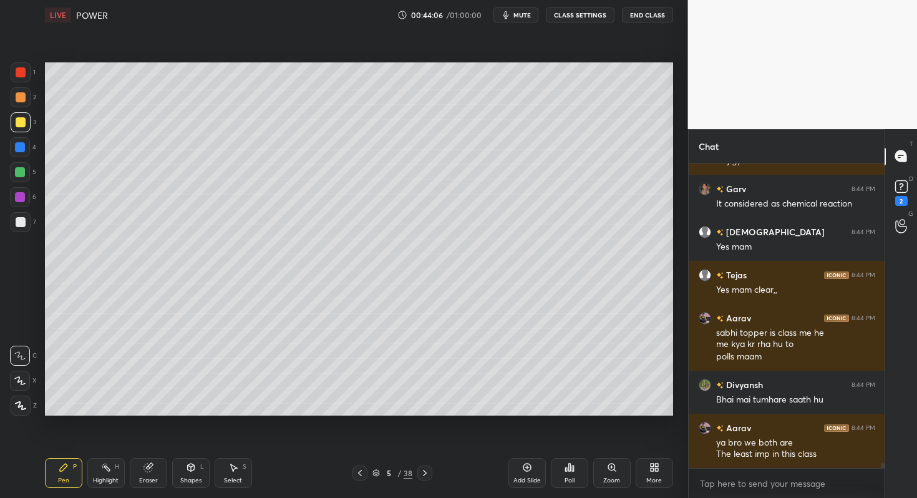
scroll to position [19094, 0]
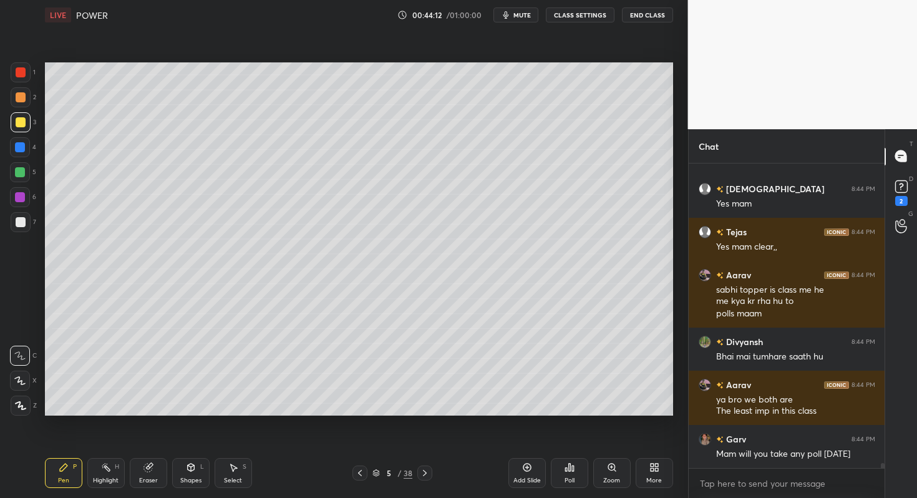
click at [355, 472] on div at bounding box center [360, 473] width 15 height 15
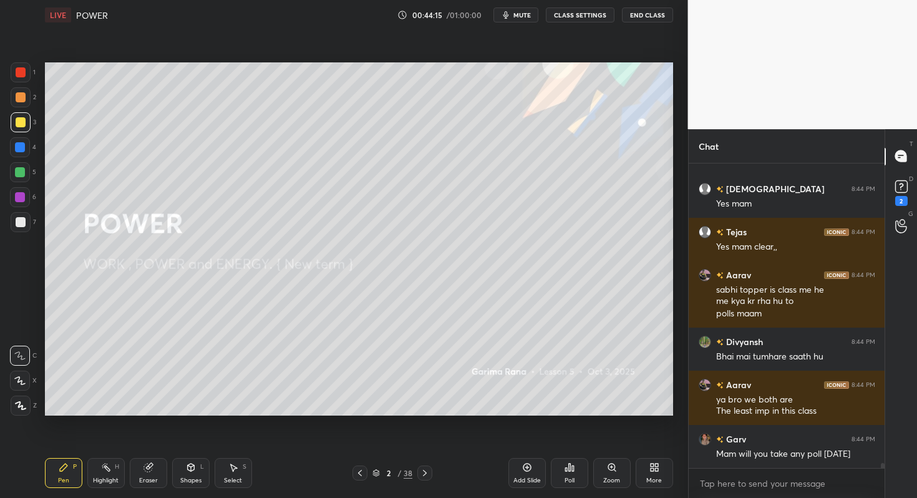
click at [361, 475] on icon at bounding box center [360, 473] width 4 height 6
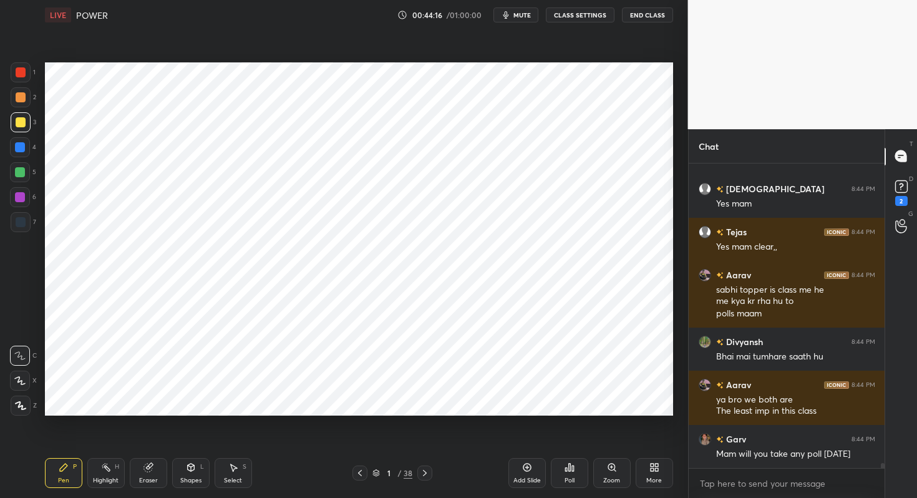
click at [361, 475] on icon at bounding box center [360, 473] width 4 height 6
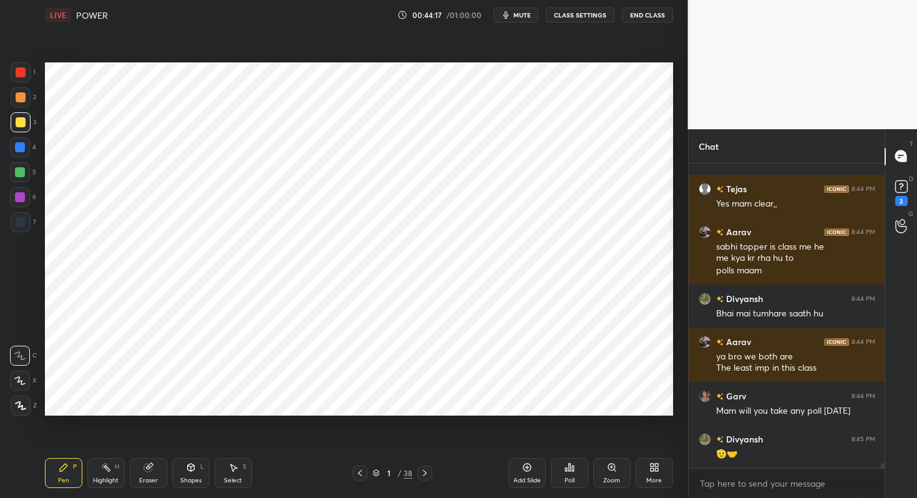
click at [361, 475] on icon at bounding box center [360, 473] width 4 height 6
click at [431, 470] on div at bounding box center [425, 473] width 15 height 15
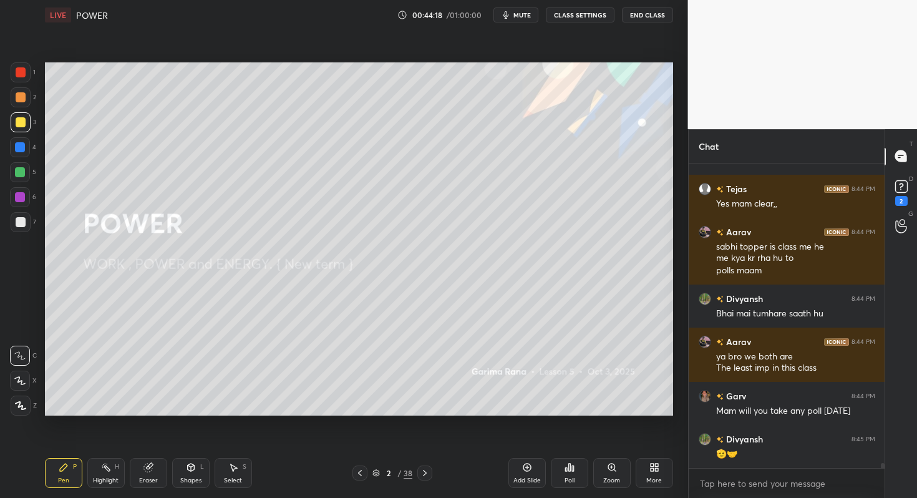
click at [431, 470] on div at bounding box center [425, 473] width 15 height 15
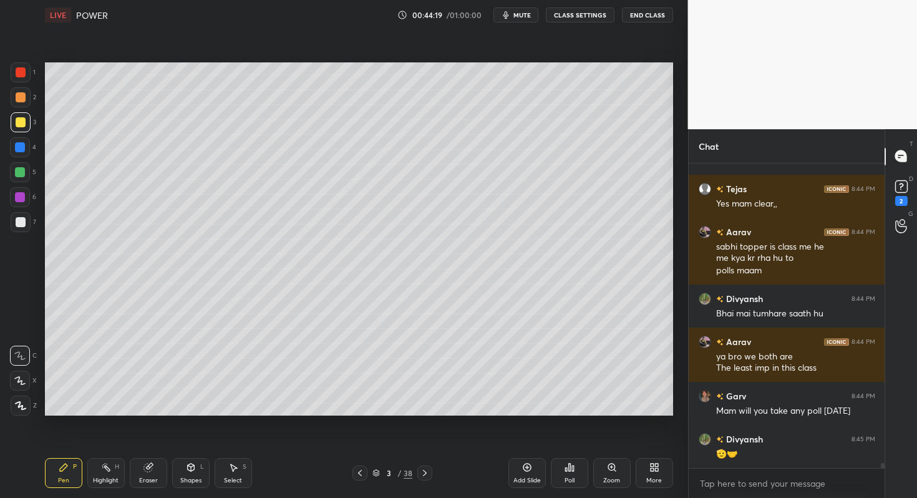
click at [431, 470] on div at bounding box center [425, 473] width 15 height 15
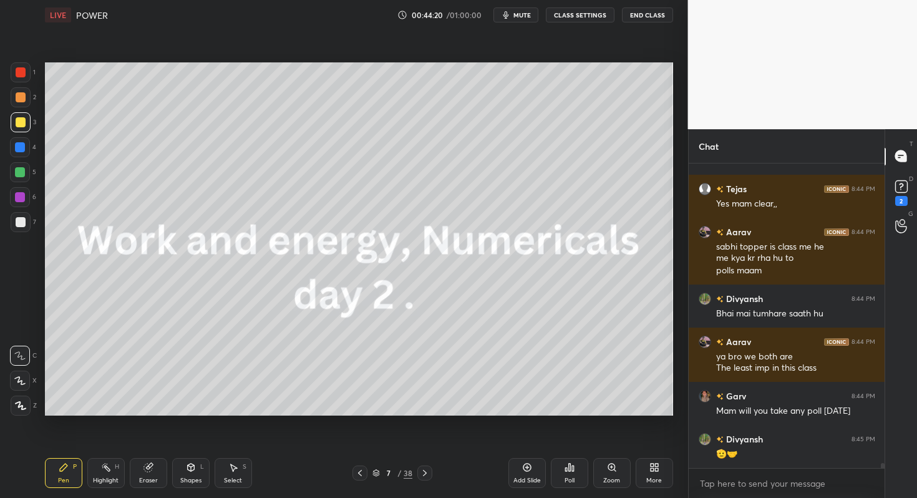
click at [431, 470] on div at bounding box center [425, 473] width 15 height 15
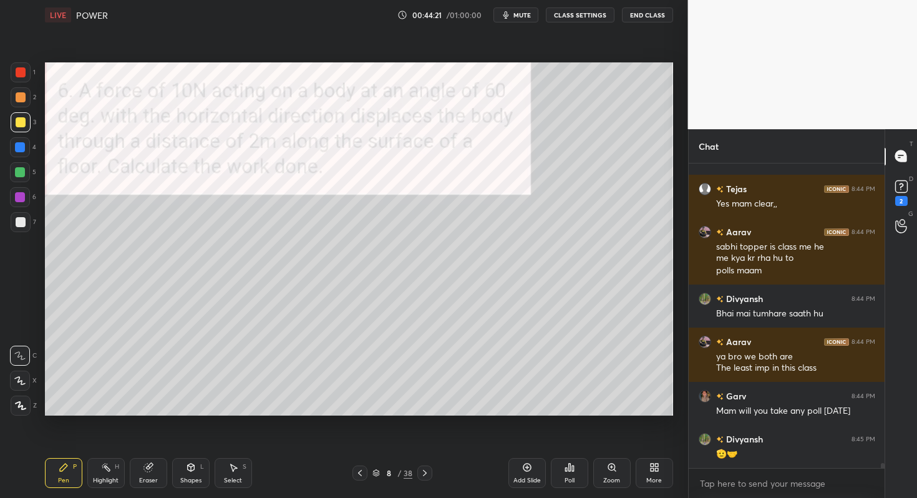
click at [431, 470] on div at bounding box center [425, 473] width 15 height 15
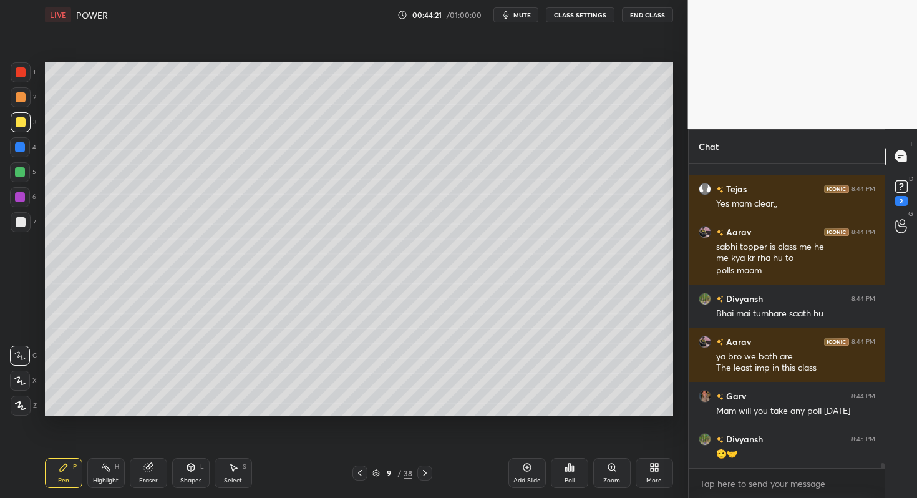
click at [431, 470] on div at bounding box center [425, 473] width 15 height 15
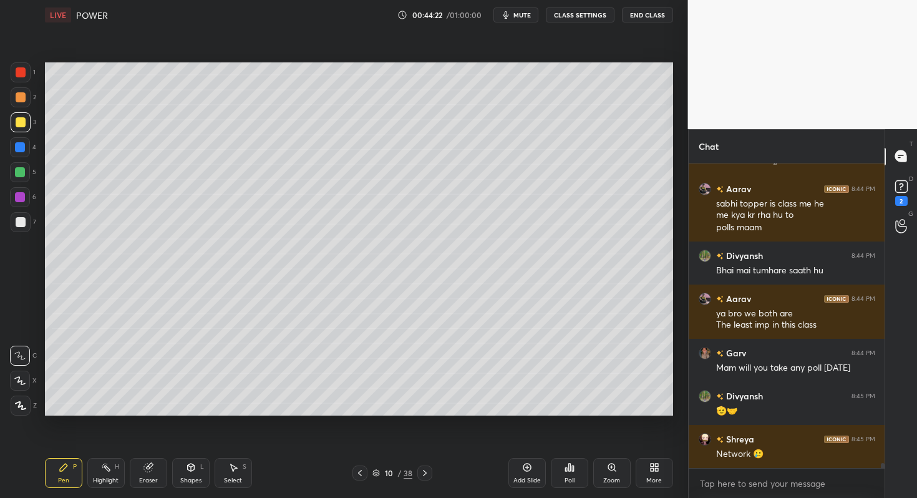
click at [431, 470] on div at bounding box center [425, 473] width 15 height 15
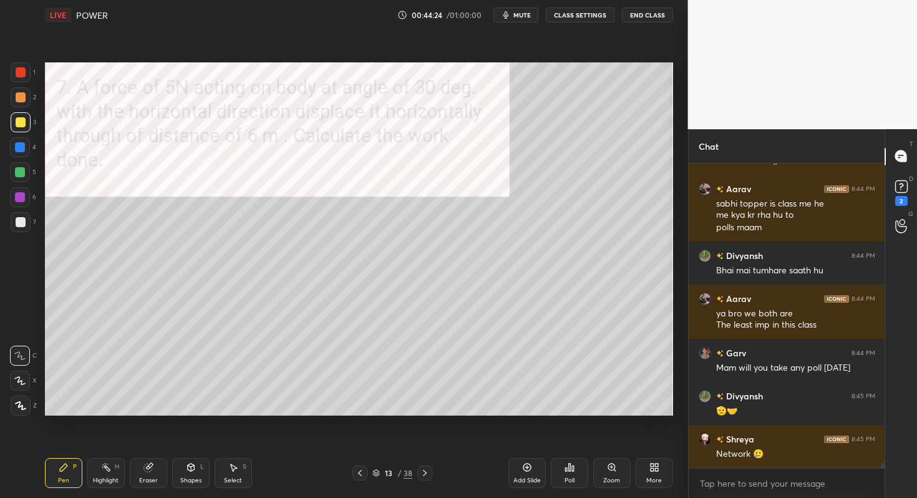
click at [431, 470] on div at bounding box center [425, 473] width 15 height 15
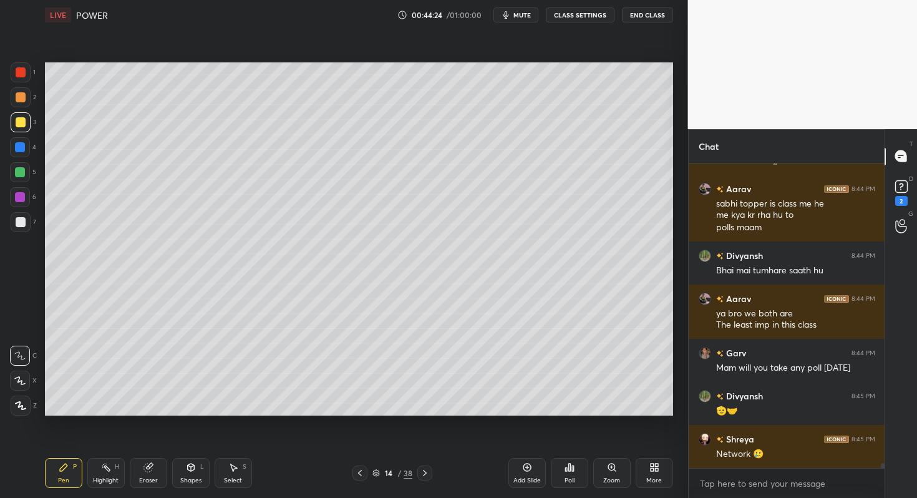
click at [431, 470] on div at bounding box center [425, 473] width 15 height 15
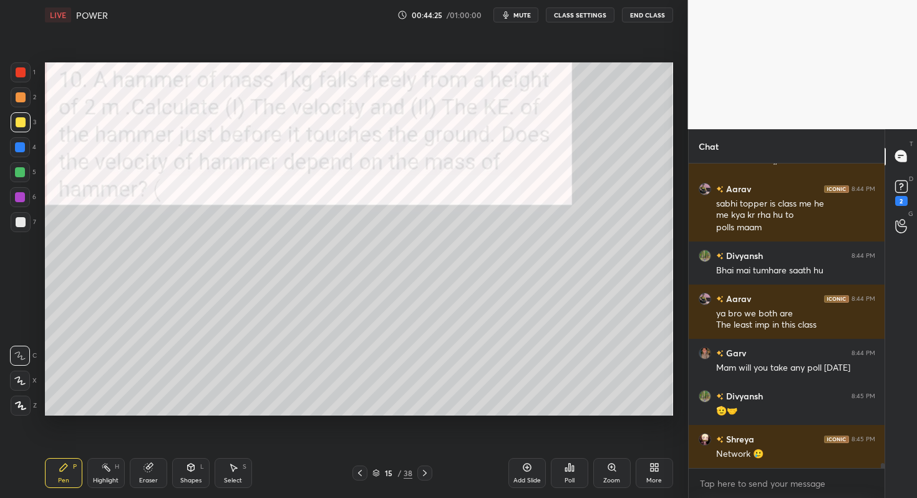
scroll to position [19224, 0]
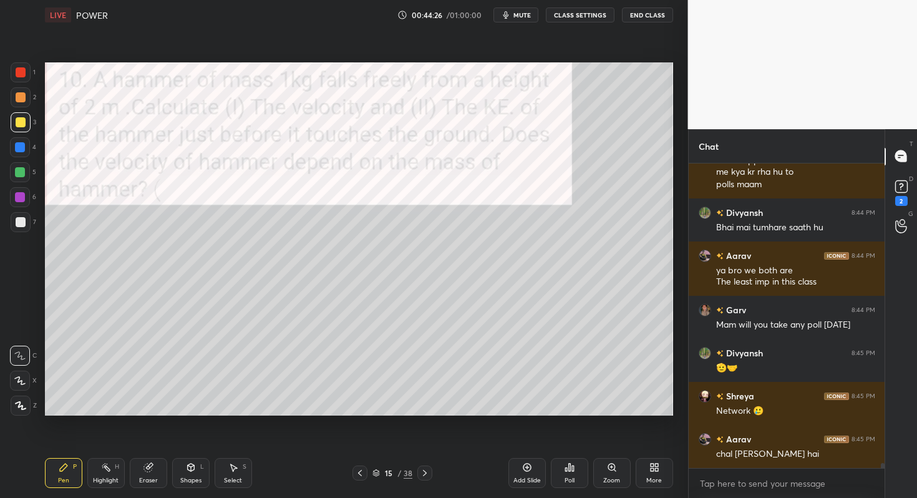
click at [431, 470] on div at bounding box center [425, 473] width 15 height 15
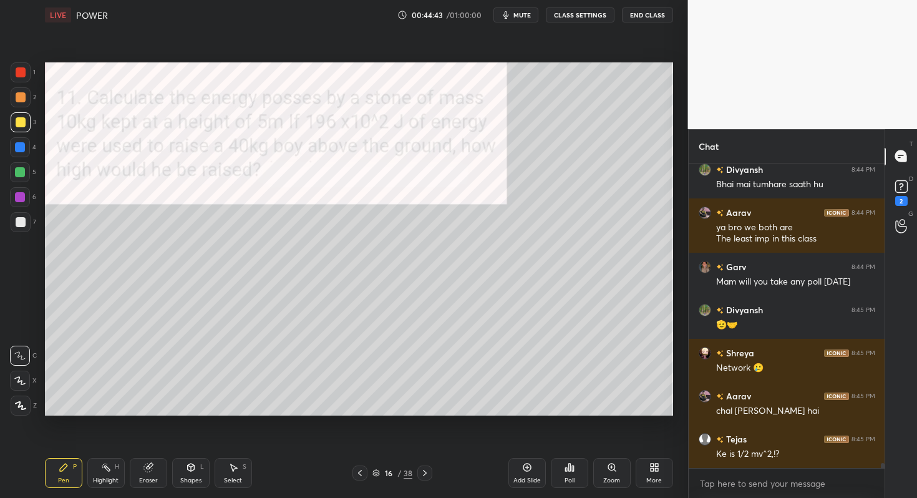
scroll to position [19310, 0]
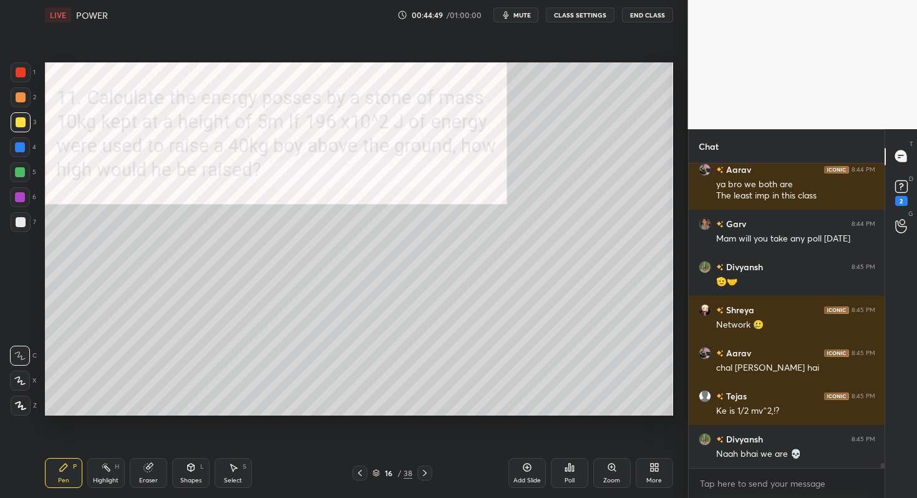
click at [24, 77] on div at bounding box center [21, 72] width 20 height 20
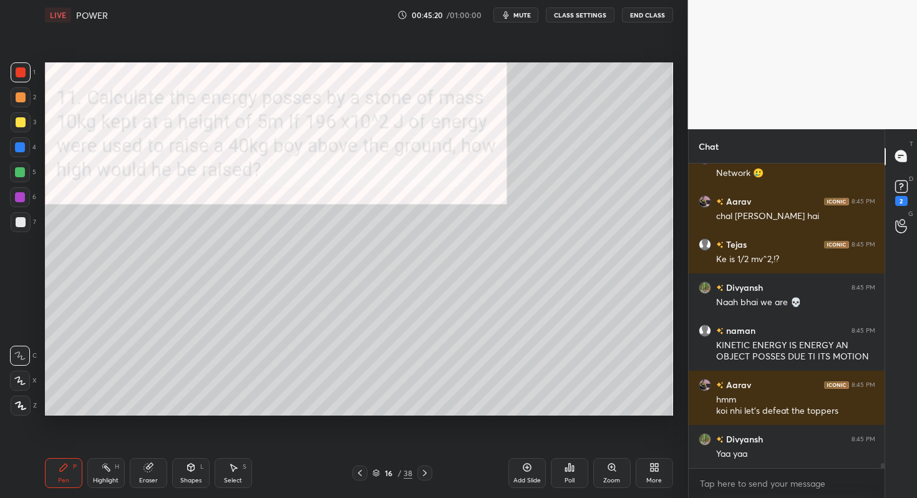
scroll to position [19504, 0]
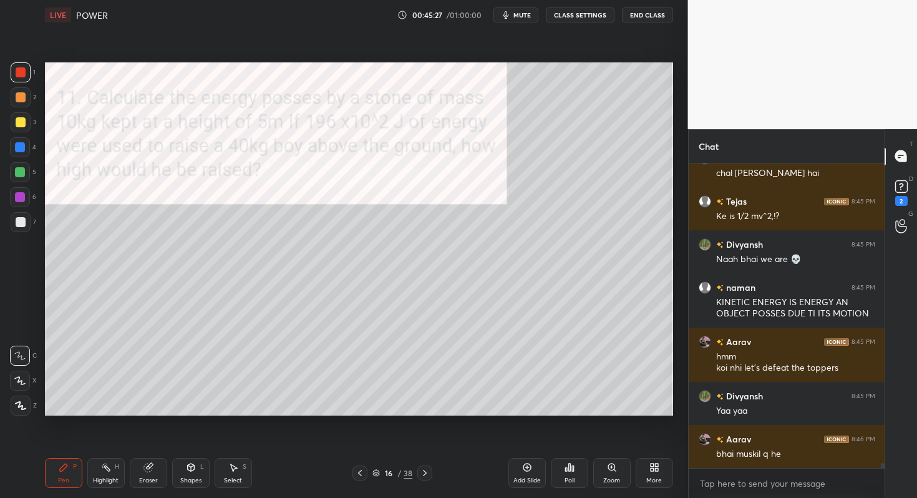
click at [569, 477] on div "Poll" at bounding box center [570, 480] width 10 height 6
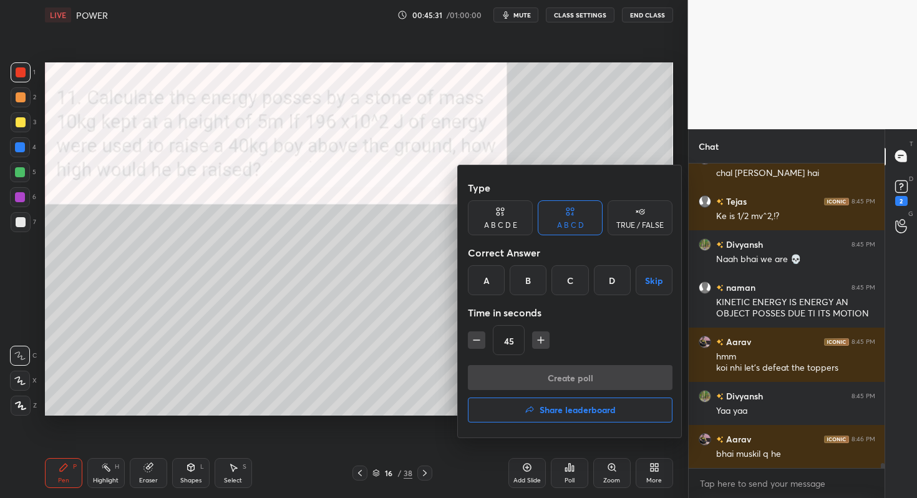
click at [566, 286] on div "C" at bounding box center [570, 280] width 37 height 30
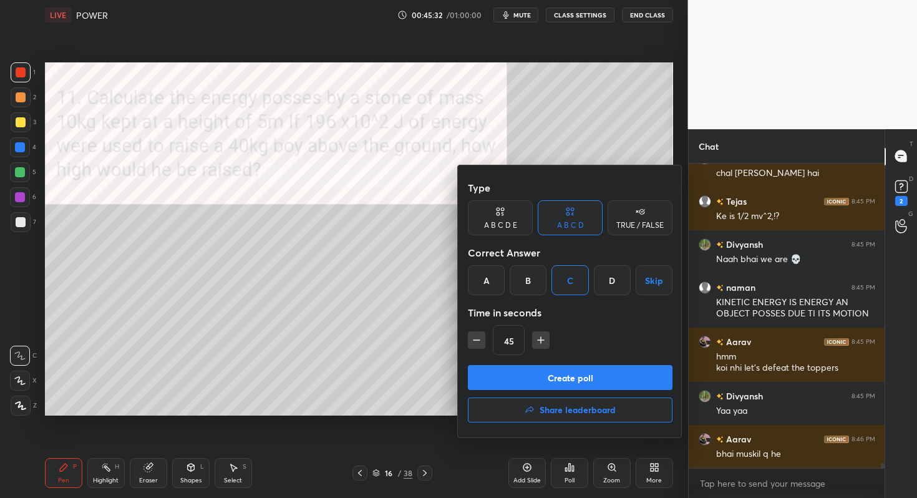
click at [532, 378] on button "Create poll" at bounding box center [570, 377] width 205 height 25
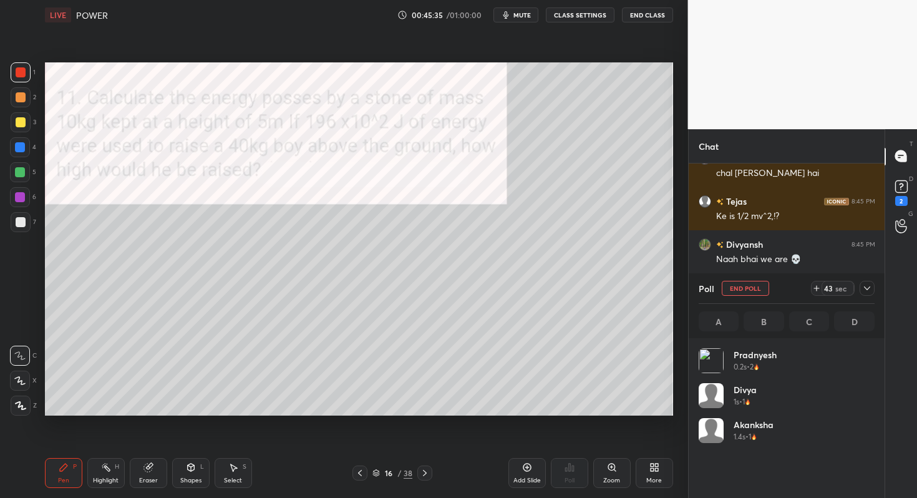
scroll to position [146, 172]
click at [26, 222] on div at bounding box center [21, 222] width 20 height 20
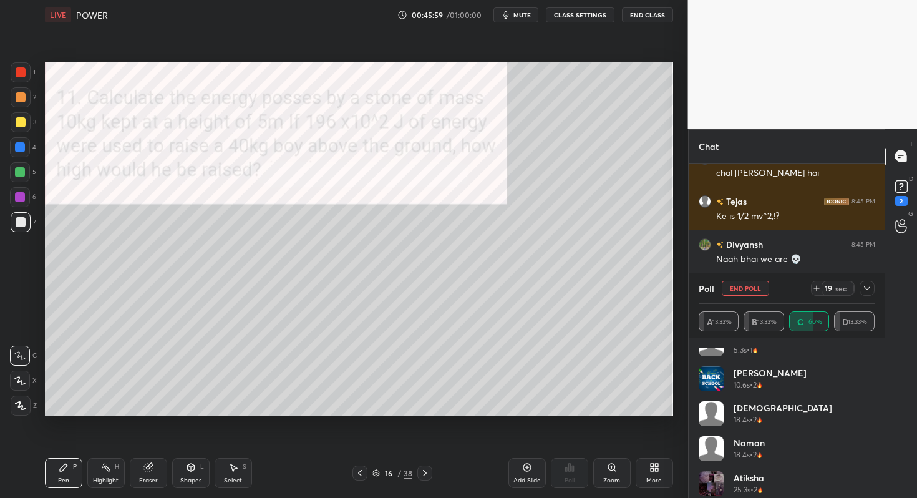
scroll to position [165, 0]
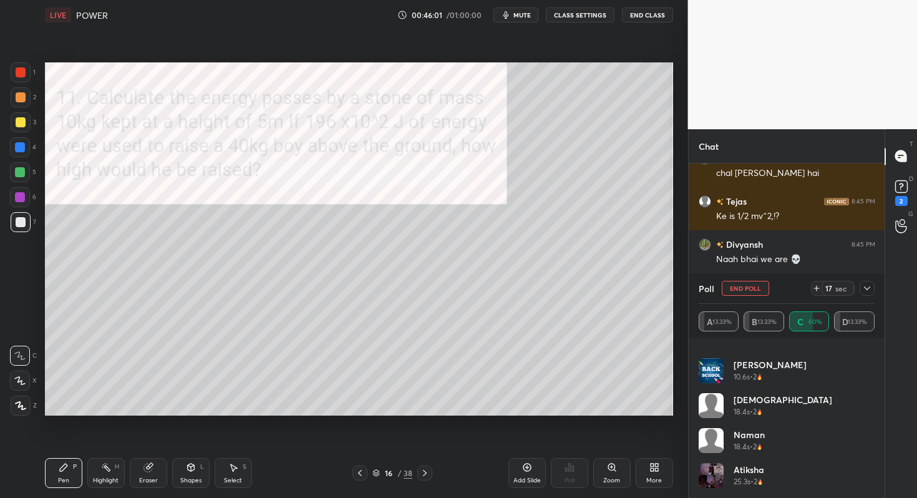
click at [866, 287] on icon at bounding box center [868, 288] width 10 height 10
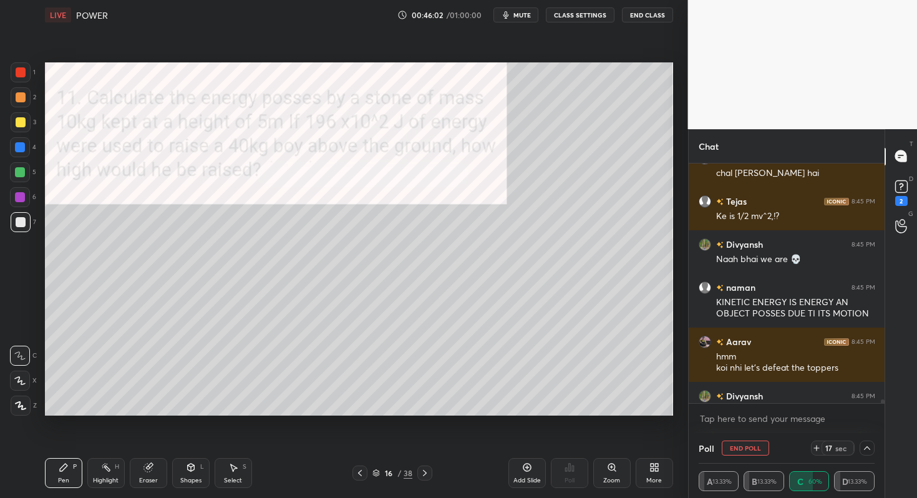
scroll to position [0, 0]
click at [29, 71] on div at bounding box center [21, 72] width 20 height 20
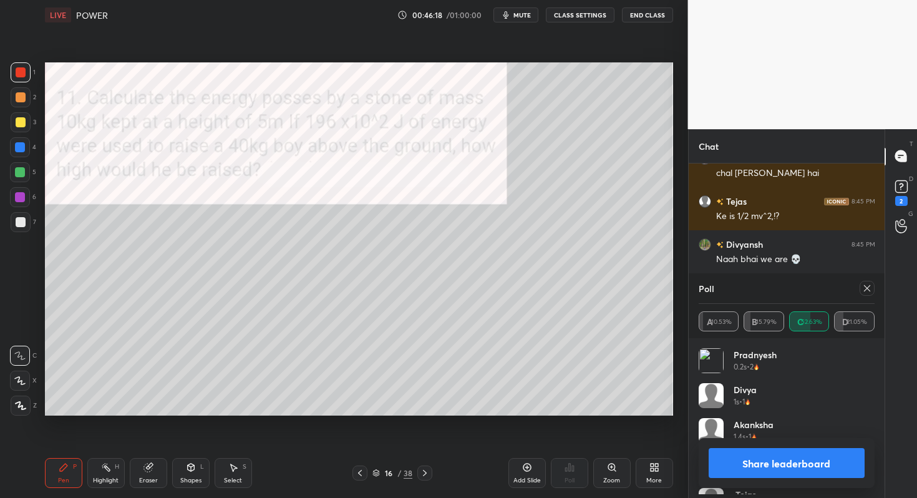
scroll to position [146, 172]
click at [360, 468] on div at bounding box center [360, 473] width 15 height 15
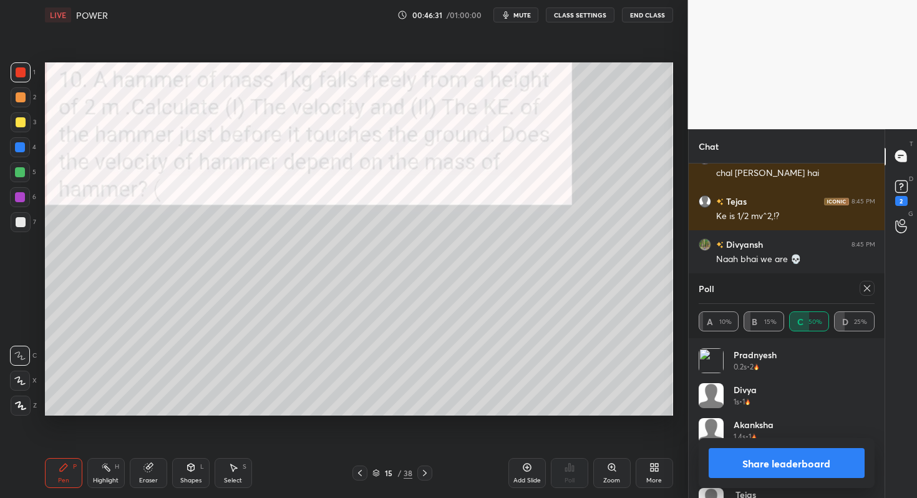
click at [359, 467] on div at bounding box center [360, 473] width 15 height 15
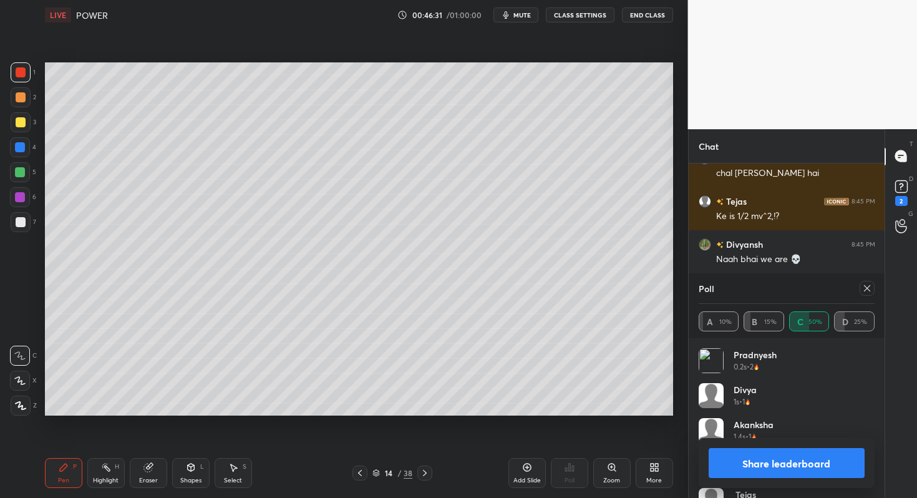
click at [360, 466] on div at bounding box center [360, 473] width 15 height 15
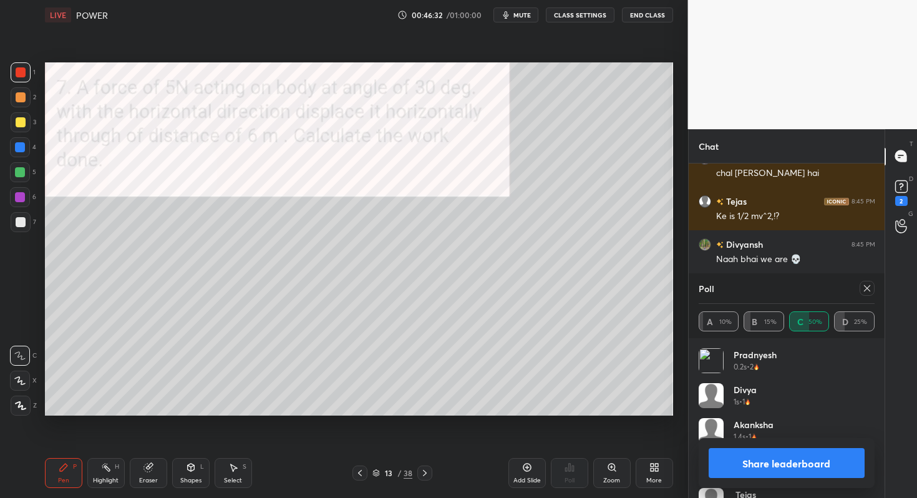
click at [360, 467] on div at bounding box center [360, 473] width 15 height 15
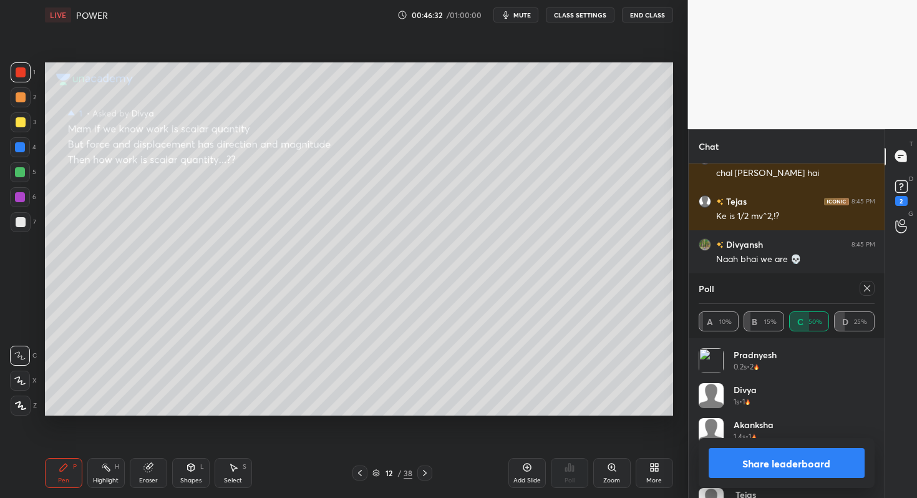
click at [359, 467] on div at bounding box center [360, 473] width 15 height 15
click at [360, 466] on div at bounding box center [360, 473] width 15 height 15
click at [358, 466] on div at bounding box center [360, 473] width 15 height 15
click at [357, 466] on div at bounding box center [360, 473] width 15 height 15
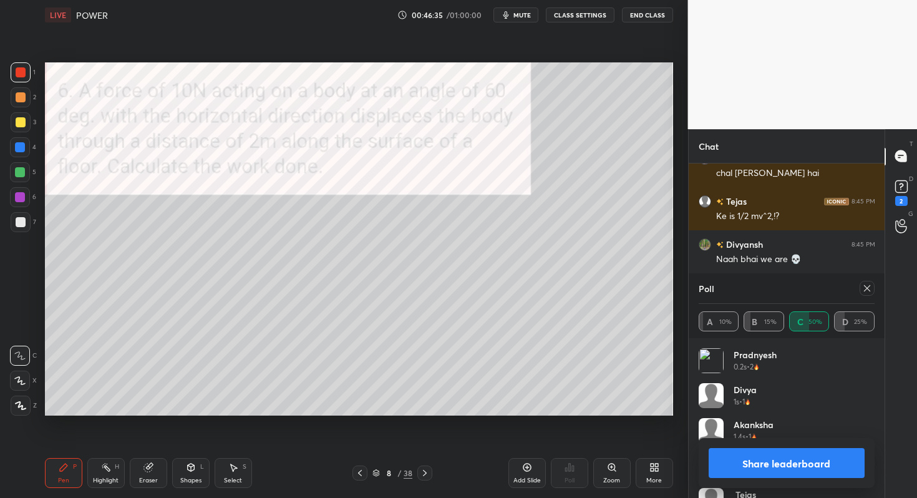
click at [420, 471] on icon at bounding box center [425, 473] width 10 height 10
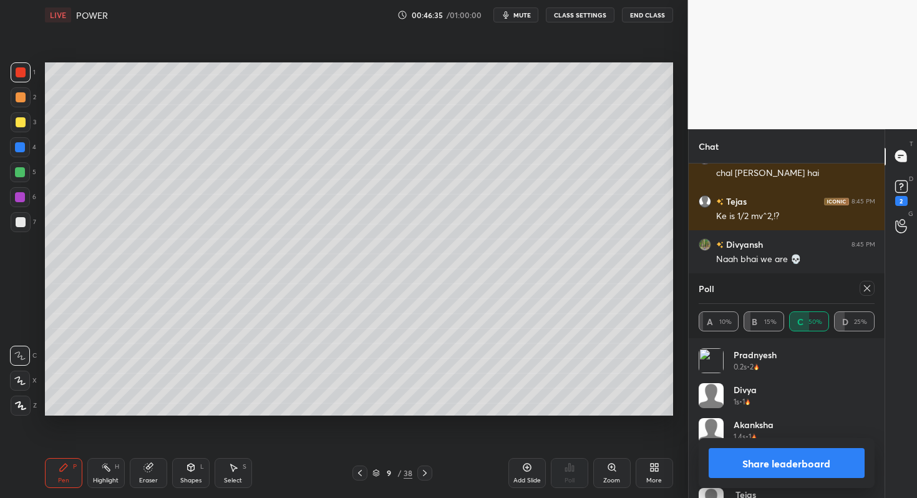
click at [422, 470] on icon at bounding box center [425, 473] width 10 height 10
click at [423, 470] on icon at bounding box center [425, 473] width 10 height 10
click at [377, 471] on icon at bounding box center [376, 472] width 7 height 7
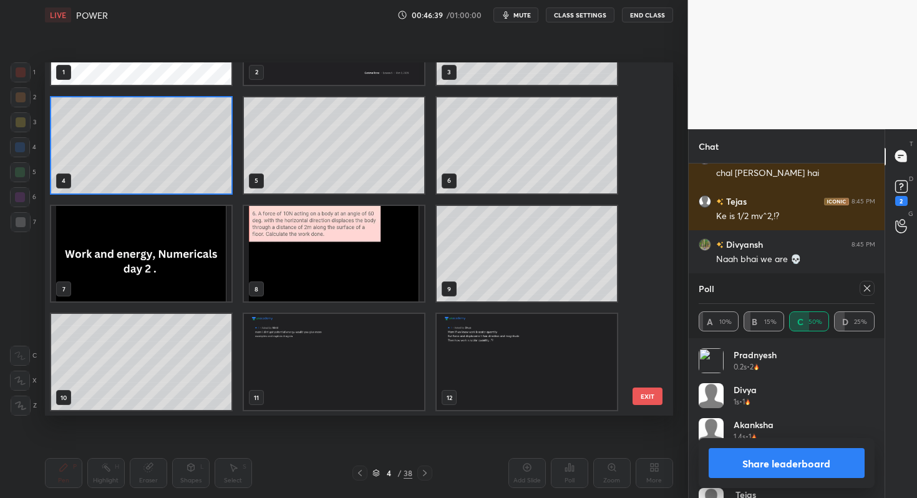
scroll to position [19612, 0]
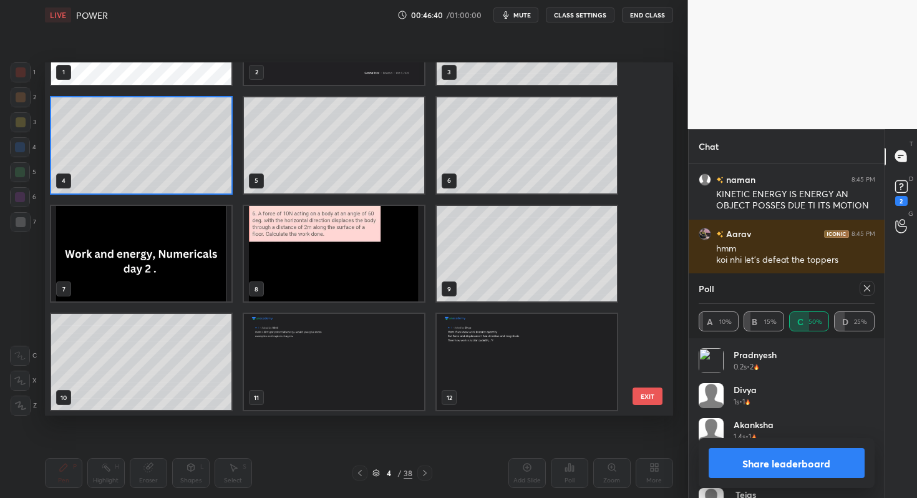
click at [645, 399] on button "EXIT" at bounding box center [648, 396] width 30 height 17
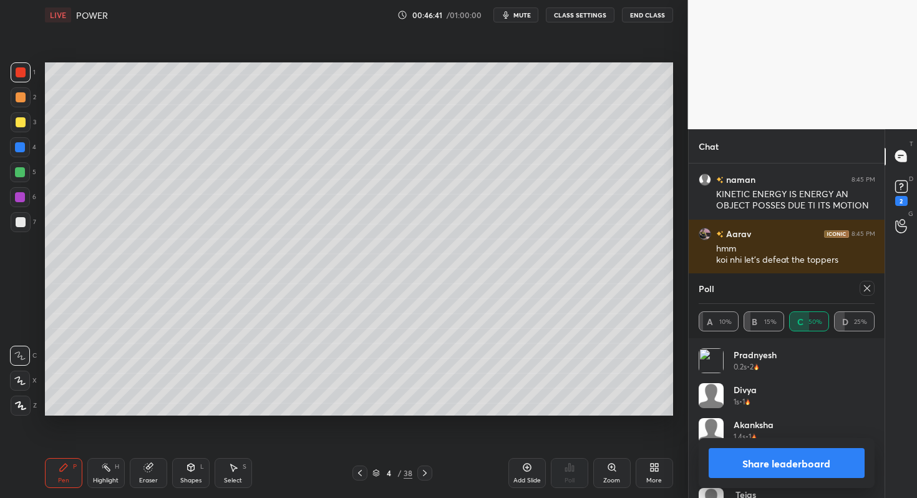
scroll to position [19655, 0]
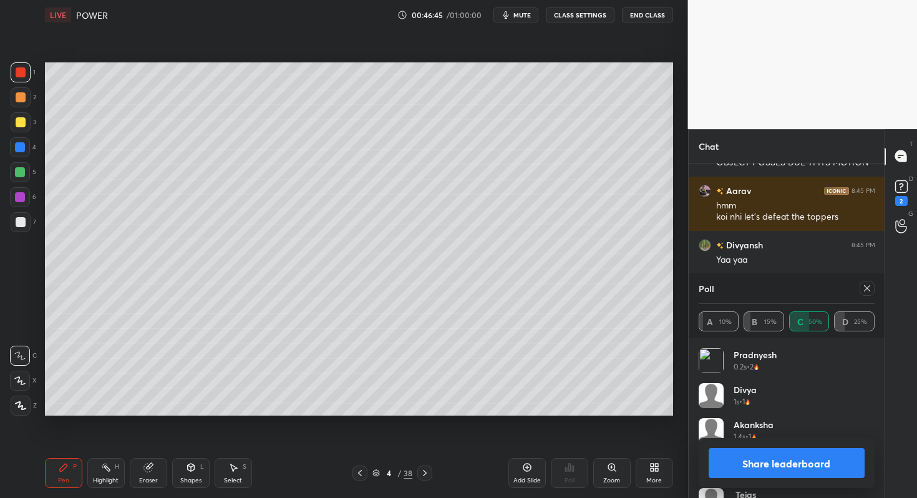
drag, startPoint x: 373, startPoint y: 471, endPoint x: 432, endPoint y: 434, distance: 70.1
click at [374, 471] on icon at bounding box center [376, 472] width 7 height 7
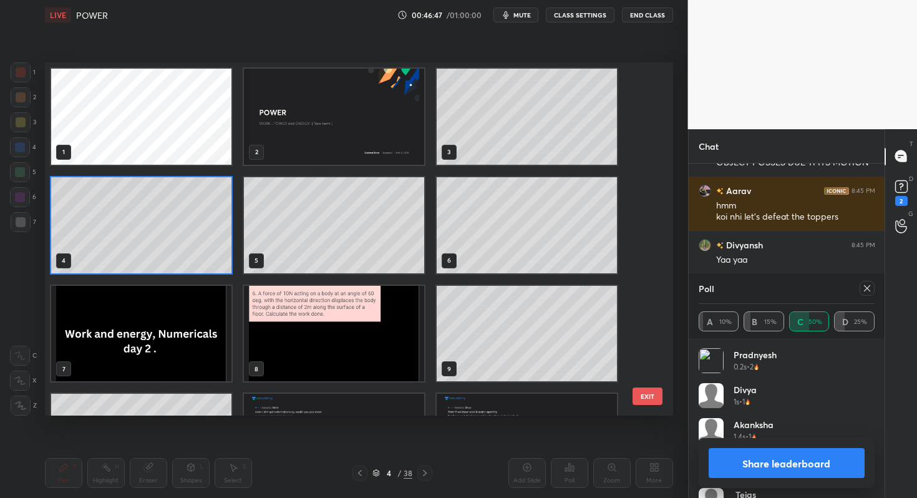
scroll to position [19698, 0]
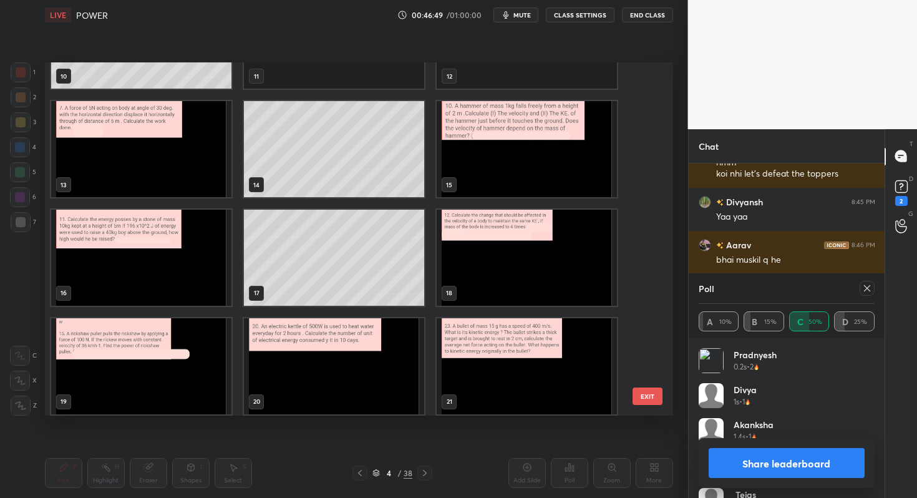
drag, startPoint x: 645, startPoint y: 116, endPoint x: 593, endPoint y: 192, distance: 92.4
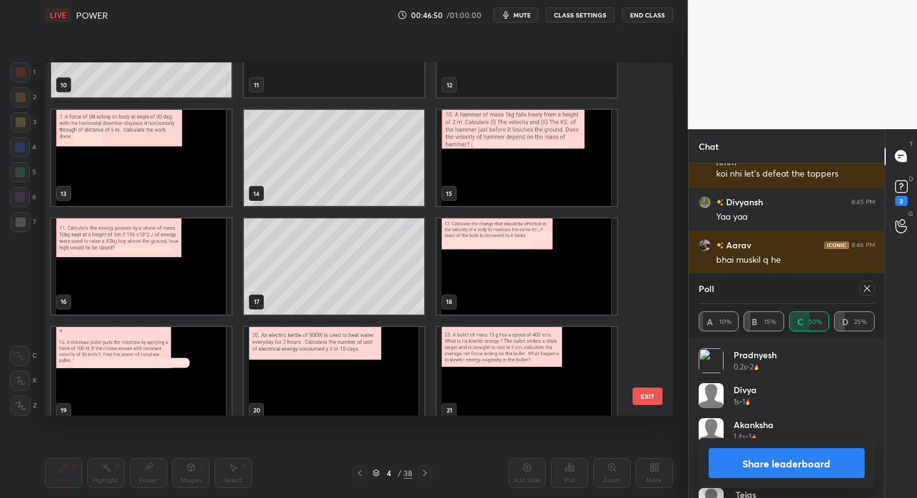
scroll to position [19711, 0]
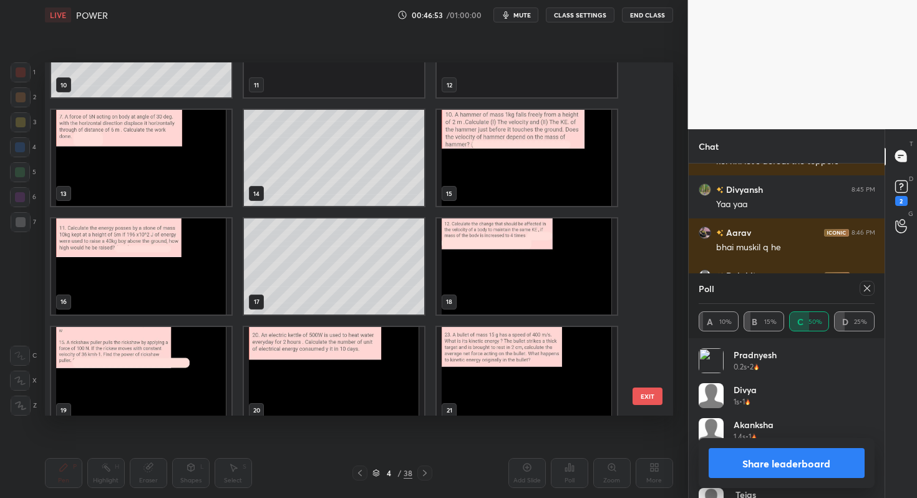
click at [99, 252] on img "grid" at bounding box center [141, 266] width 180 height 96
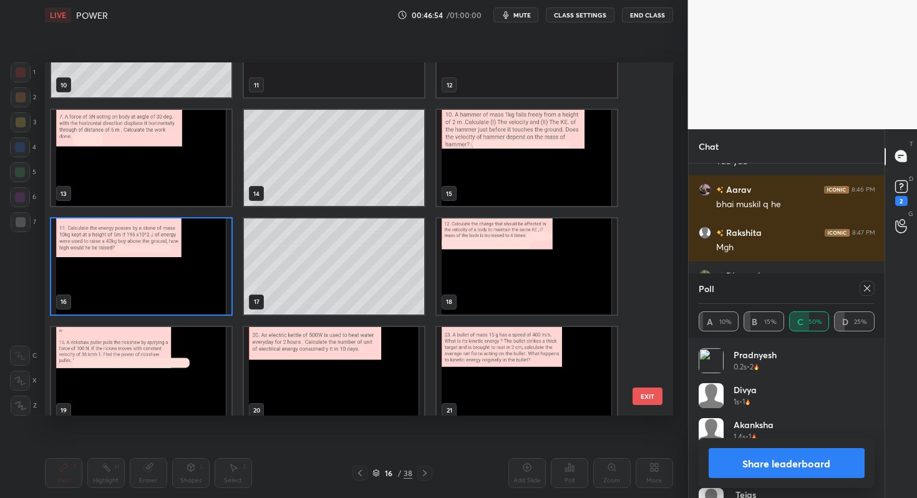
drag, startPoint x: 640, startPoint y: 394, endPoint x: 642, endPoint y: 387, distance: 7.7
click at [640, 394] on button "EXIT" at bounding box center [648, 396] width 30 height 17
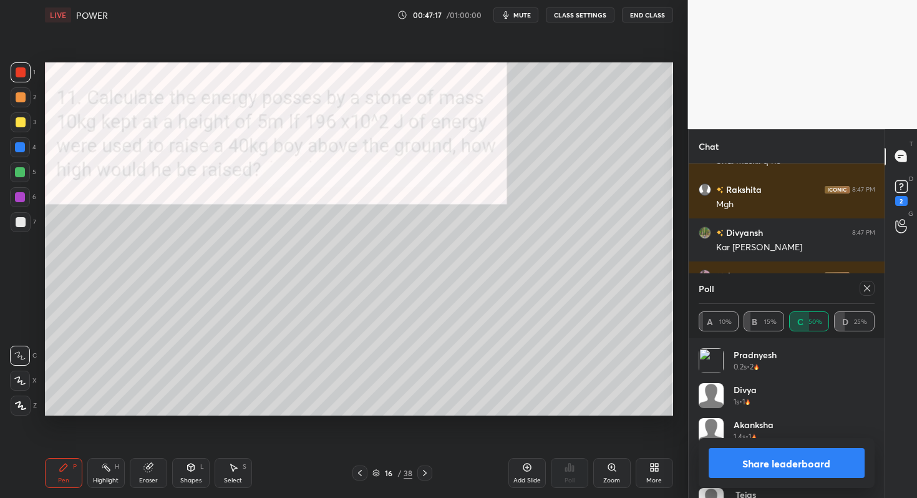
scroll to position [19863, 0]
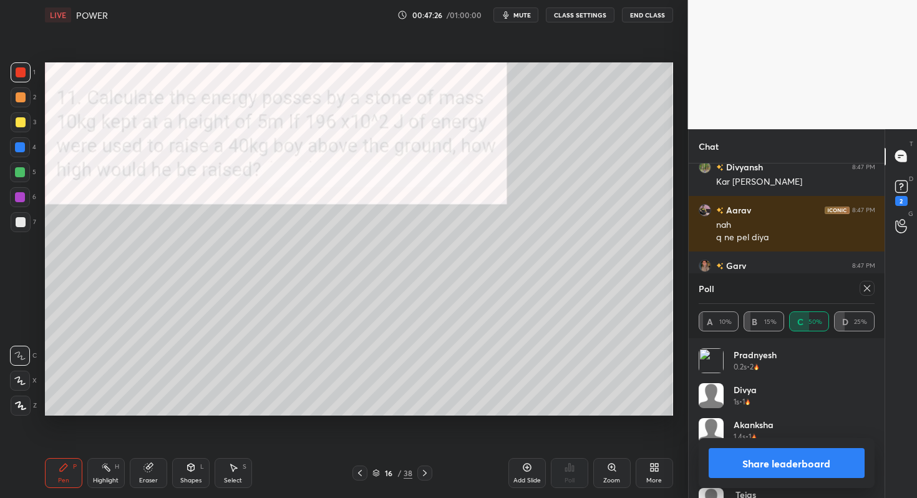
click at [864, 285] on icon at bounding box center [867, 288] width 6 height 6
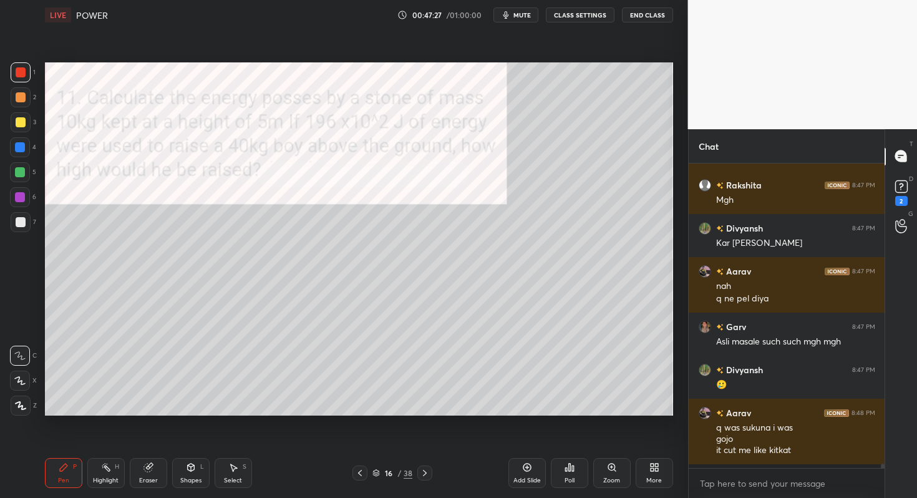
scroll to position [19798, 0]
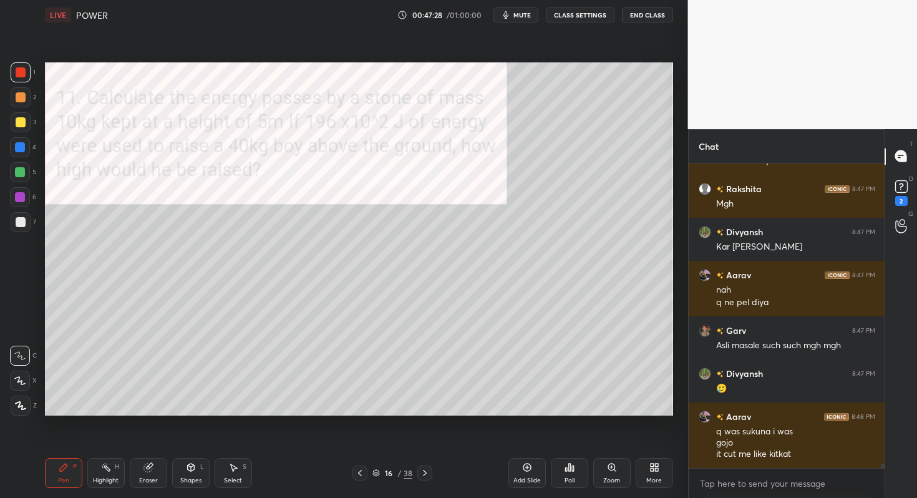
click at [568, 466] on icon at bounding box center [570, 467] width 10 height 10
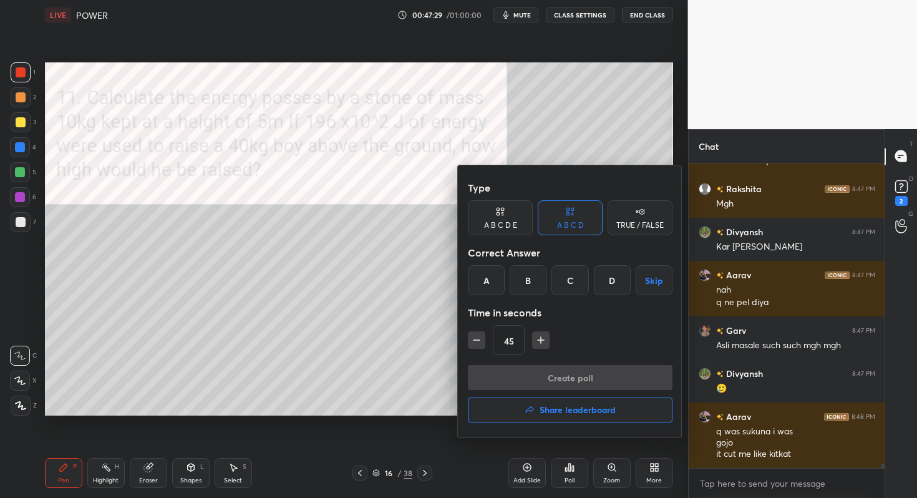
click at [609, 276] on div "D" at bounding box center [612, 280] width 37 height 30
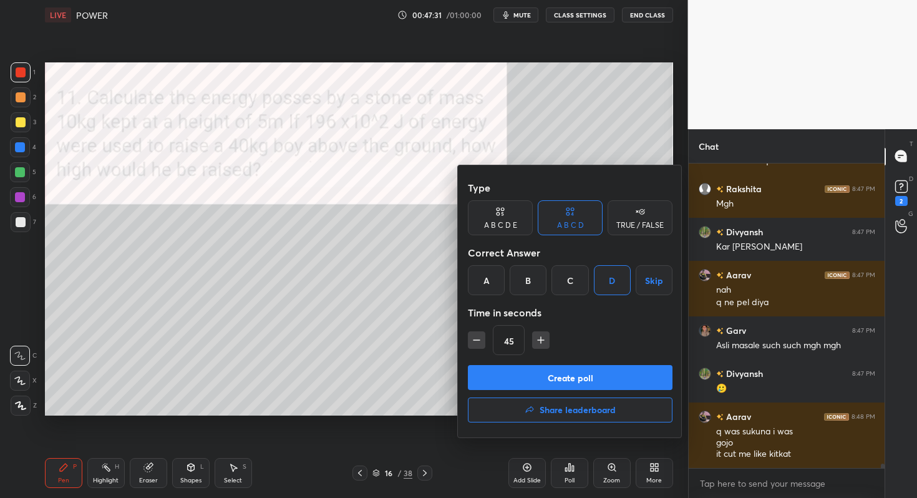
click at [549, 378] on button "Create poll" at bounding box center [570, 377] width 205 height 25
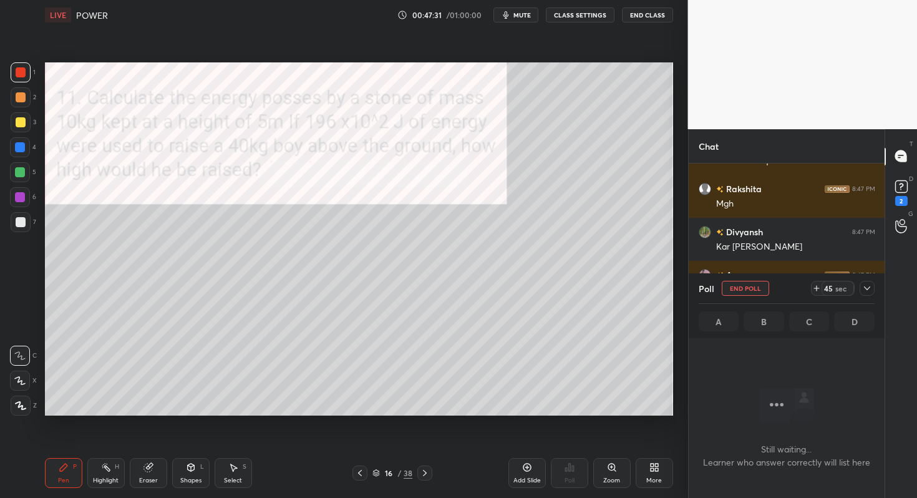
scroll to position [240, 192]
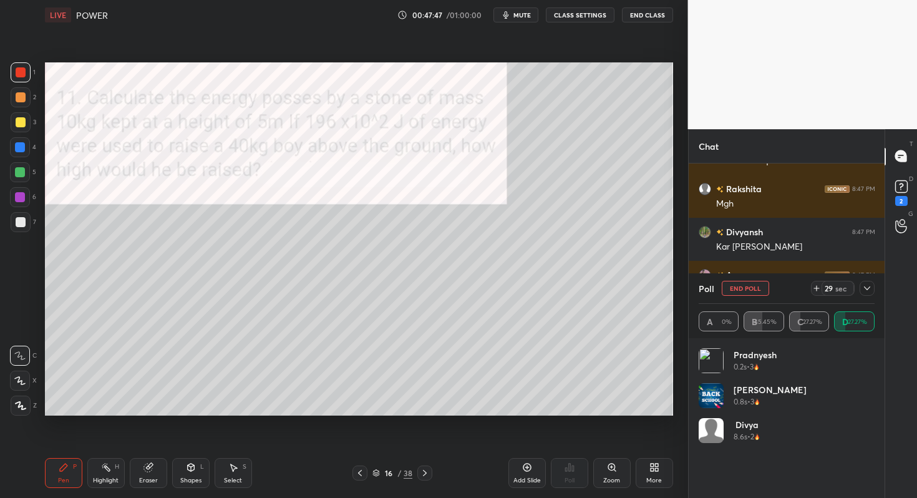
click at [864, 289] on icon at bounding box center [868, 288] width 10 height 10
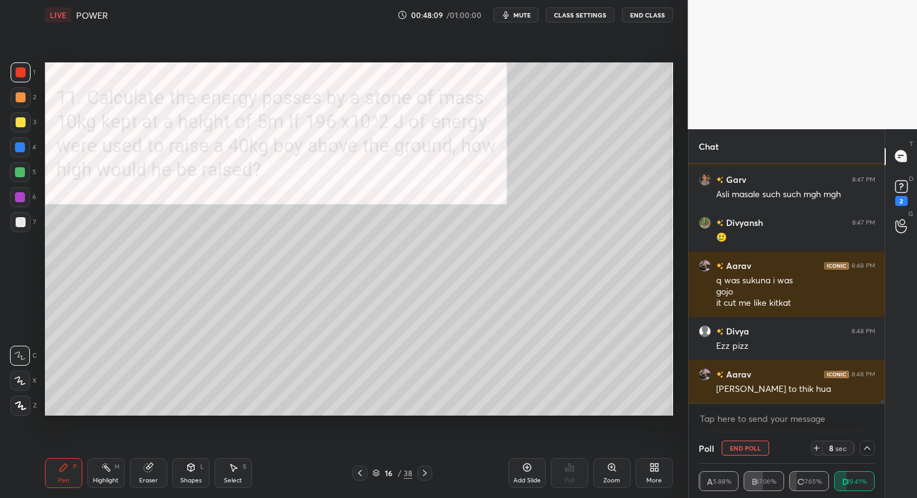
drag, startPoint x: 5, startPoint y: 248, endPoint x: 21, endPoint y: 237, distance: 19.7
click at [7, 247] on div "1 2 3 4 5 6 7 C X Z C X Z E E Erase all H H" at bounding box center [20, 239] width 40 height 354
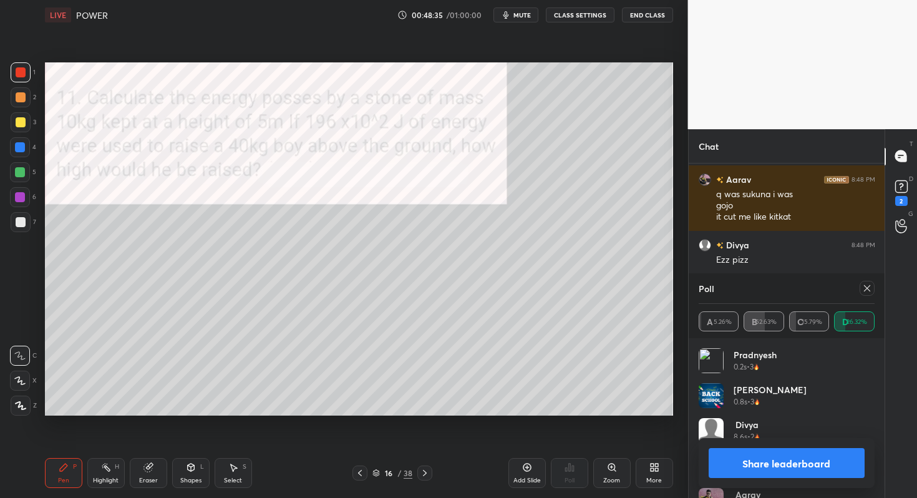
scroll to position [20078, 0]
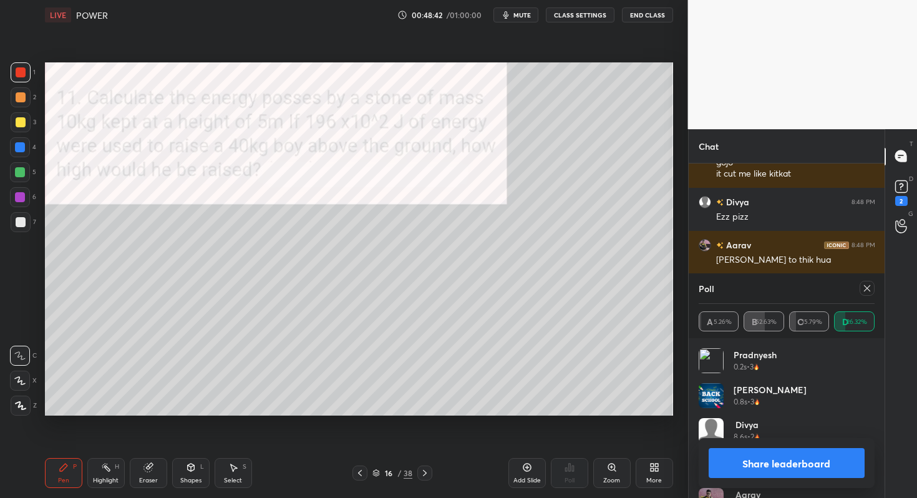
drag, startPoint x: 444, startPoint y: 497, endPoint x: 461, endPoint y: 483, distance: 22.1
click at [450, 496] on div "Pen P Highlight H Eraser Shapes L Select S 16 / 38 Add Slide Poll Zoom More" at bounding box center [359, 473] width 629 height 50
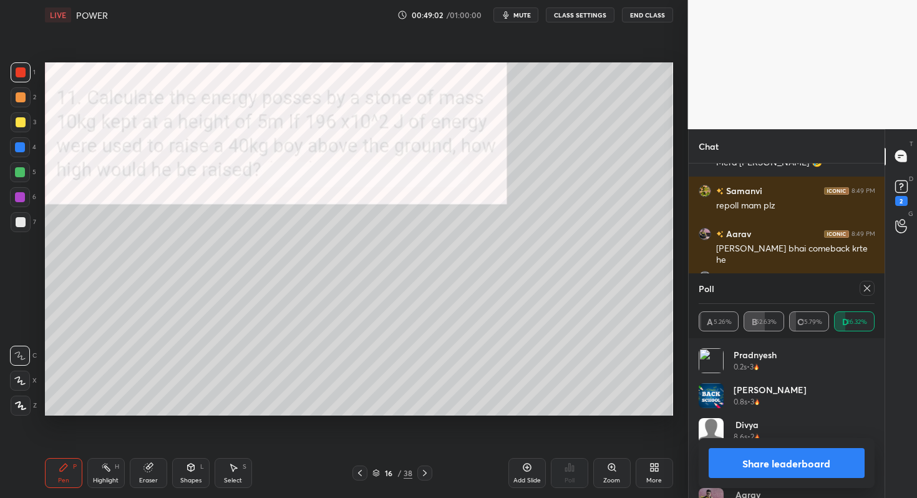
click at [426, 475] on icon at bounding box center [425, 473] width 10 height 10
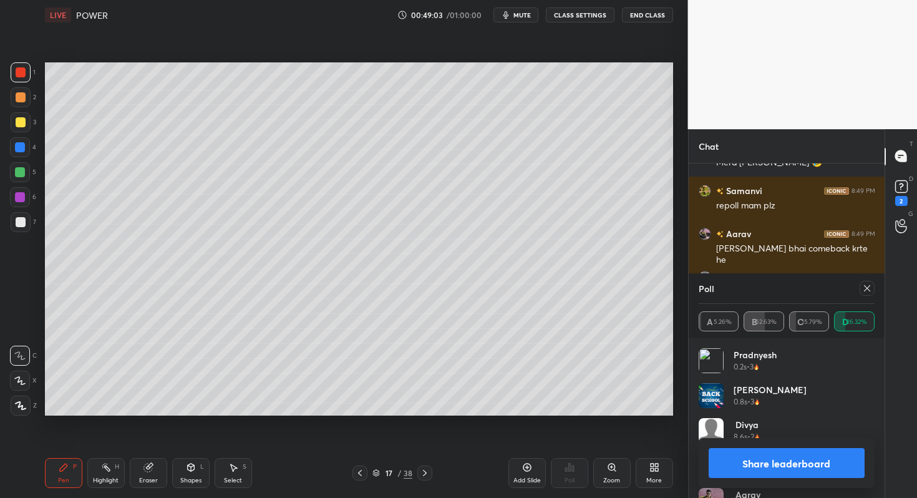
click at [426, 475] on icon at bounding box center [425, 473] width 10 height 10
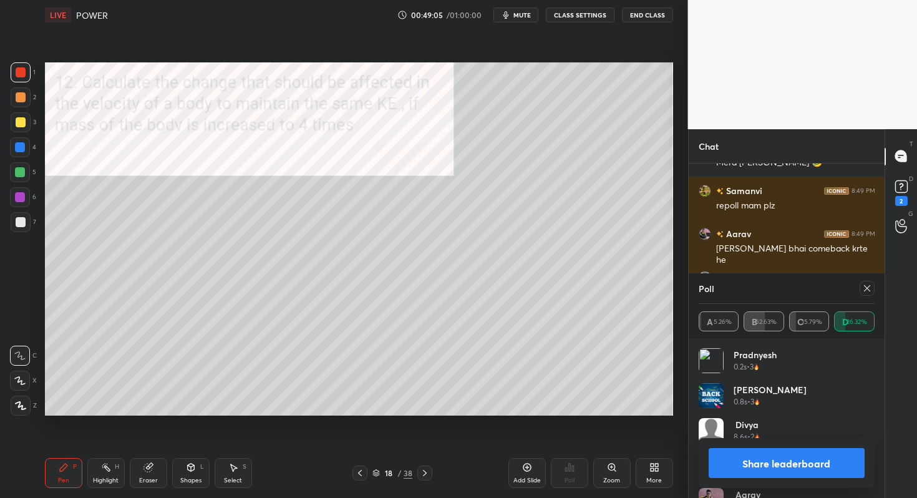
click at [865, 290] on icon at bounding box center [867, 288] width 6 height 6
type textarea "x"
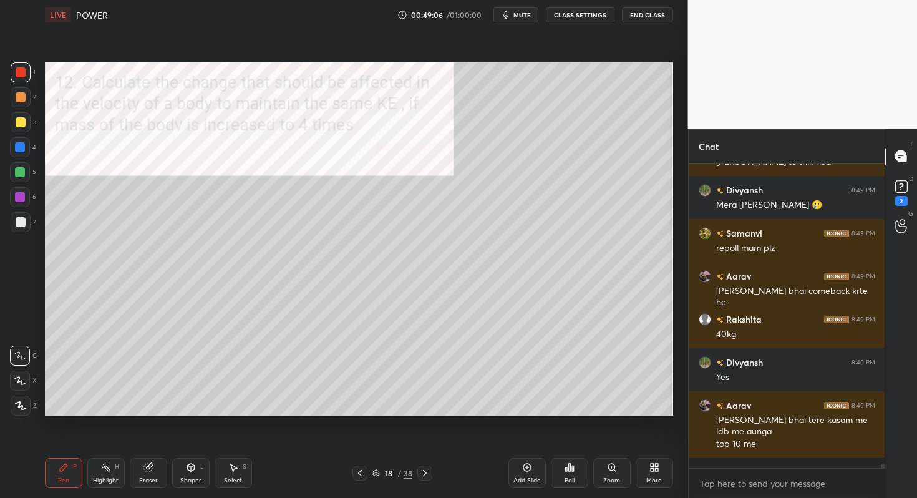
scroll to position [301, 192]
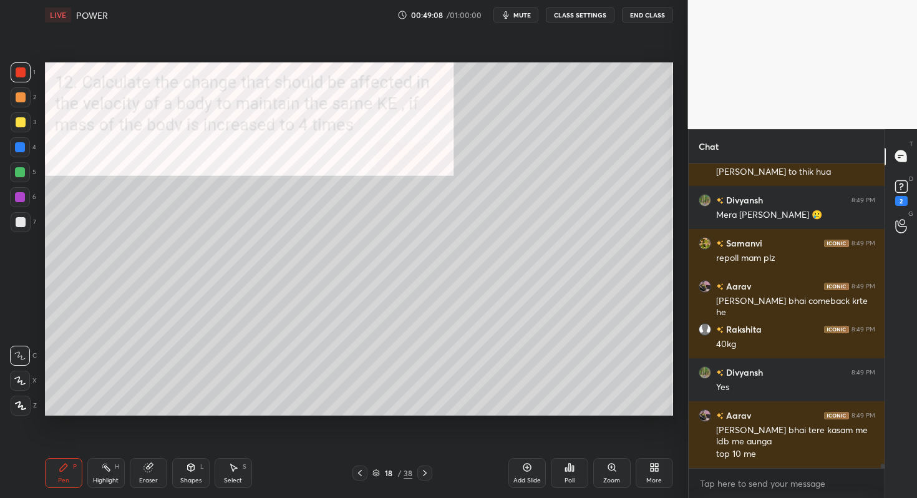
click at [426, 469] on icon at bounding box center [425, 473] width 10 height 10
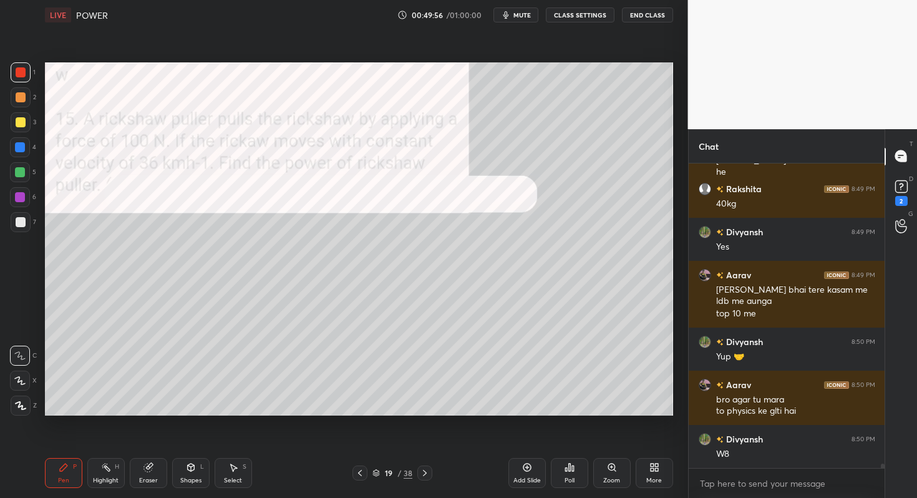
scroll to position [20361, 0]
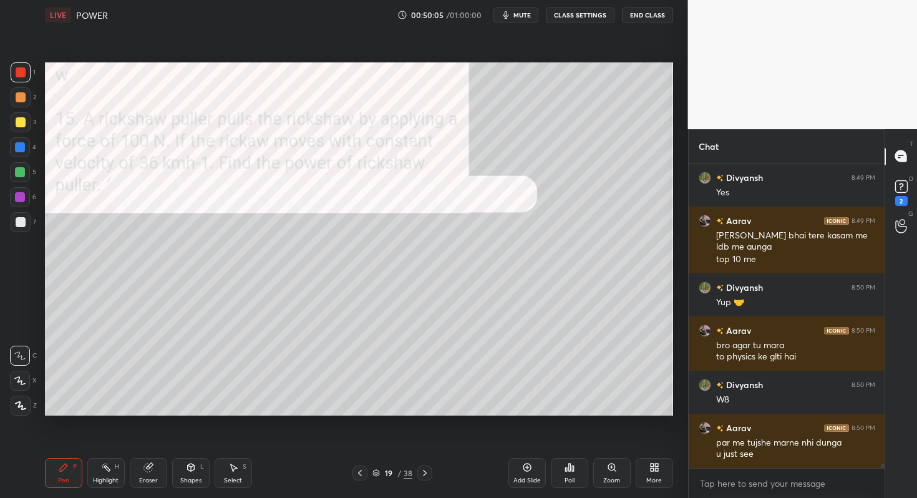
drag, startPoint x: 153, startPoint y: 469, endPoint x: 178, endPoint y: 434, distance: 43.0
click at [152, 468] on icon at bounding box center [149, 467] width 10 height 10
click at [89, 460] on div "Highlight H" at bounding box center [105, 473] width 37 height 30
click at [83, 474] on div "Pen P Highlight H Eraser Shapes L Select S" at bounding box center [161, 473] width 232 height 30
click at [75, 471] on div "Pen P" at bounding box center [63, 473] width 37 height 30
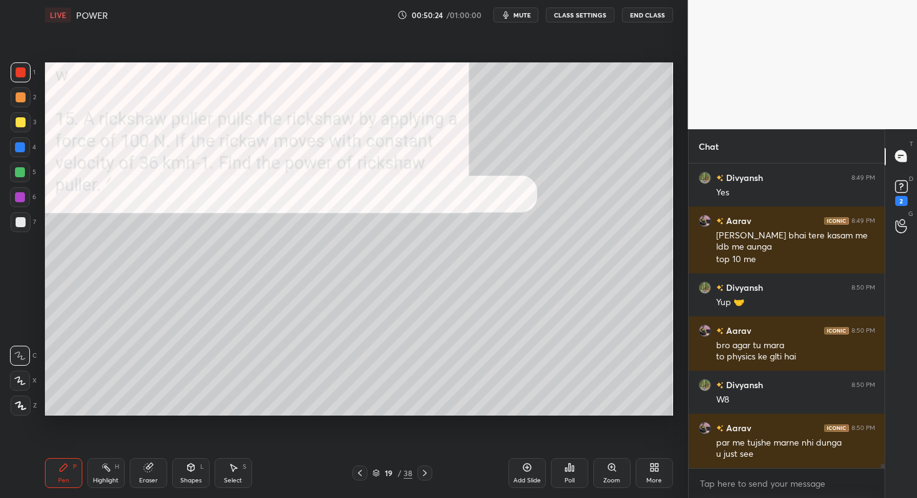
click at [565, 466] on icon at bounding box center [570, 467] width 10 height 10
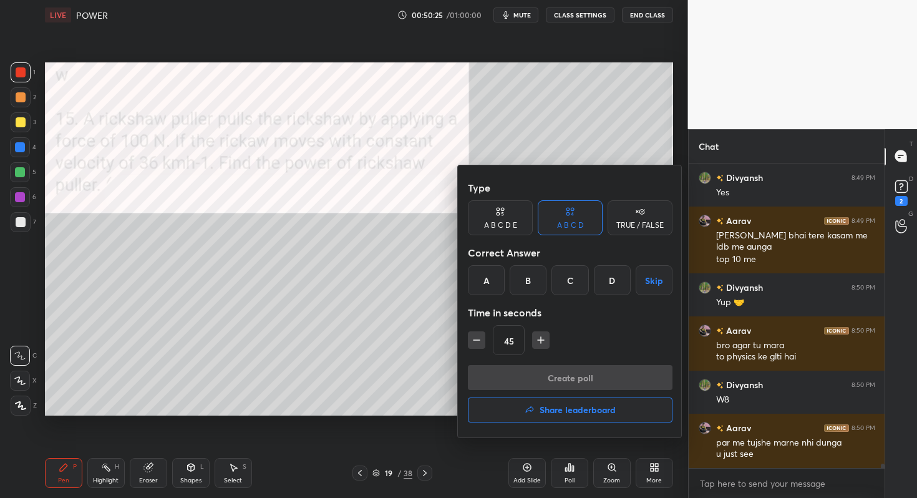
click at [608, 279] on div "D" at bounding box center [612, 280] width 37 height 30
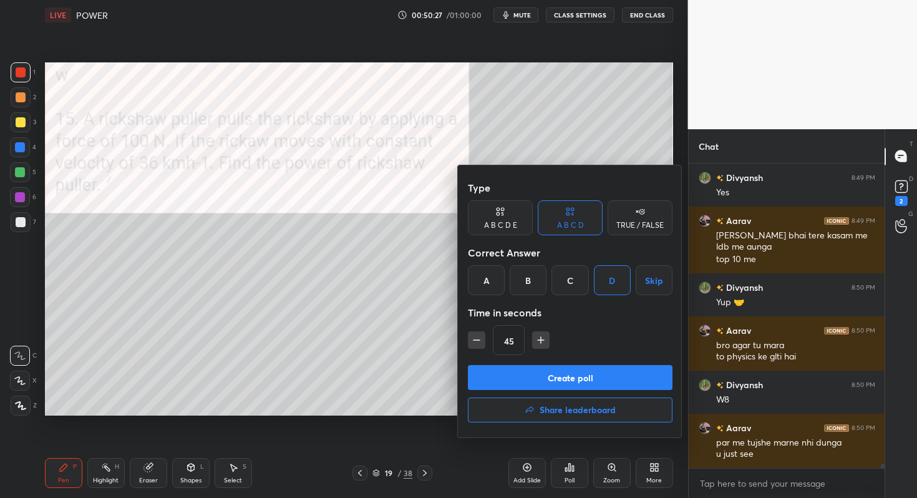
click at [541, 341] on icon "button" at bounding box center [541, 340] width 0 height 6
click at [541, 339] on icon "button" at bounding box center [541, 340] width 0 height 6
click at [541, 339] on icon "button" at bounding box center [547, 340] width 12 height 12
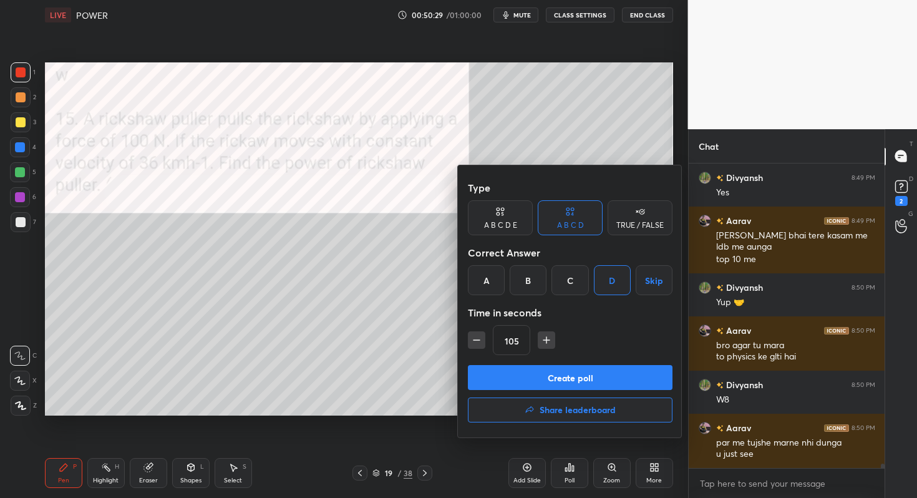
type input "120"
click at [538, 378] on button "Create poll" at bounding box center [570, 377] width 205 height 25
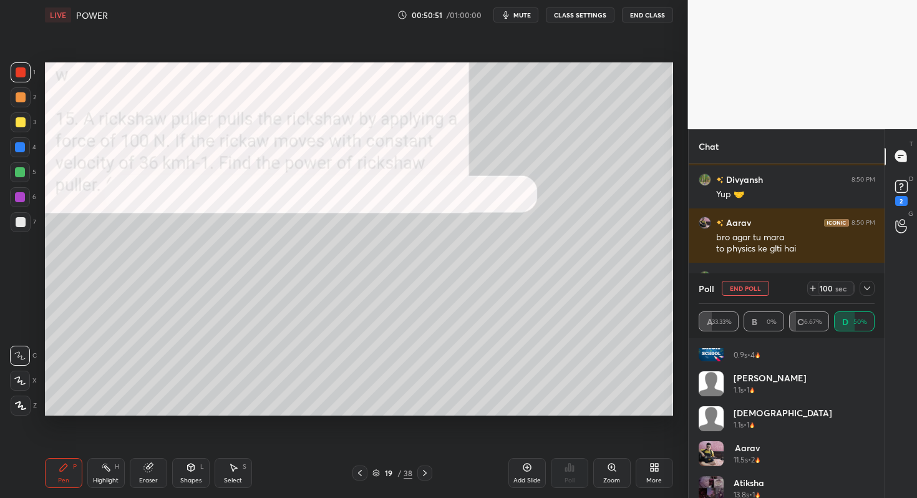
scroll to position [60, 0]
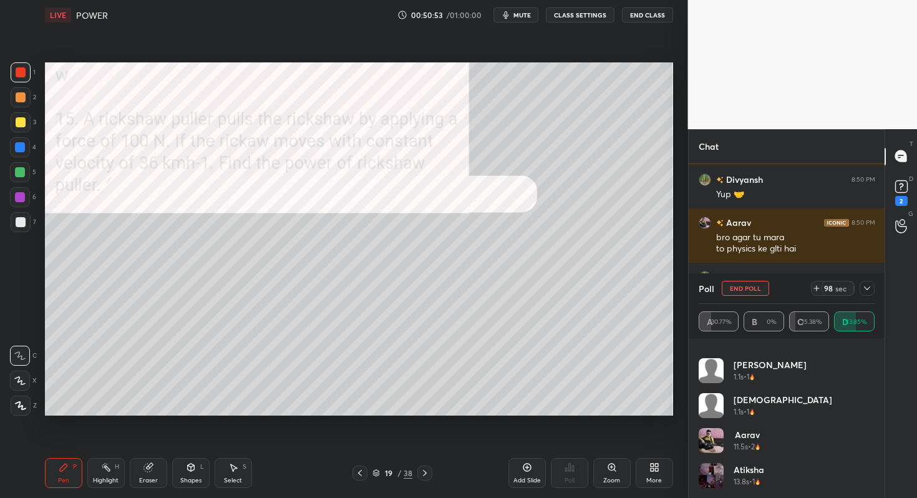
click at [868, 288] on icon at bounding box center [868, 288] width 10 height 10
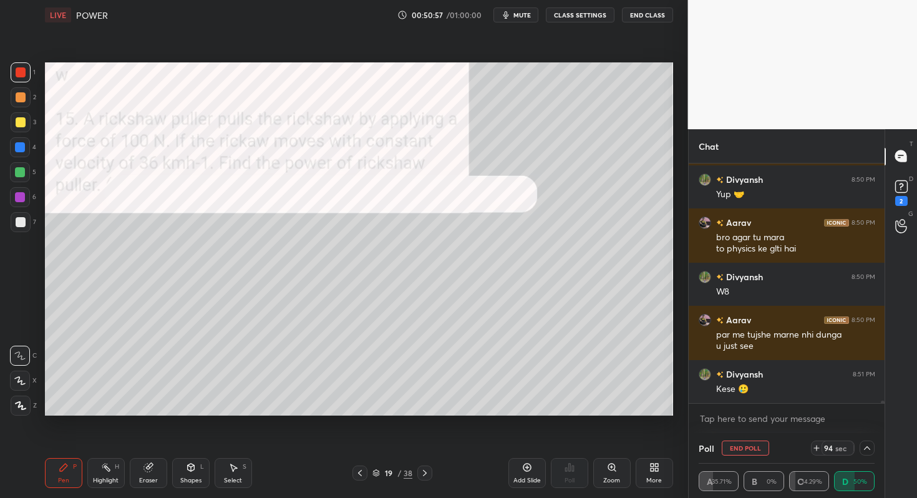
scroll to position [20512, 0]
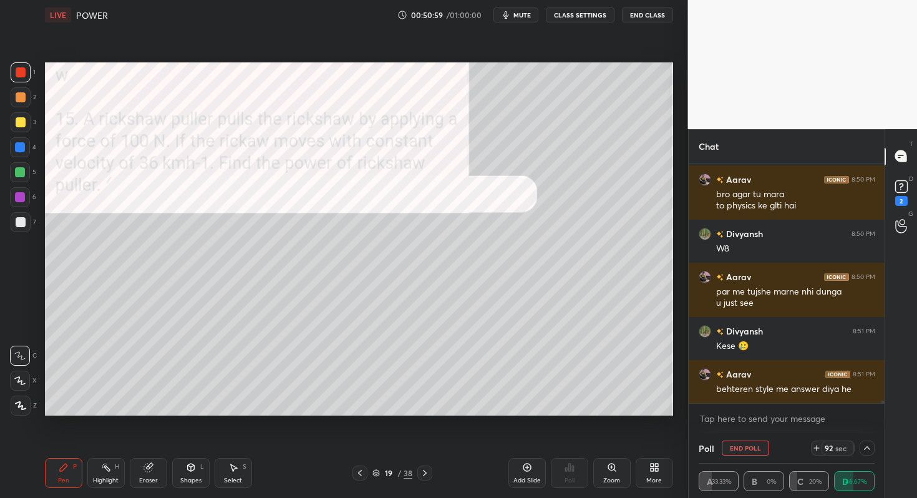
click at [863, 448] on icon at bounding box center [868, 448] width 10 height 10
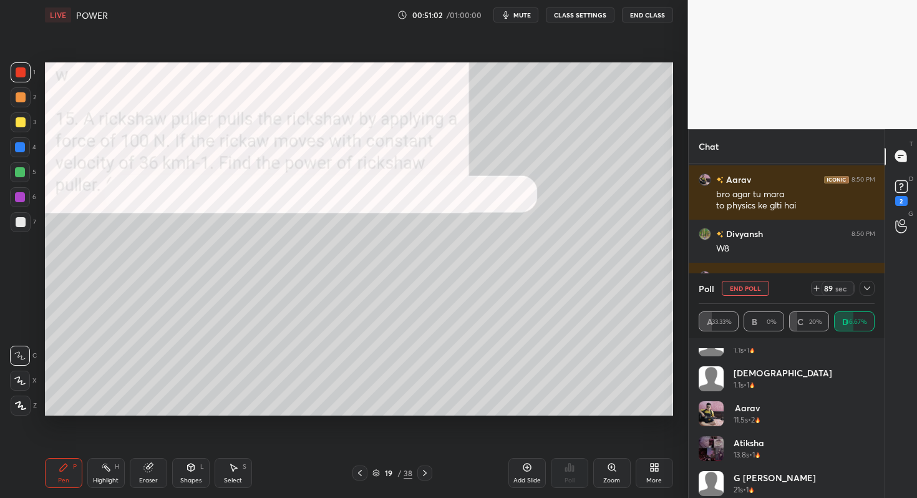
scroll to position [95, 0]
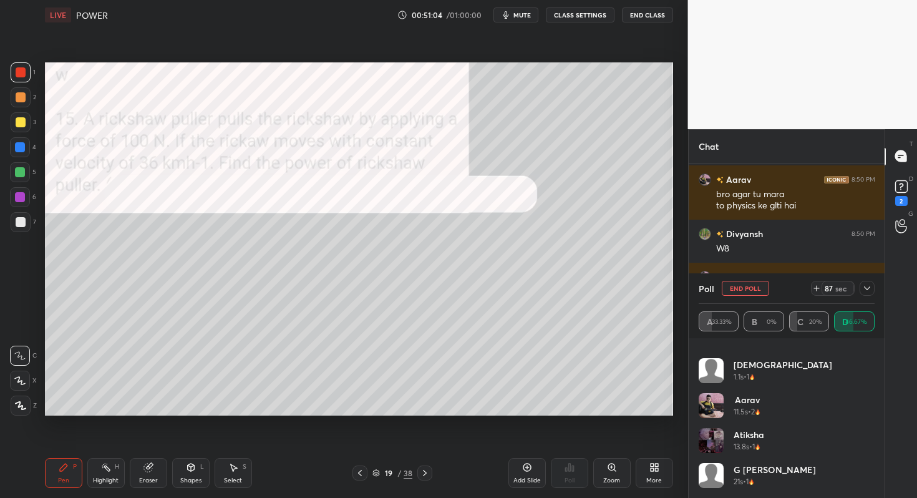
click at [867, 288] on icon at bounding box center [868, 288] width 10 height 10
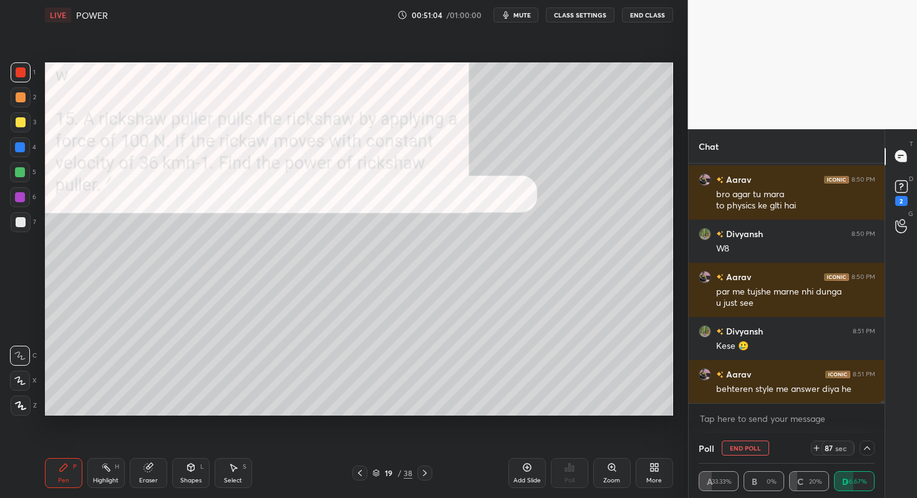
scroll to position [0, 0]
click at [868, 442] on div at bounding box center [867, 448] width 15 height 15
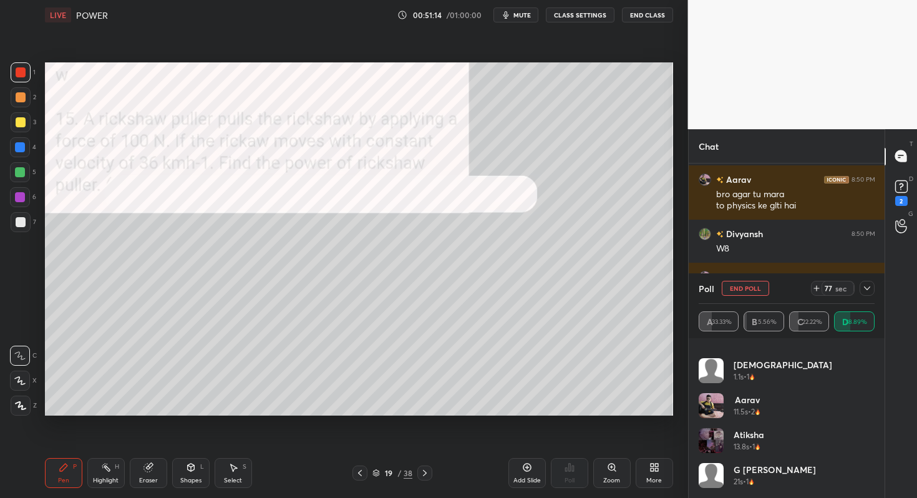
click at [866, 289] on icon at bounding box center [868, 288] width 10 height 10
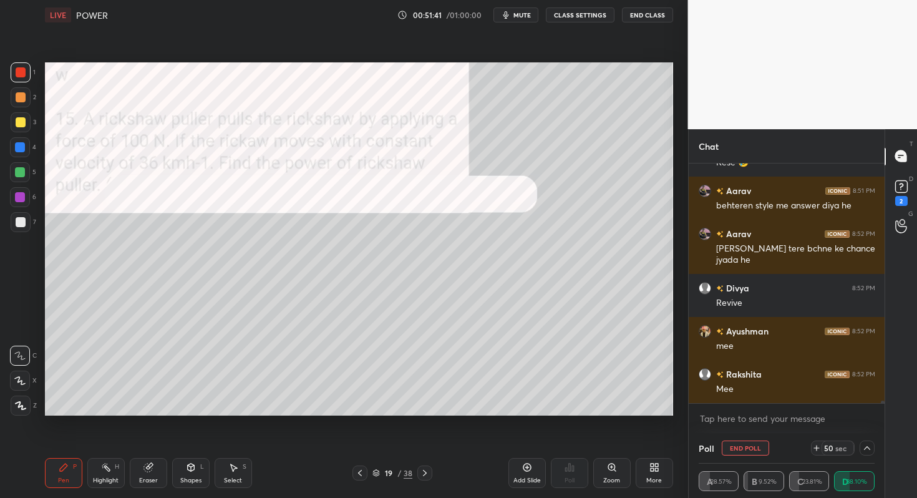
click at [9, 231] on div "1 2 3 4 5 6 7 C X Z C X Z E E Erase all H H" at bounding box center [20, 239] width 40 height 354
click at [18, 223] on div at bounding box center [21, 222] width 10 height 10
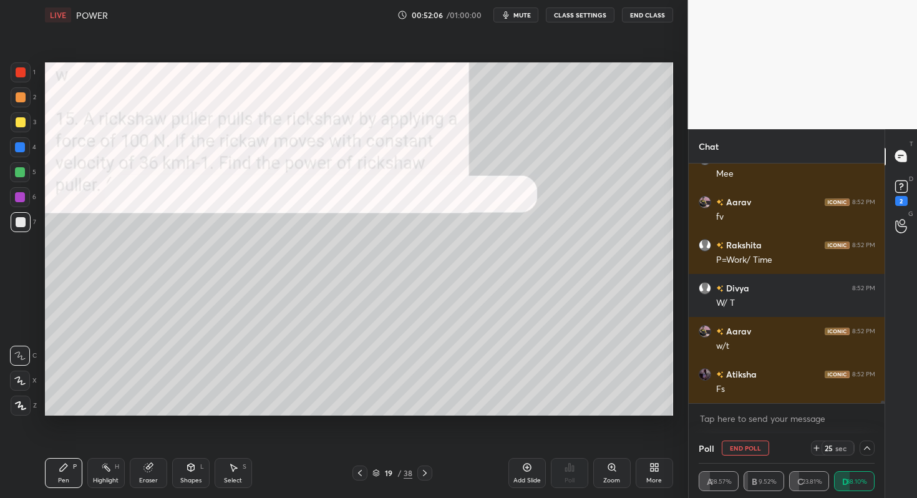
scroll to position [20954, 0]
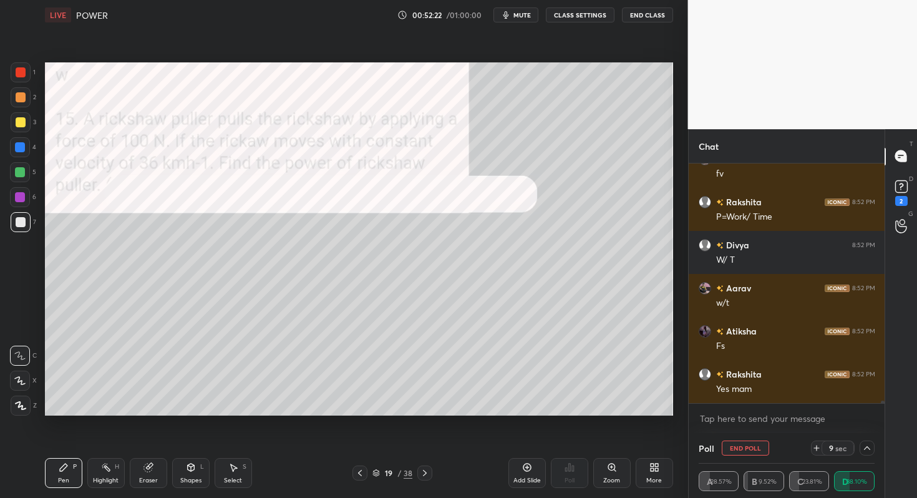
click at [25, 174] on div at bounding box center [20, 172] width 20 height 20
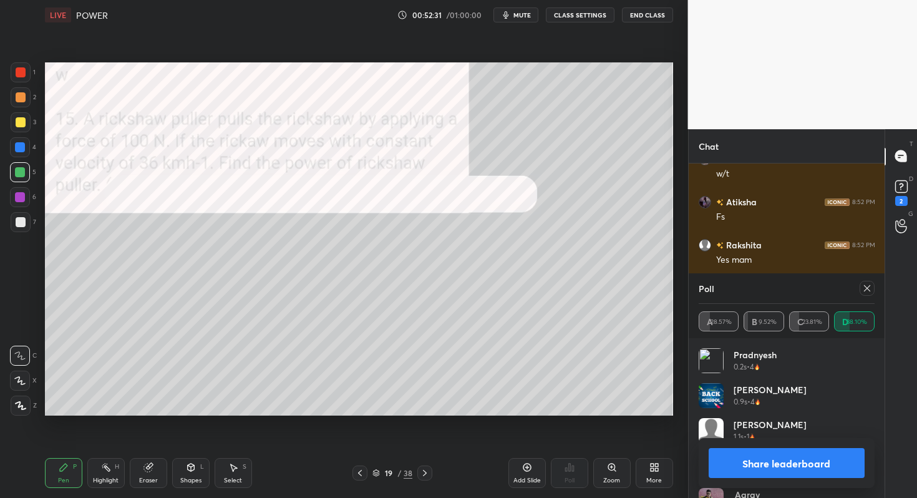
scroll to position [21126, 0]
drag, startPoint x: 19, startPoint y: 120, endPoint x: 37, endPoint y: 122, distance: 18.2
click at [21, 119] on div at bounding box center [21, 122] width 10 height 10
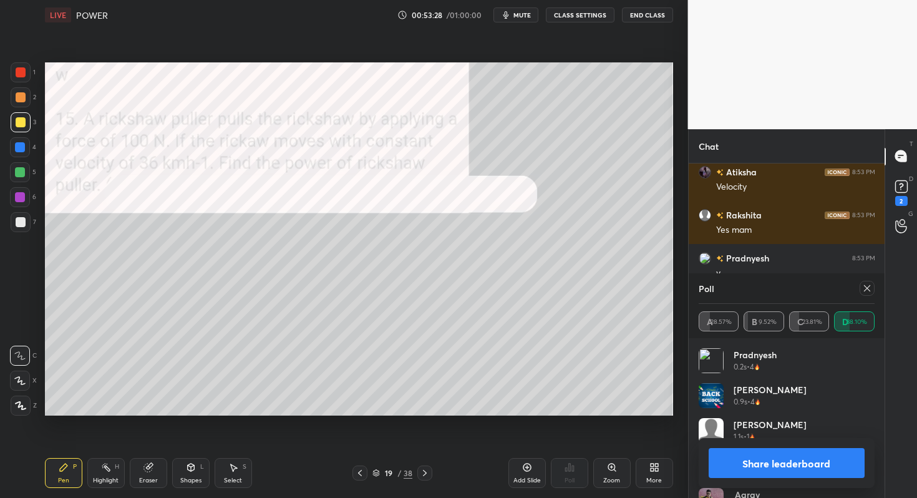
scroll to position [19551, 0]
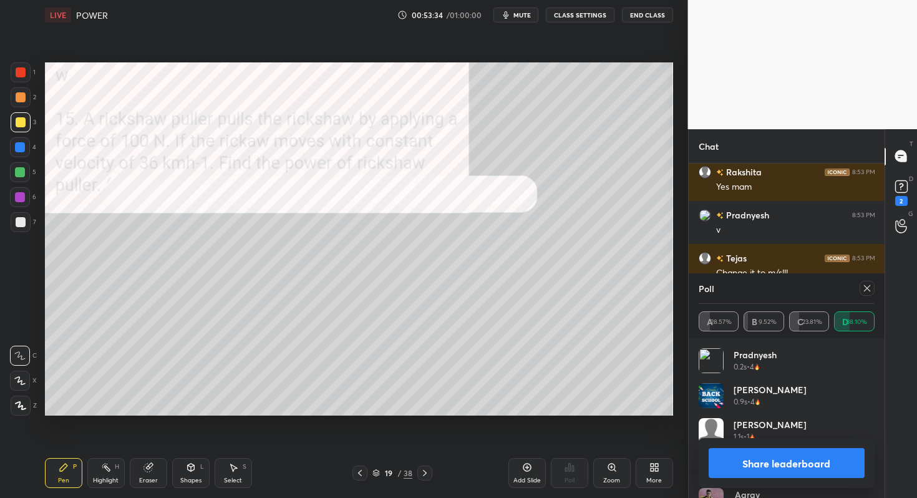
click at [818, 454] on button "Share leaderboard" at bounding box center [787, 463] width 157 height 30
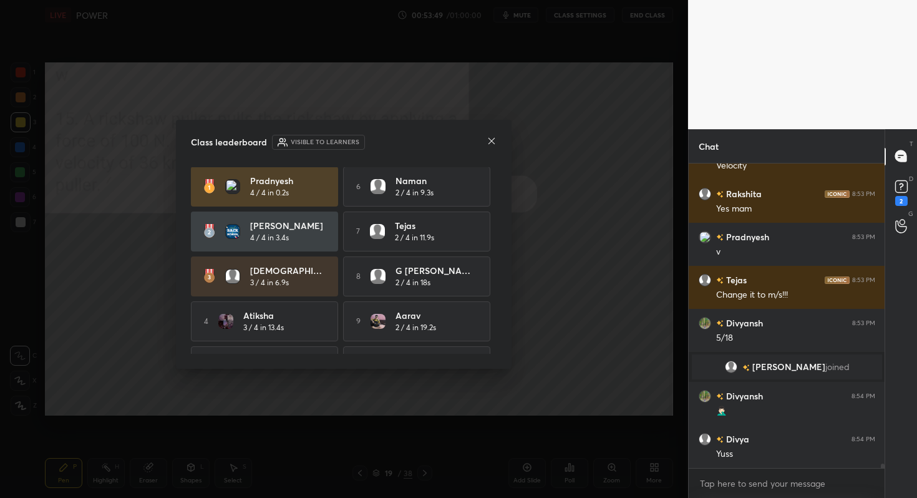
scroll to position [19572, 0]
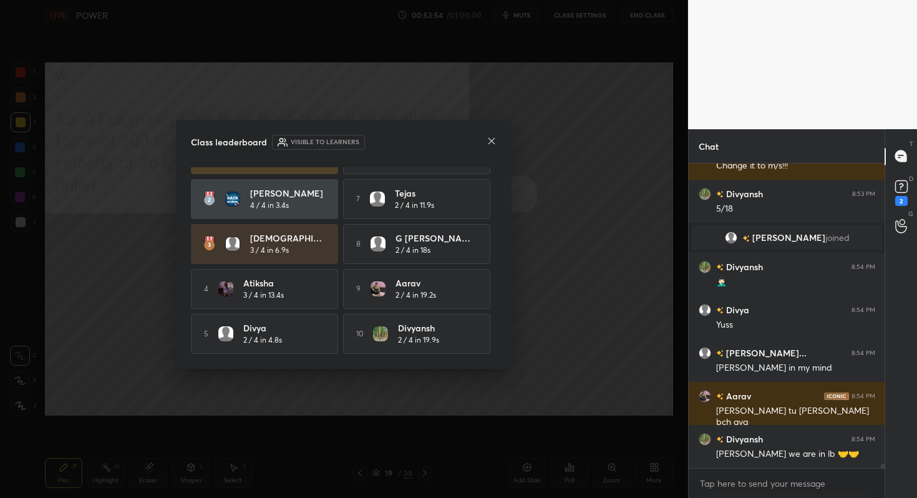
click at [491, 145] on icon at bounding box center [492, 141] width 10 height 10
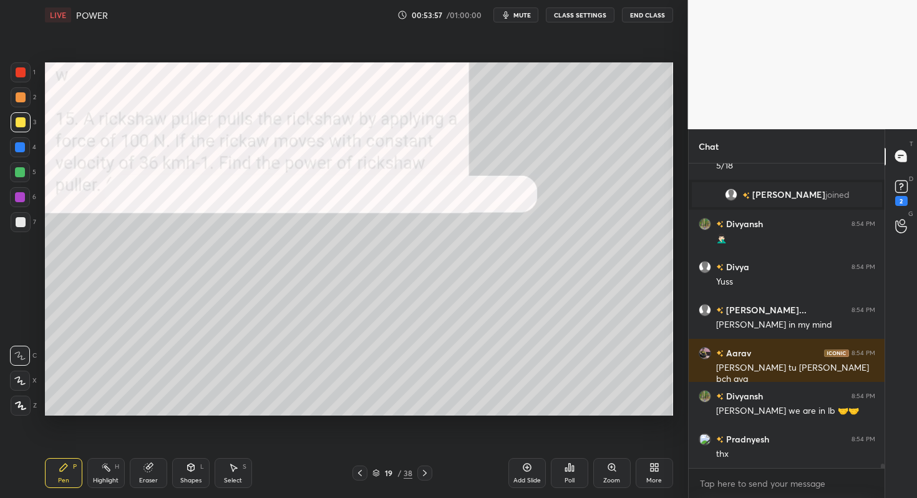
click at [426, 471] on icon at bounding box center [425, 473] width 10 height 10
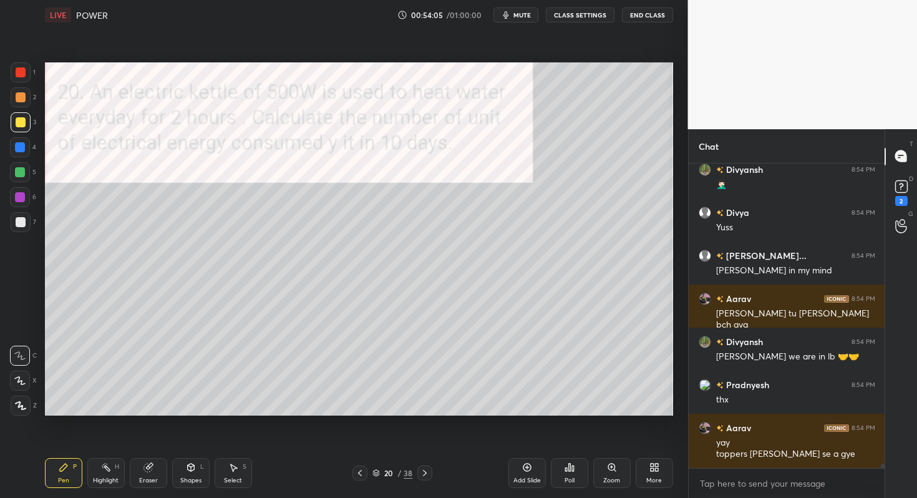
click at [424, 474] on icon at bounding box center [425, 473] width 10 height 10
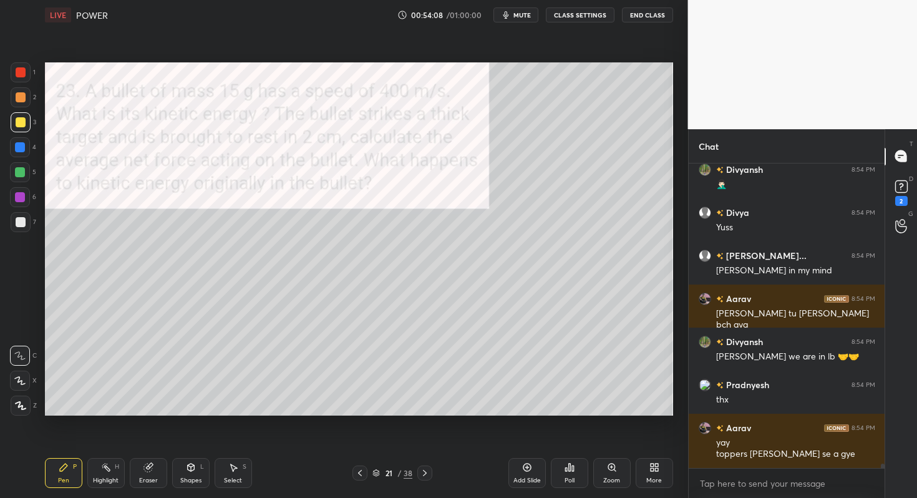
click at [424, 474] on icon at bounding box center [425, 473] width 10 height 10
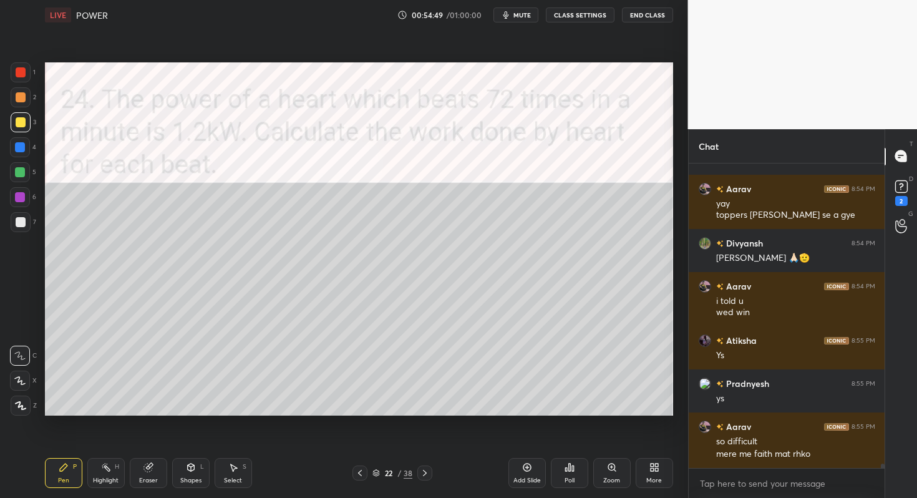
scroll to position [20007, 0]
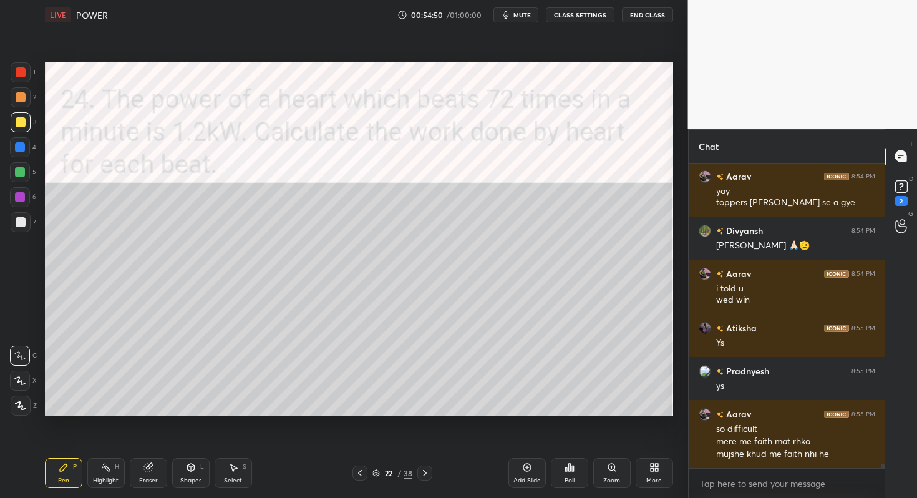
click at [20, 227] on div at bounding box center [21, 222] width 20 height 20
click at [188, 497] on div "Pen P Highlight H Eraser Shapes L Select S 22 / 38 Add Slide Poll Zoom More" at bounding box center [359, 473] width 629 height 50
drag, startPoint x: 21, startPoint y: 192, endPoint x: 22, endPoint y: 177, distance: 15.6
click at [21, 191] on div at bounding box center [20, 197] width 20 height 20
click at [22, 174] on div at bounding box center [20, 172] width 10 height 10
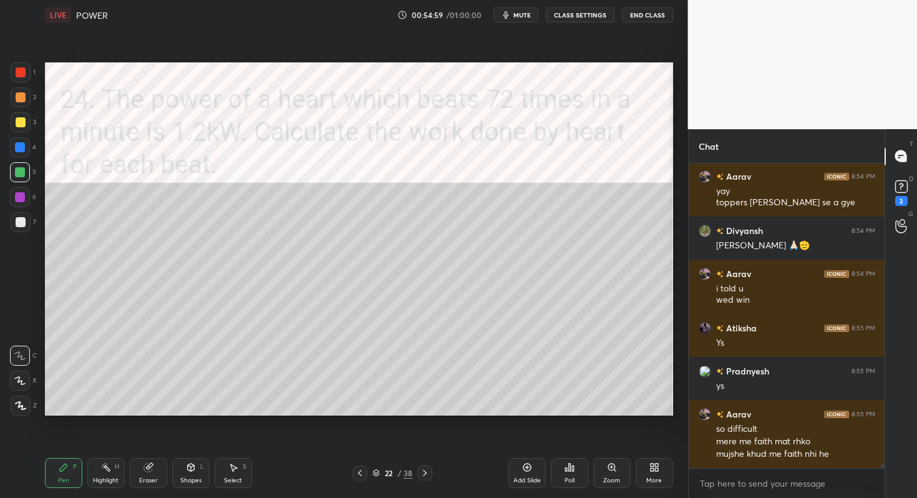
click at [20, 146] on div at bounding box center [20, 147] width 10 height 10
click at [19, 125] on div at bounding box center [21, 122] width 10 height 10
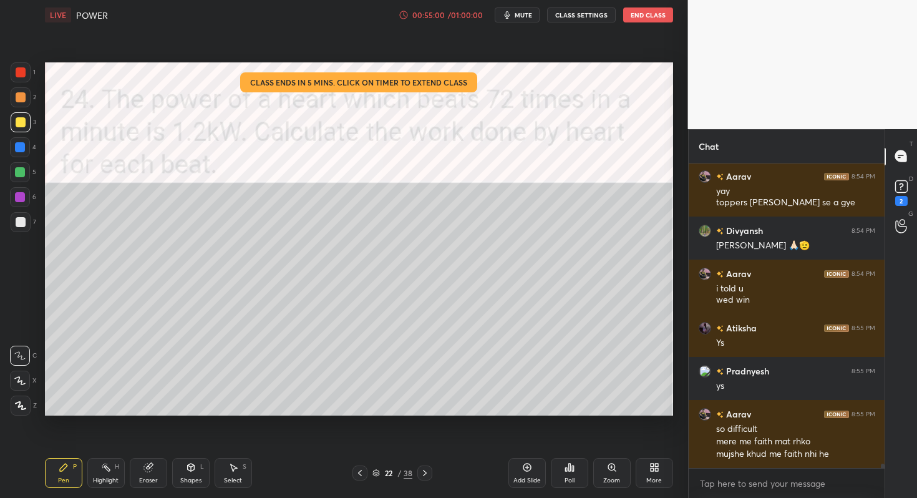
drag, startPoint x: 20, startPoint y: 113, endPoint x: 22, endPoint y: 99, distance: 14.6
click at [19, 112] on div at bounding box center [21, 122] width 20 height 20
click at [21, 95] on div at bounding box center [21, 97] width 10 height 10
click at [25, 81] on div at bounding box center [21, 72] width 20 height 20
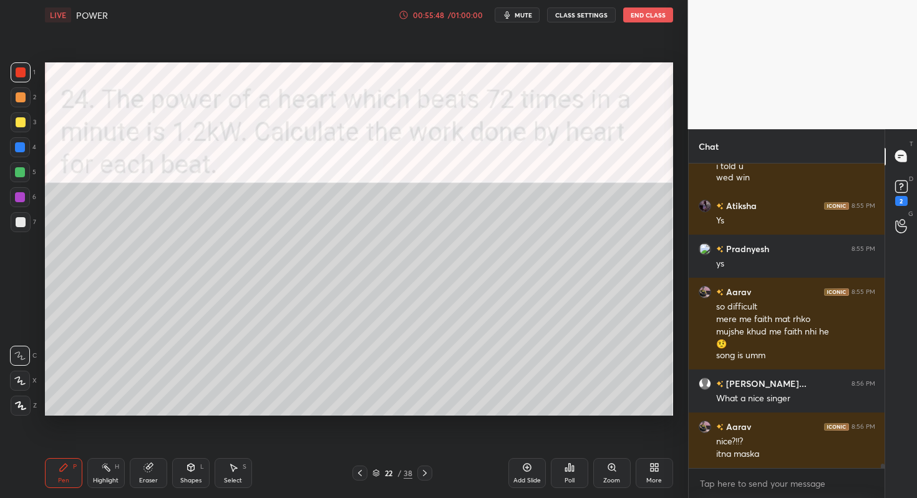
scroll to position [20153, 0]
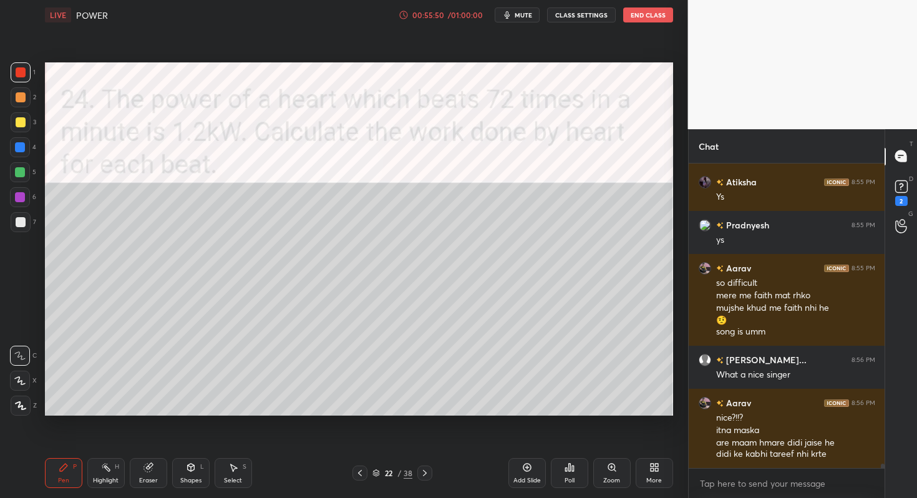
type textarea "x"
click at [564, 474] on div "Poll" at bounding box center [569, 473] width 37 height 30
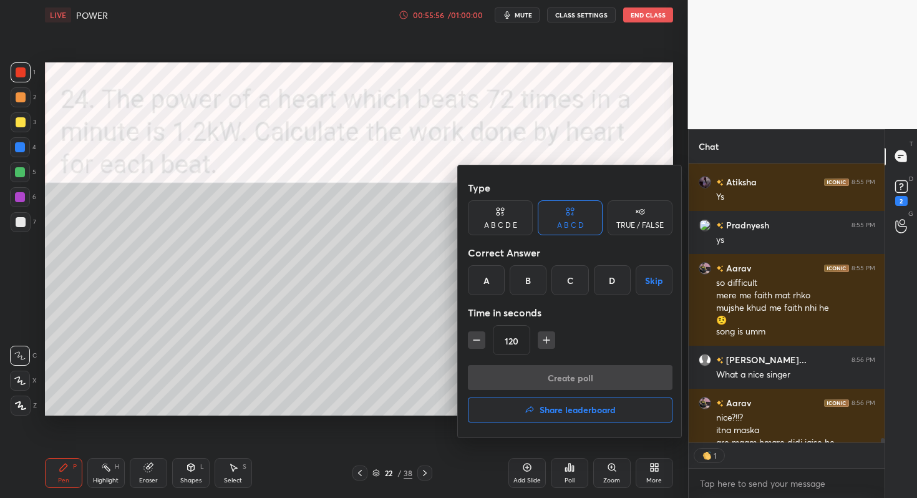
click at [558, 276] on div "C" at bounding box center [570, 280] width 37 height 30
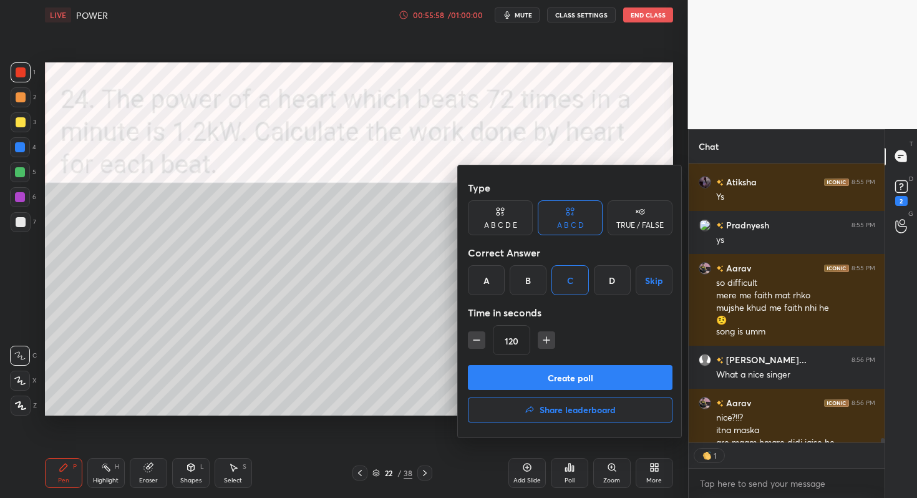
click at [472, 342] on icon "button" at bounding box center [477, 340] width 12 height 12
type input "105"
click at [505, 370] on button "Create poll" at bounding box center [570, 377] width 205 height 25
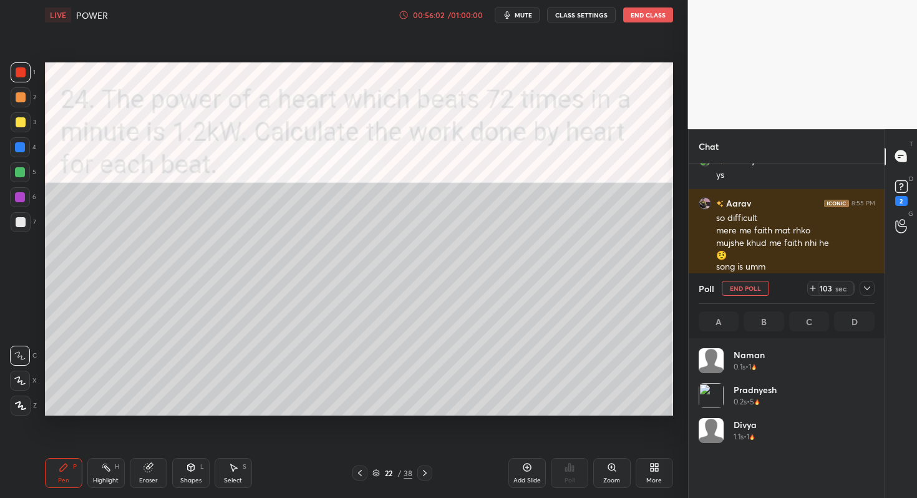
scroll to position [146, 172]
click at [870, 289] on icon at bounding box center [868, 288] width 10 height 10
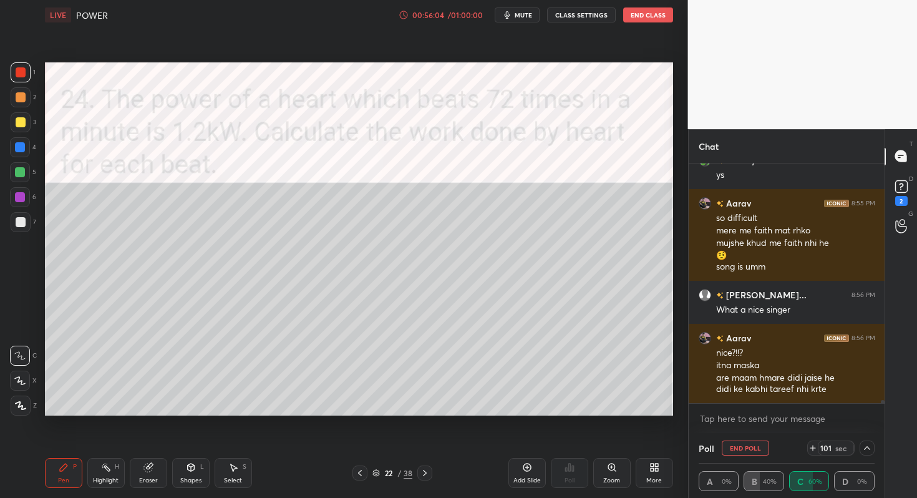
scroll to position [1, 4]
click at [864, 441] on div at bounding box center [867, 448] width 15 height 15
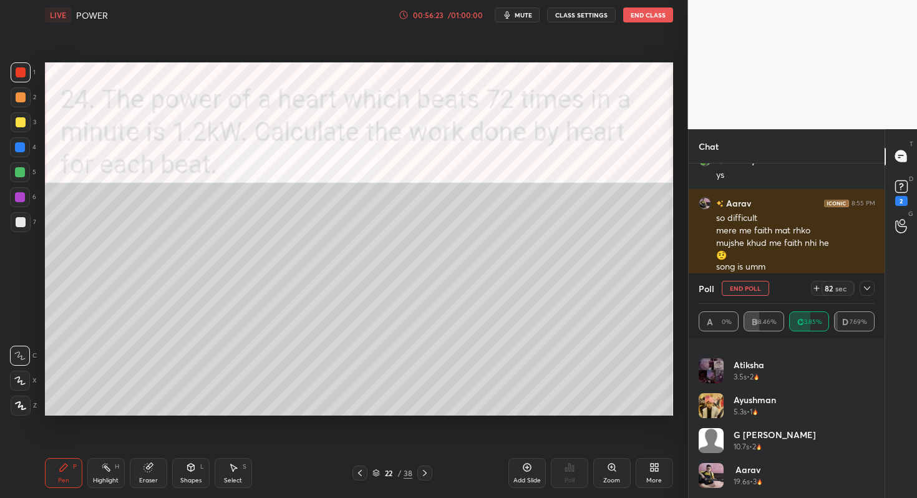
scroll to position [22, 0]
click at [867, 291] on icon at bounding box center [868, 288] width 10 height 10
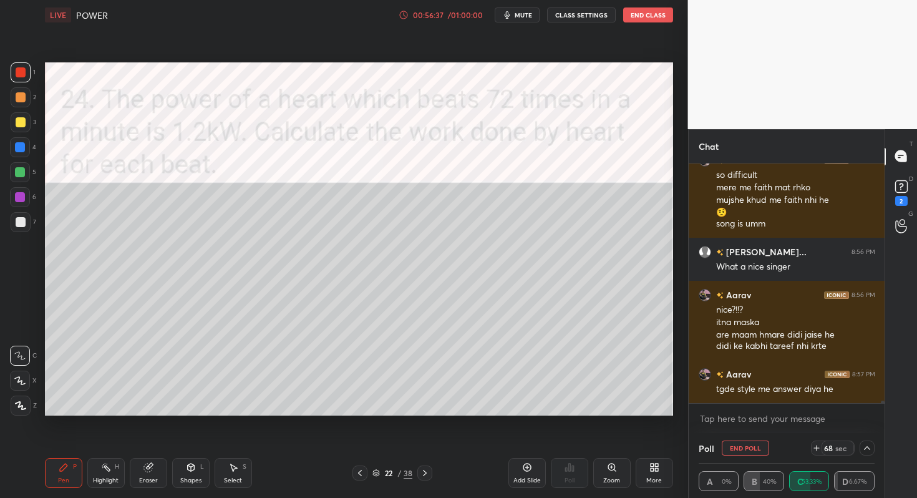
click at [869, 446] on icon at bounding box center [868, 448] width 10 height 10
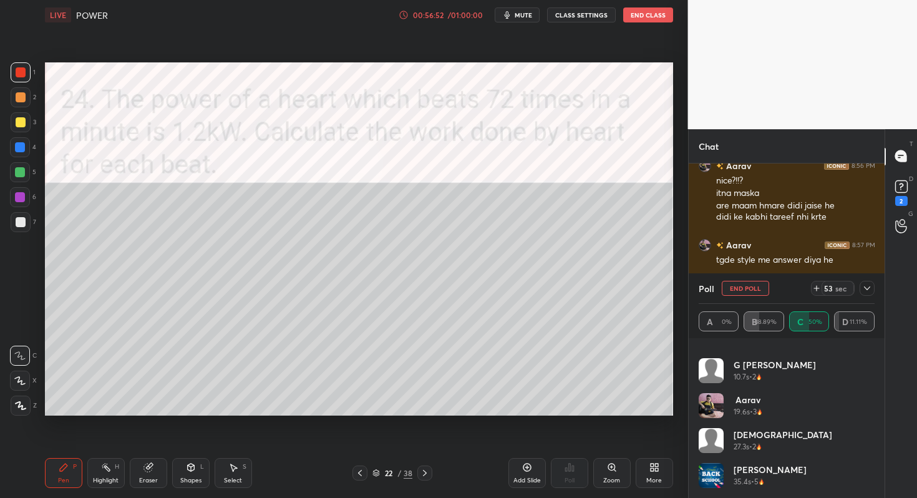
click at [867, 284] on icon at bounding box center [868, 288] width 10 height 10
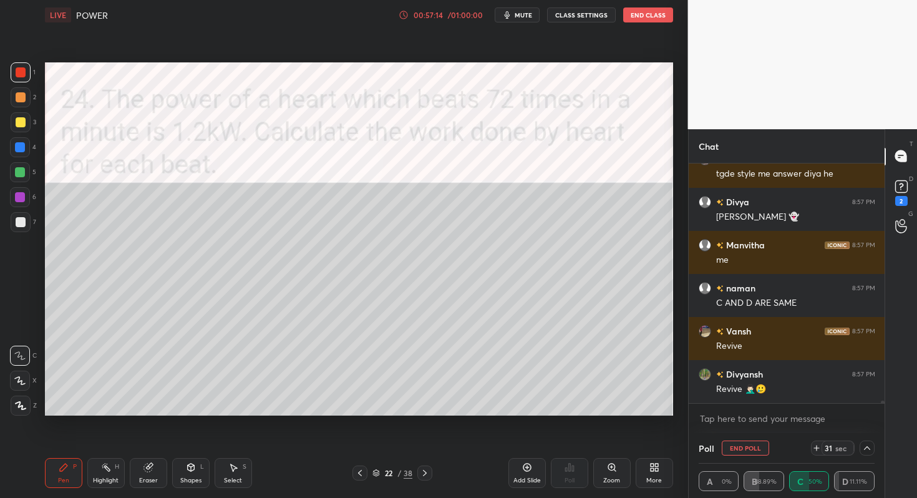
click at [26, 227] on div at bounding box center [21, 222] width 20 height 20
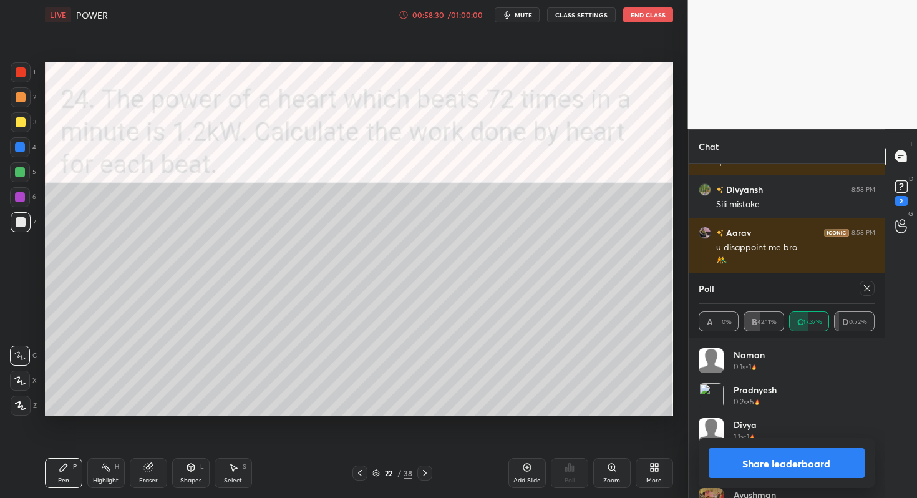
scroll to position [20887, 0]
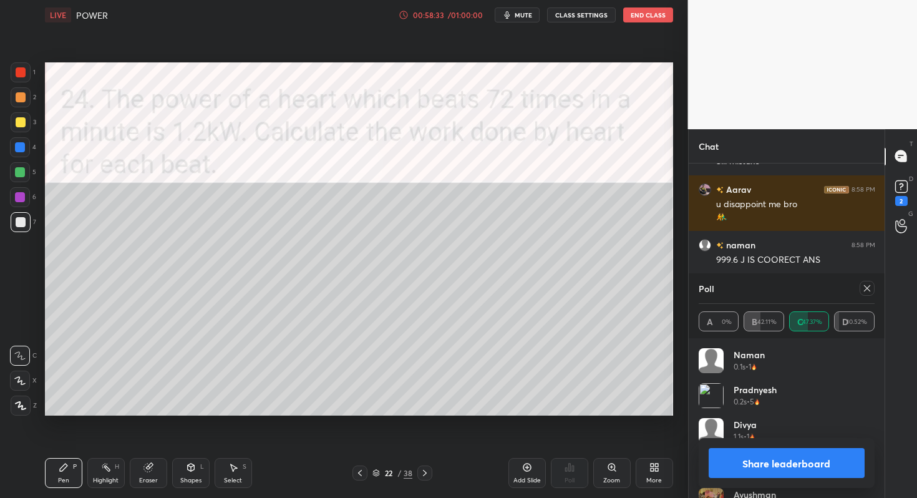
click at [801, 460] on button "Share leaderboard" at bounding box center [787, 463] width 157 height 30
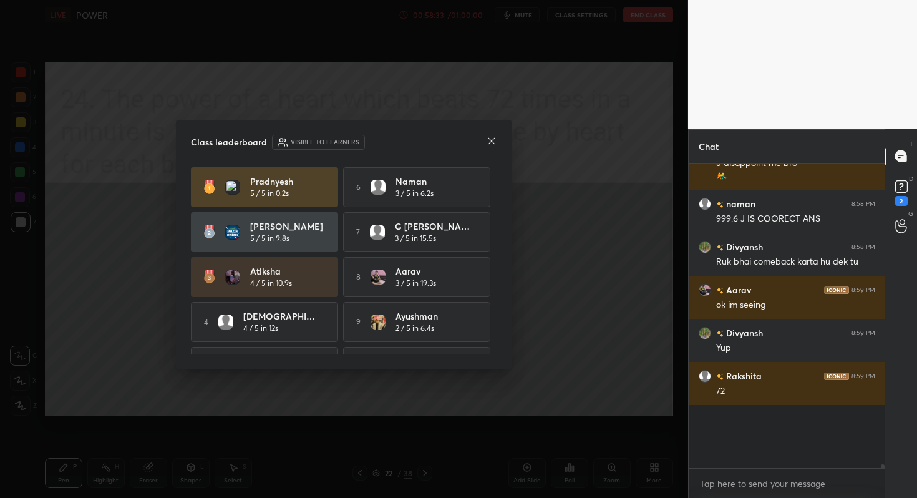
scroll to position [20872, 0]
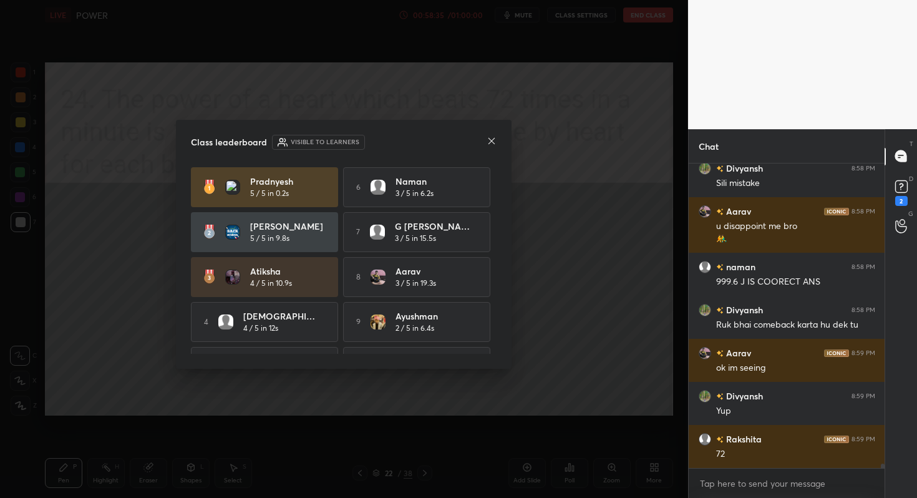
click at [494, 139] on icon at bounding box center [492, 141] width 6 height 6
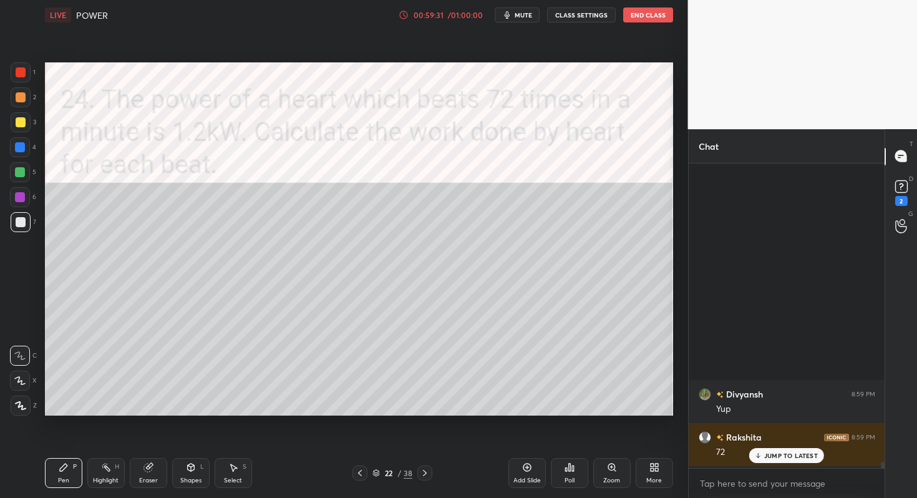
scroll to position [21266, 0]
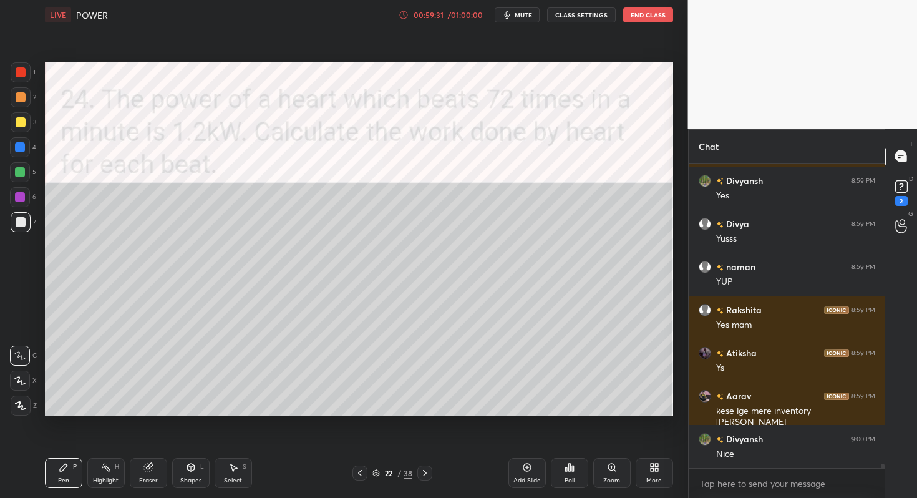
drag, startPoint x: 882, startPoint y: 466, endPoint x: 878, endPoint y: 484, distance: 19.1
click at [878, 484] on div "[PERSON_NAME] 8:59 PM 11 hi [PERSON_NAME] 8:59 PM 🗡🗡🪓🔪🔪 yes maam [PERSON_NAME] …" at bounding box center [787, 331] width 197 height 335
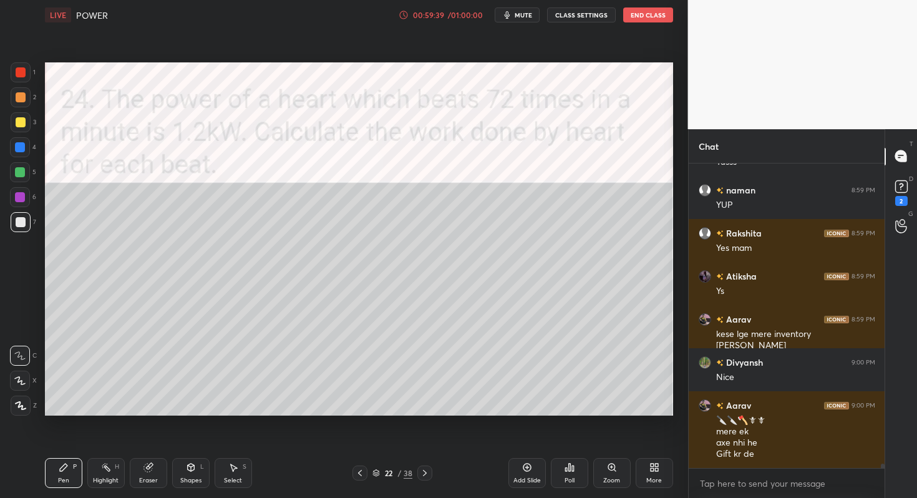
drag, startPoint x: 151, startPoint y: 476, endPoint x: 215, endPoint y: 457, distance: 67.0
click at [151, 475] on div "Eraser" at bounding box center [148, 473] width 37 height 30
click at [70, 471] on div "Pen P" at bounding box center [63, 473] width 37 height 30
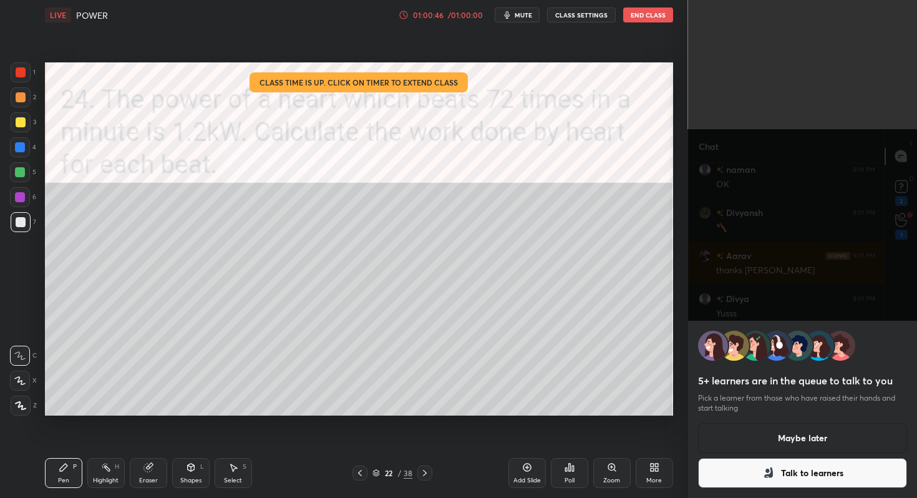
scroll to position [21767, 0]
click at [765, 428] on button "Maybe later" at bounding box center [803, 438] width 210 height 30
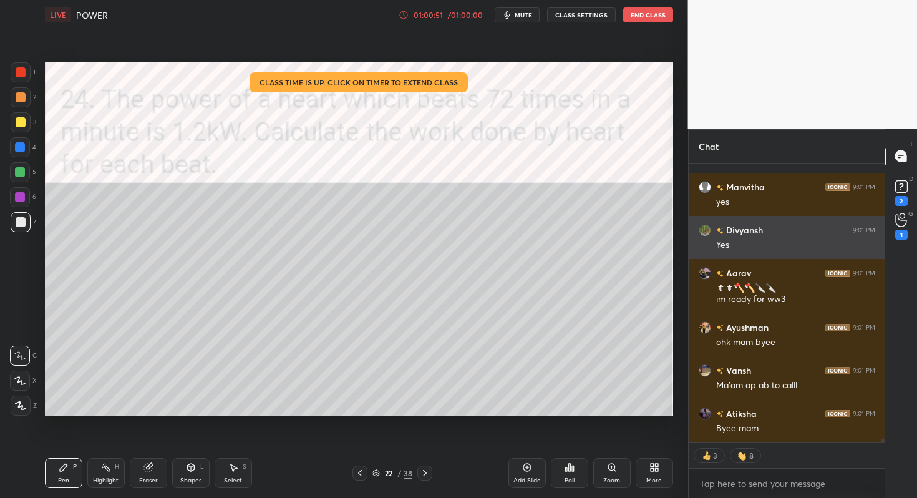
scroll to position [21939, 0]
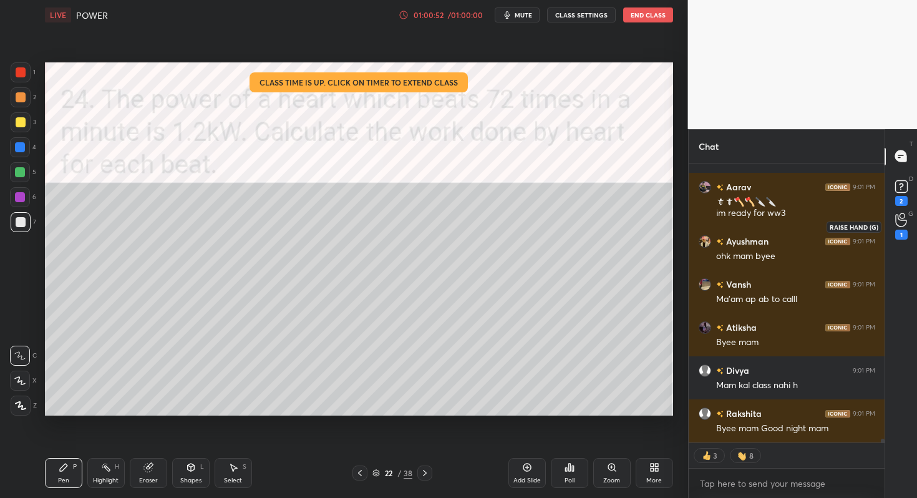
click at [898, 213] on icon at bounding box center [902, 220] width 12 height 14
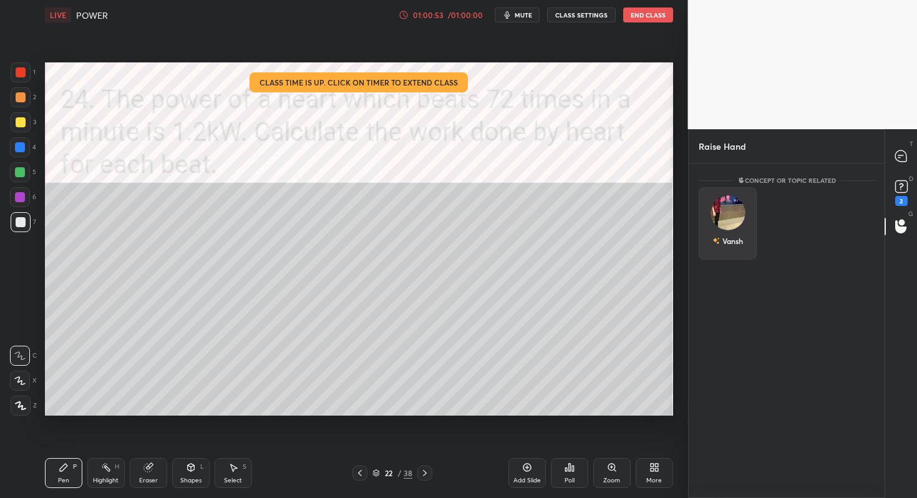
click at [712, 201] on div "Vansh" at bounding box center [728, 223] width 58 height 72
click at [722, 243] on button "INVITE" at bounding box center [728, 250] width 47 height 16
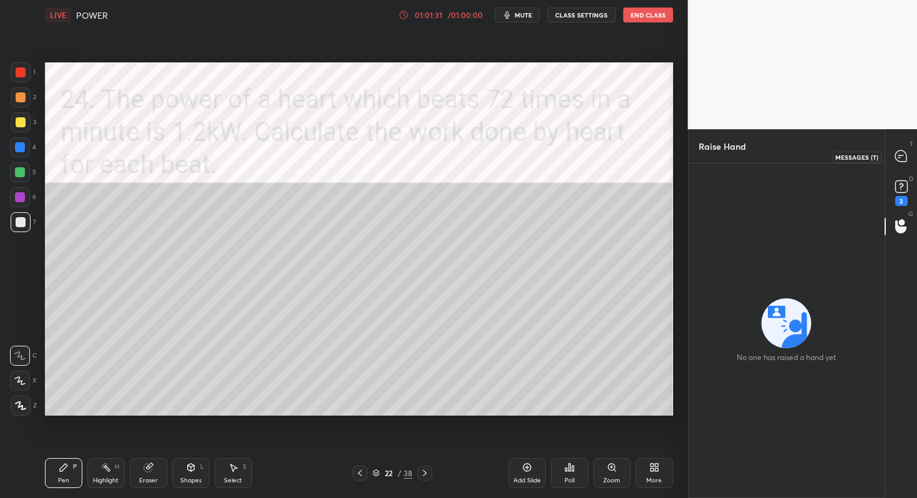
click at [893, 162] on div at bounding box center [901, 156] width 25 height 22
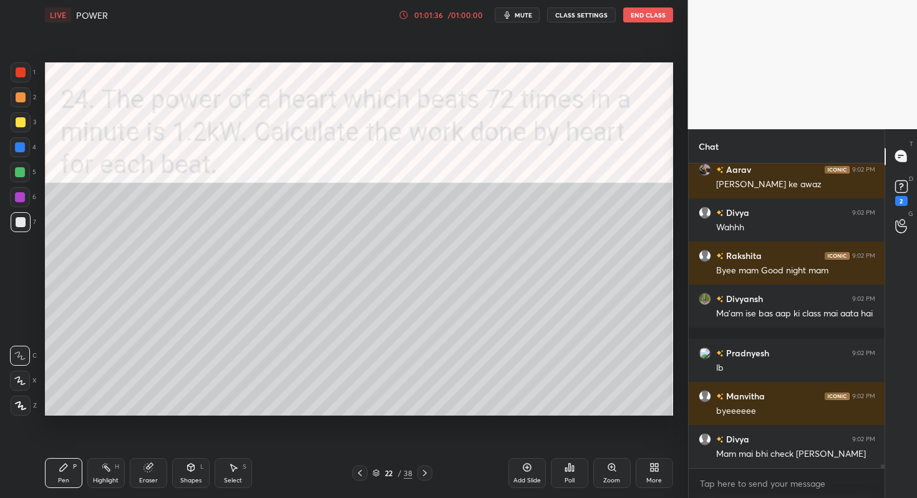
scroll to position [22885, 0]
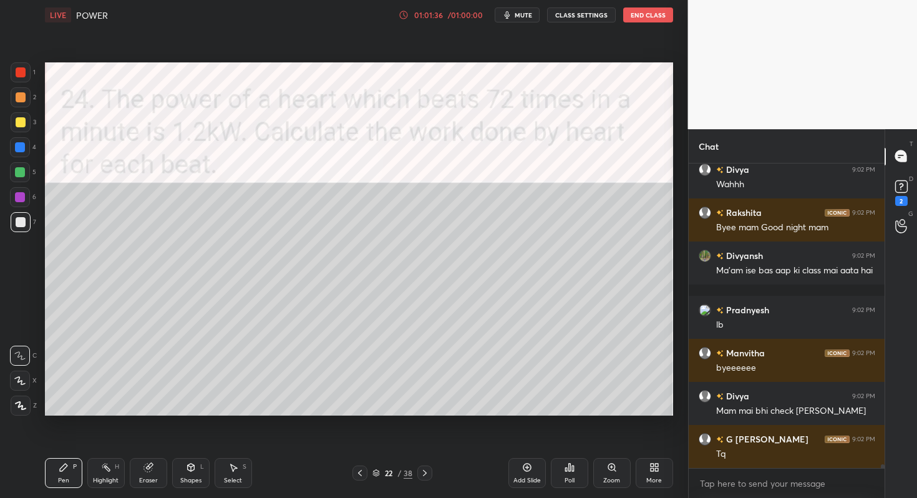
click at [642, 11] on button "End Class" at bounding box center [649, 14] width 50 height 15
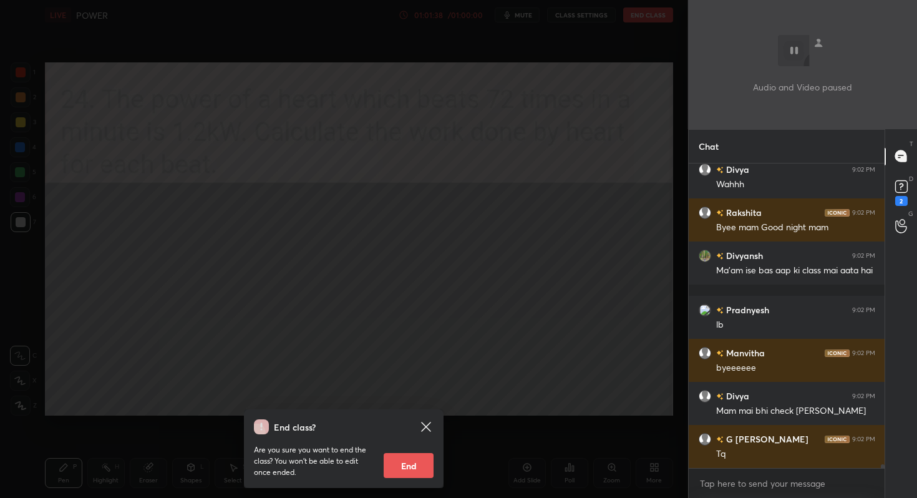
click at [422, 462] on button "End" at bounding box center [409, 465] width 50 height 25
type textarea "x"
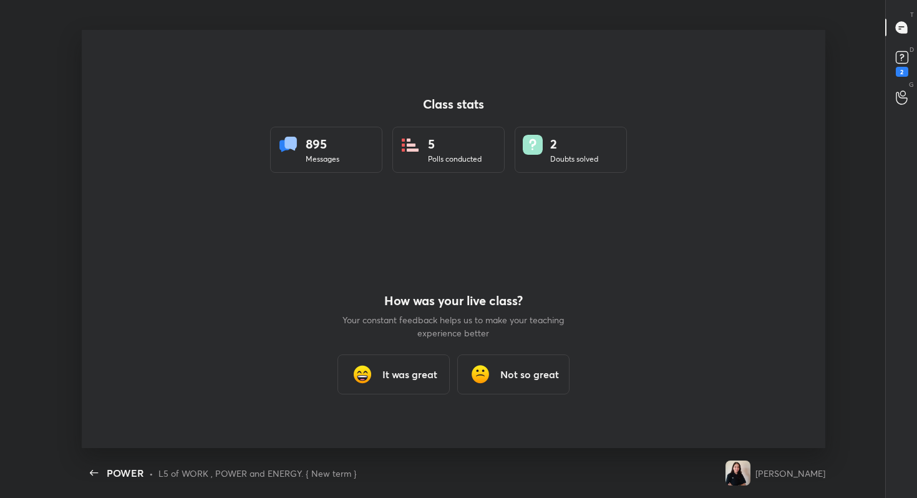
scroll to position [61996, 61507]
